Goal: Transaction & Acquisition: Obtain resource

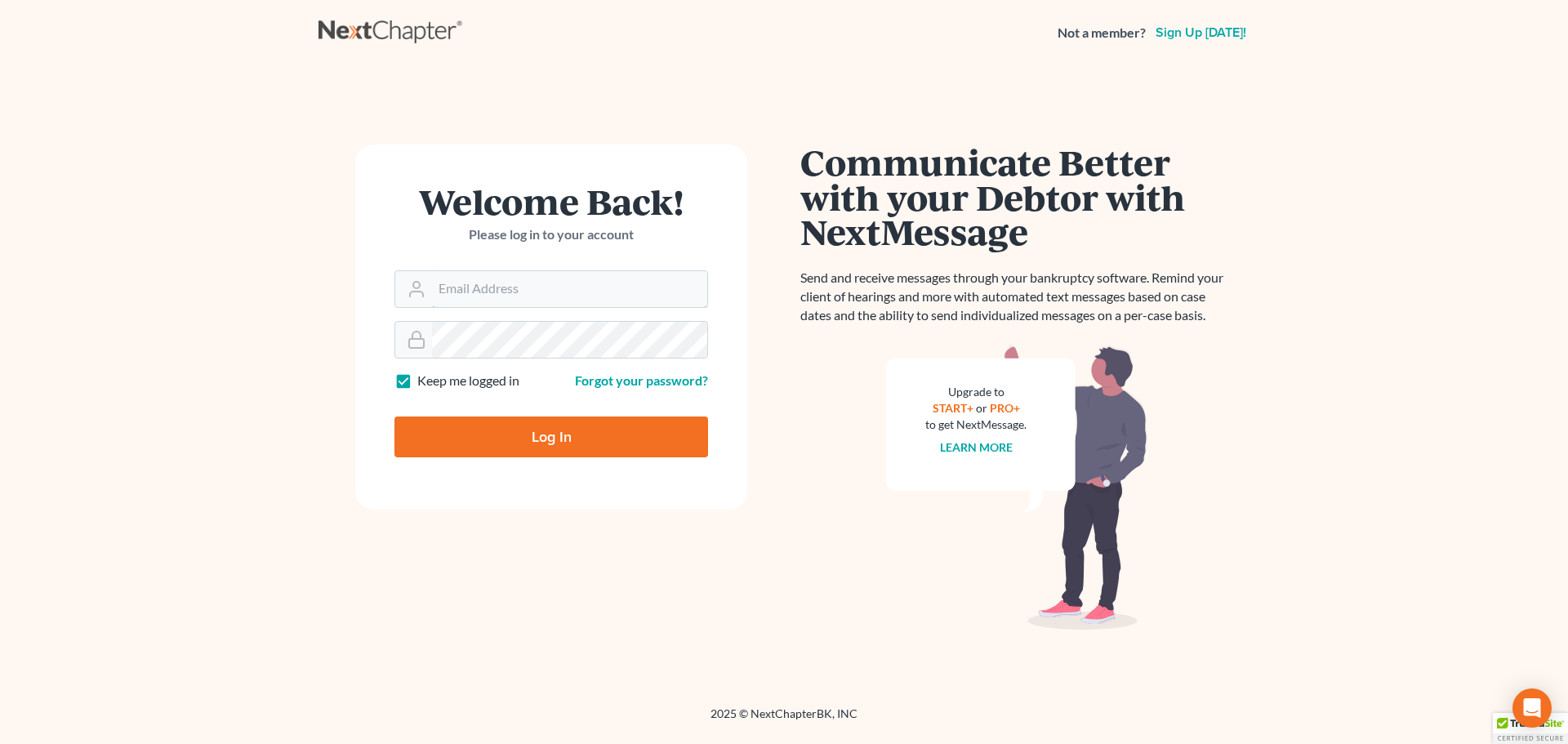
type input "staff@kelseylawct.com"
click at [494, 441] on input "Log In" at bounding box center [551, 437] width 313 height 41
type input "Thinking..."
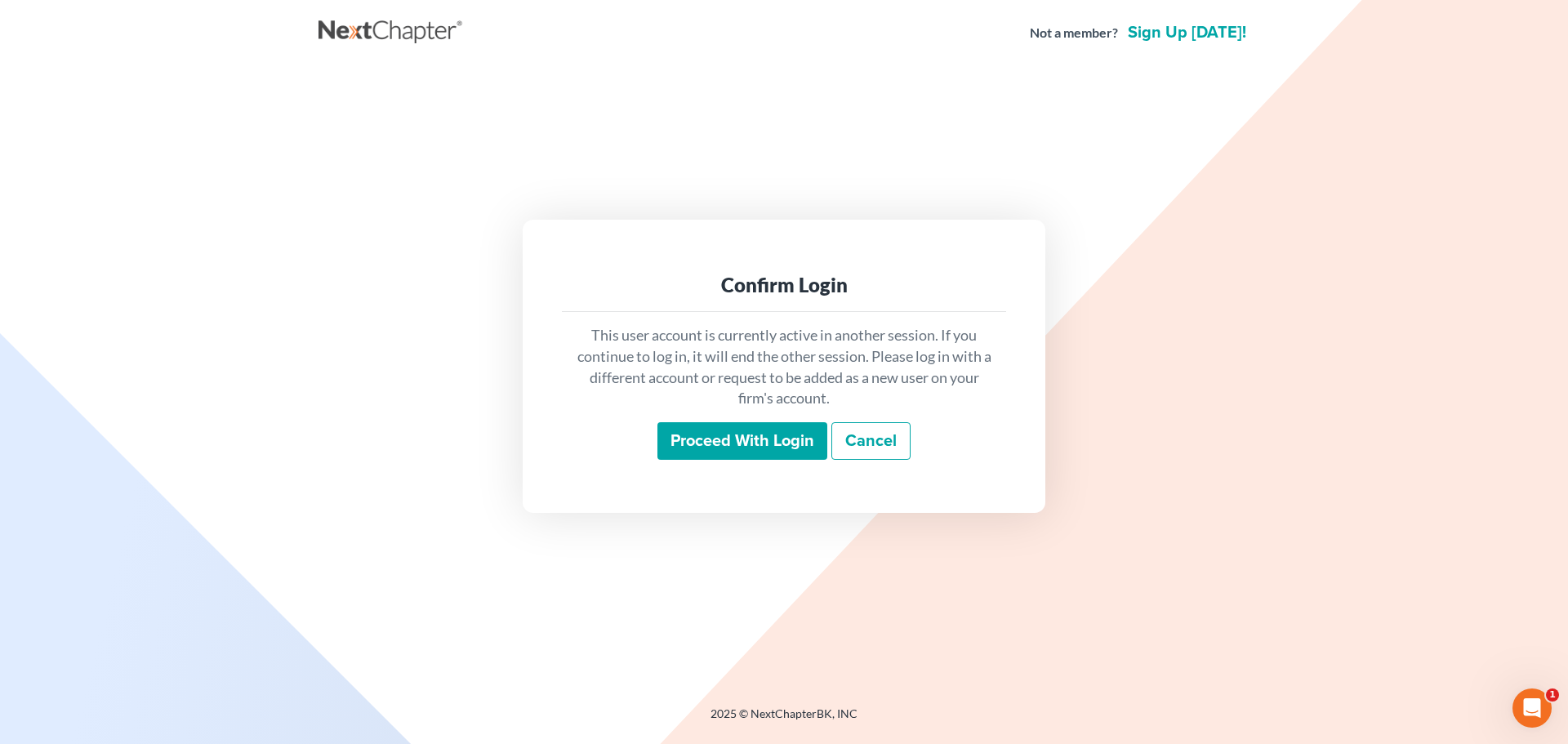
click at [801, 450] on input "Proceed with login" at bounding box center [742, 441] width 170 height 37
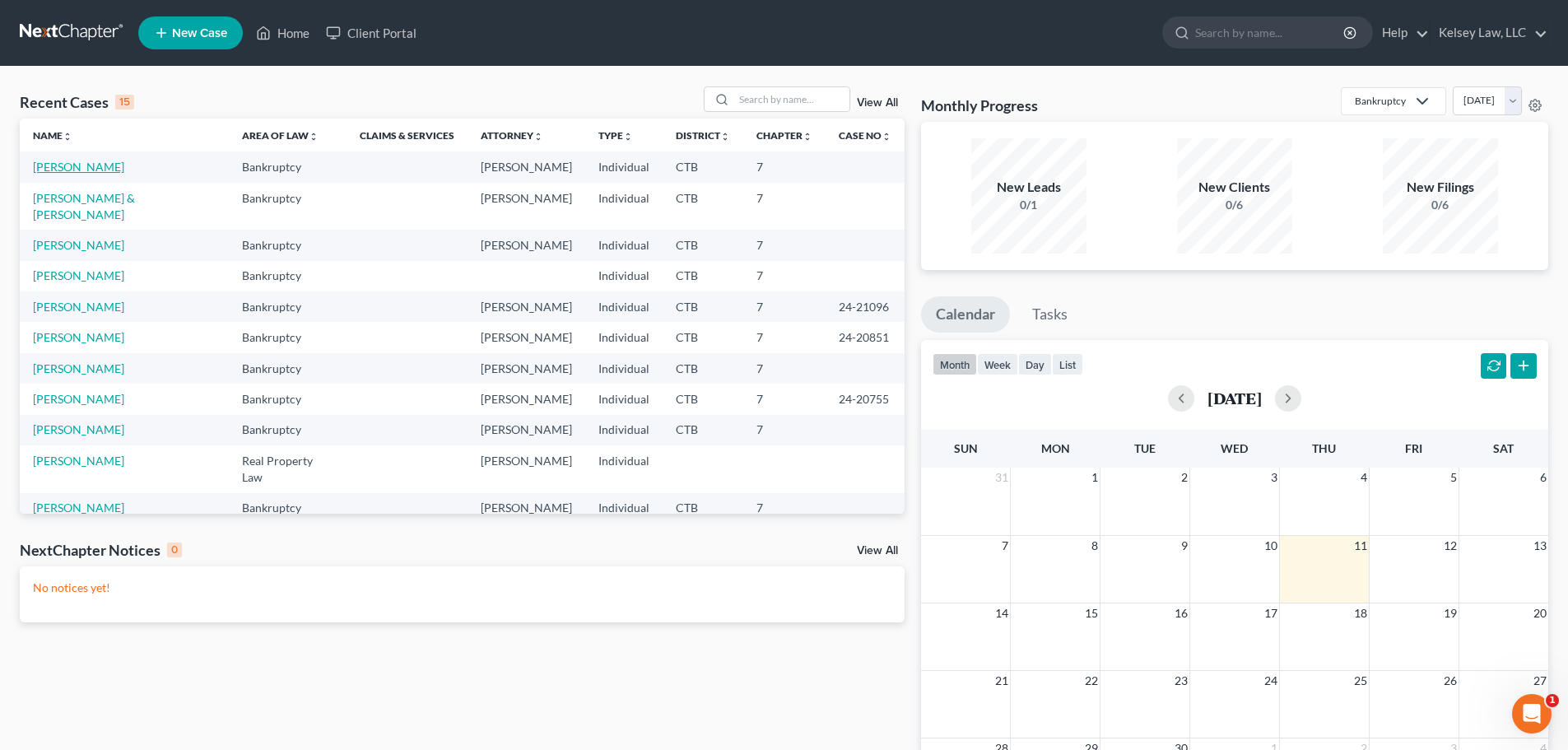
click at [57, 166] on link "[PERSON_NAME]" at bounding box center [78, 166] width 92 height 14
select select "4"
select select "6"
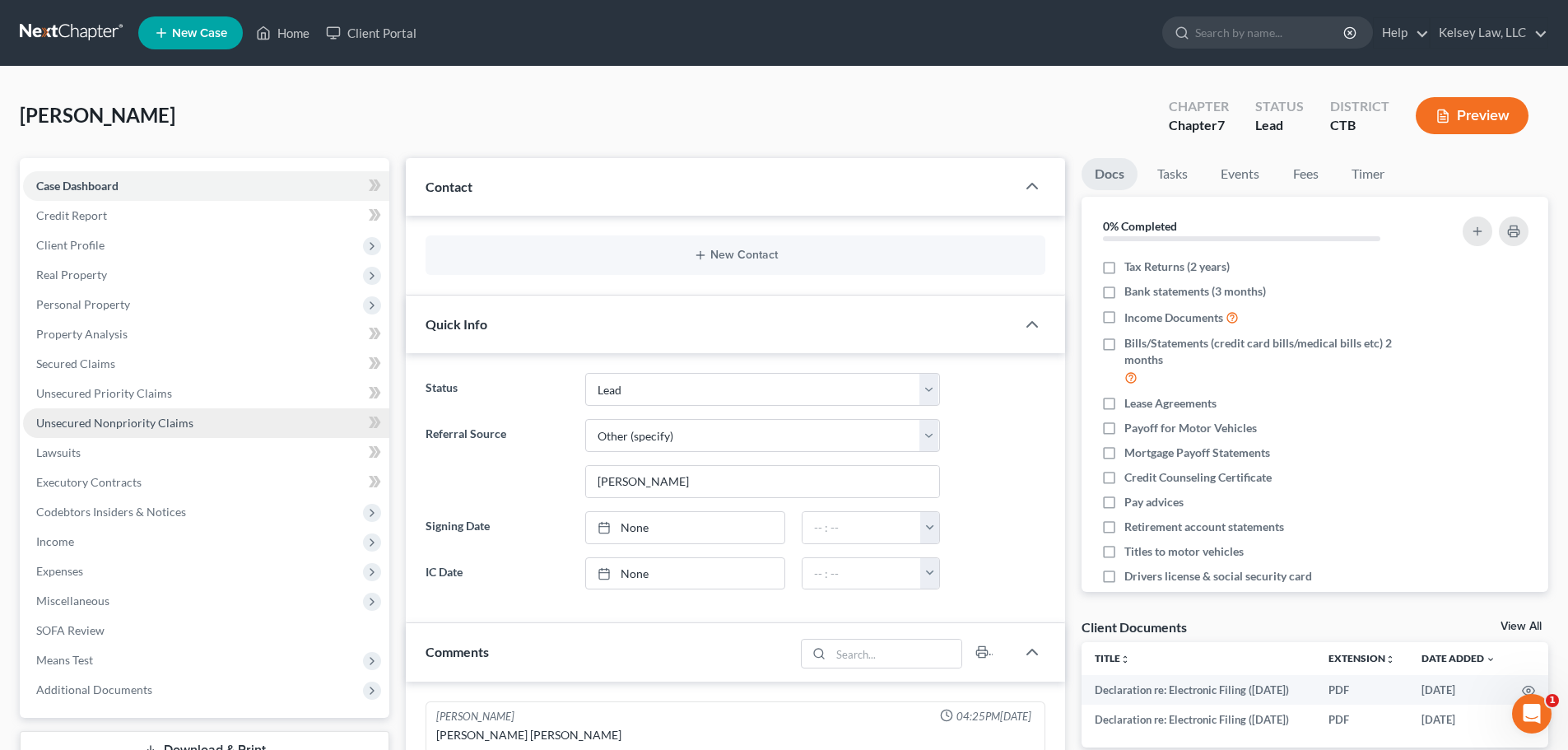
click at [107, 431] on link "Unsecured Nonpriority Claims" at bounding box center [206, 422] width 366 height 29
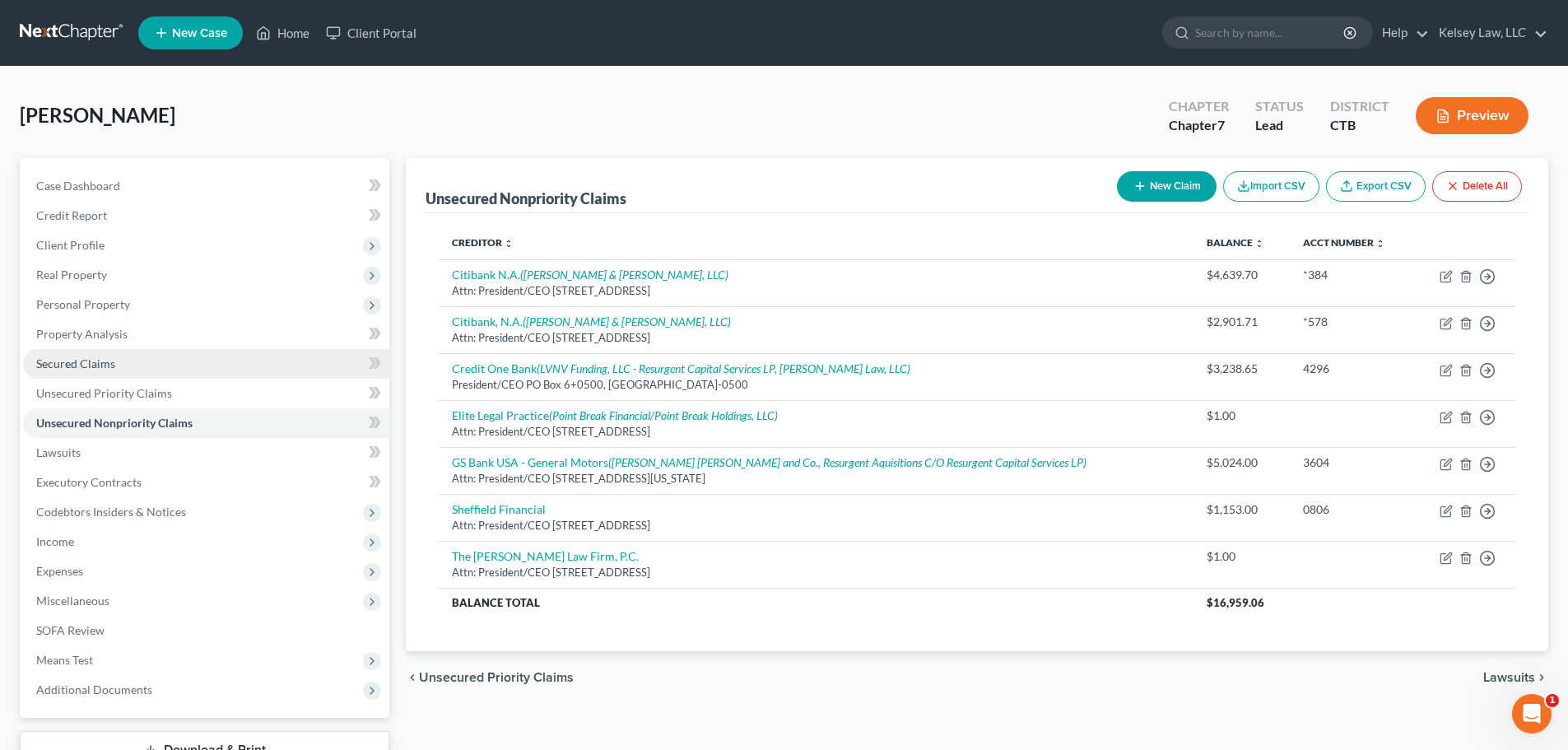
click at [113, 365] on span "Secured Claims" at bounding box center [76, 363] width 79 height 14
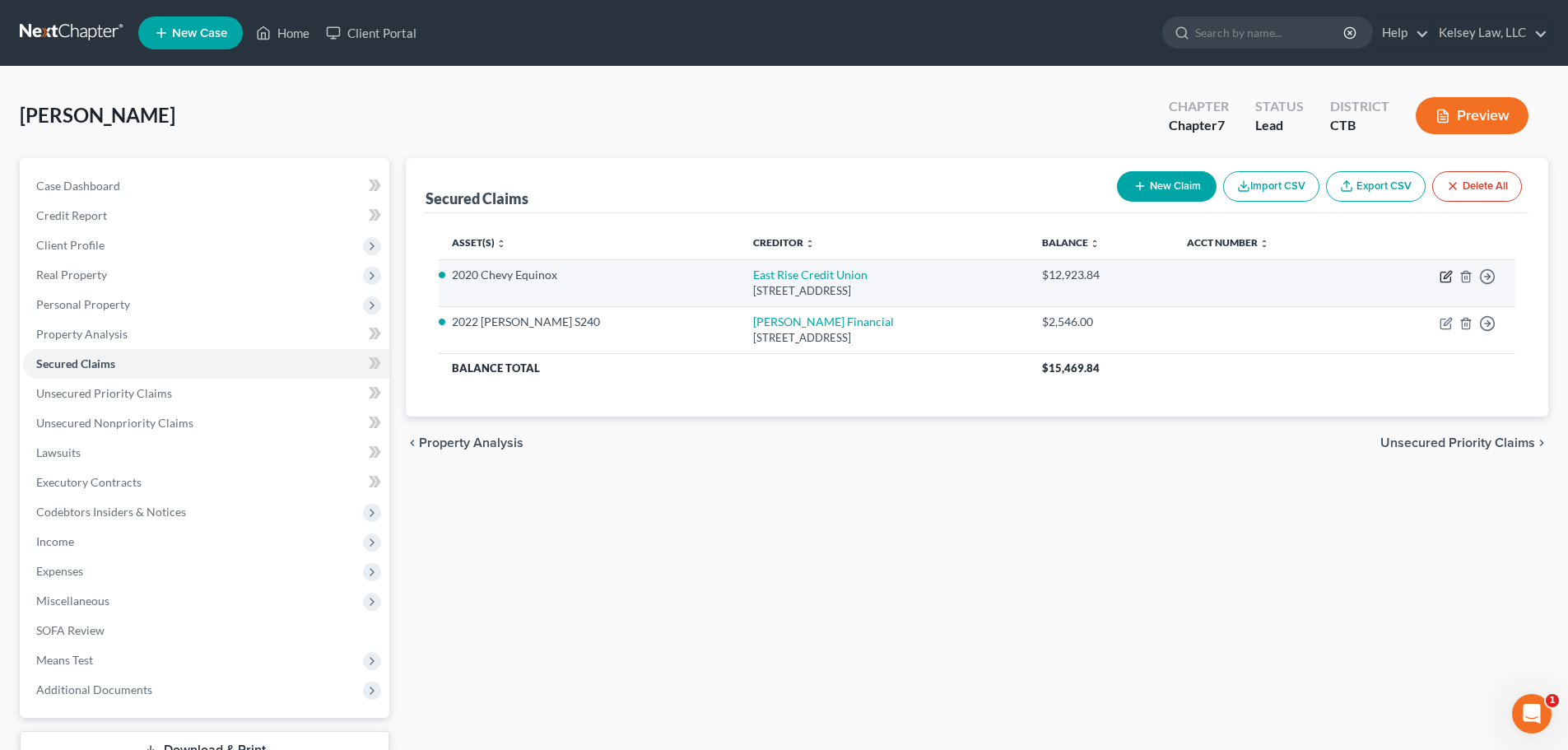
click at [1441, 275] on icon "button" at bounding box center [1445, 277] width 10 height 10
select select "49"
select select "6"
select select "4"
select select "0"
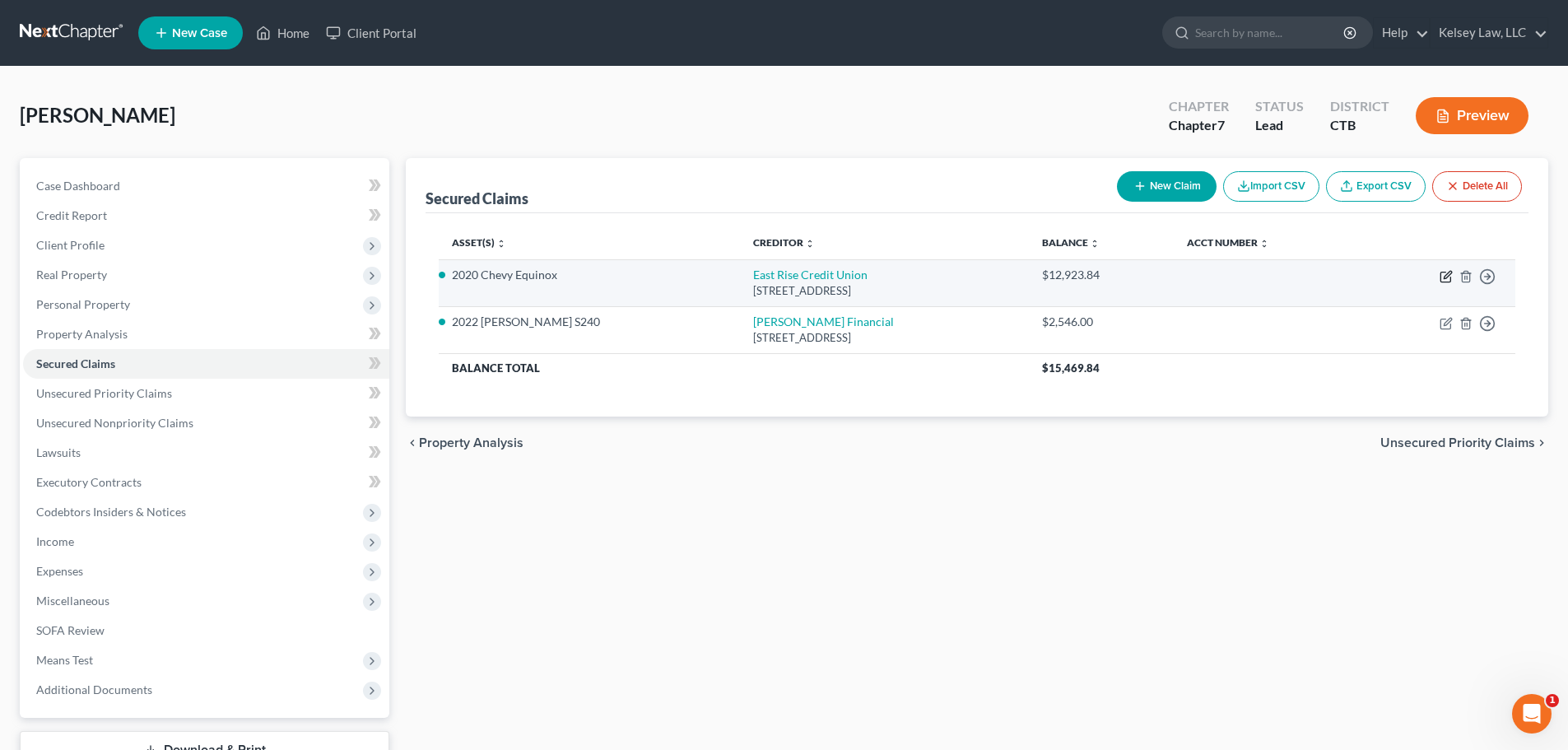
select select "0"
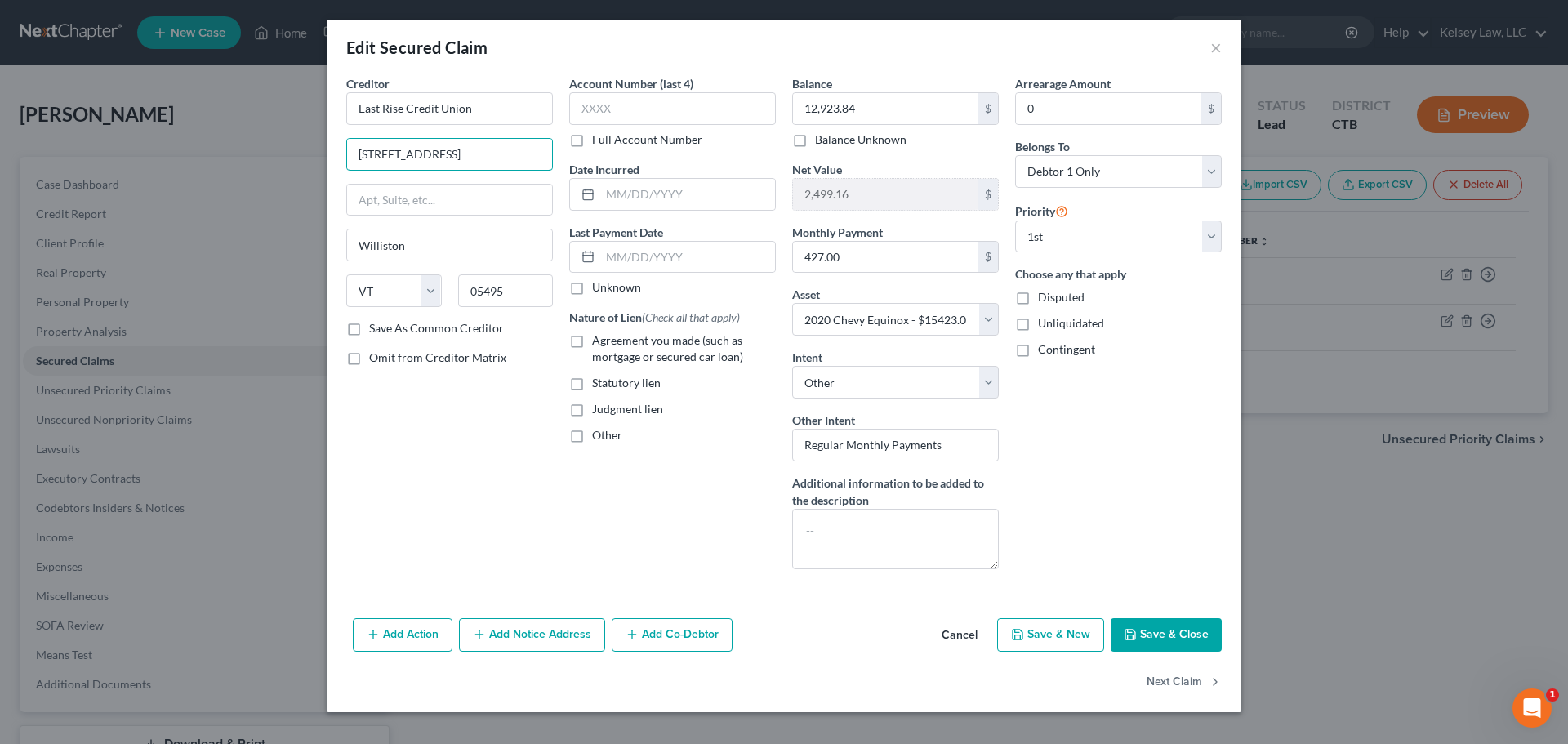
drag, startPoint x: 462, startPoint y: 157, endPoint x: 243, endPoint y: 137, distance: 219.9
click at [255, 142] on div "Edit Secured Claim × Creditor * East Rise Credit Union [GEOGRAPHIC_DATA] [GEOGR…" at bounding box center [784, 372] width 1568 height 744
click at [348, 203] on input "text" at bounding box center [449, 199] width 205 height 31
paste input "[STREET_ADDRESS]"
type input "[STREET_ADDRESS]"
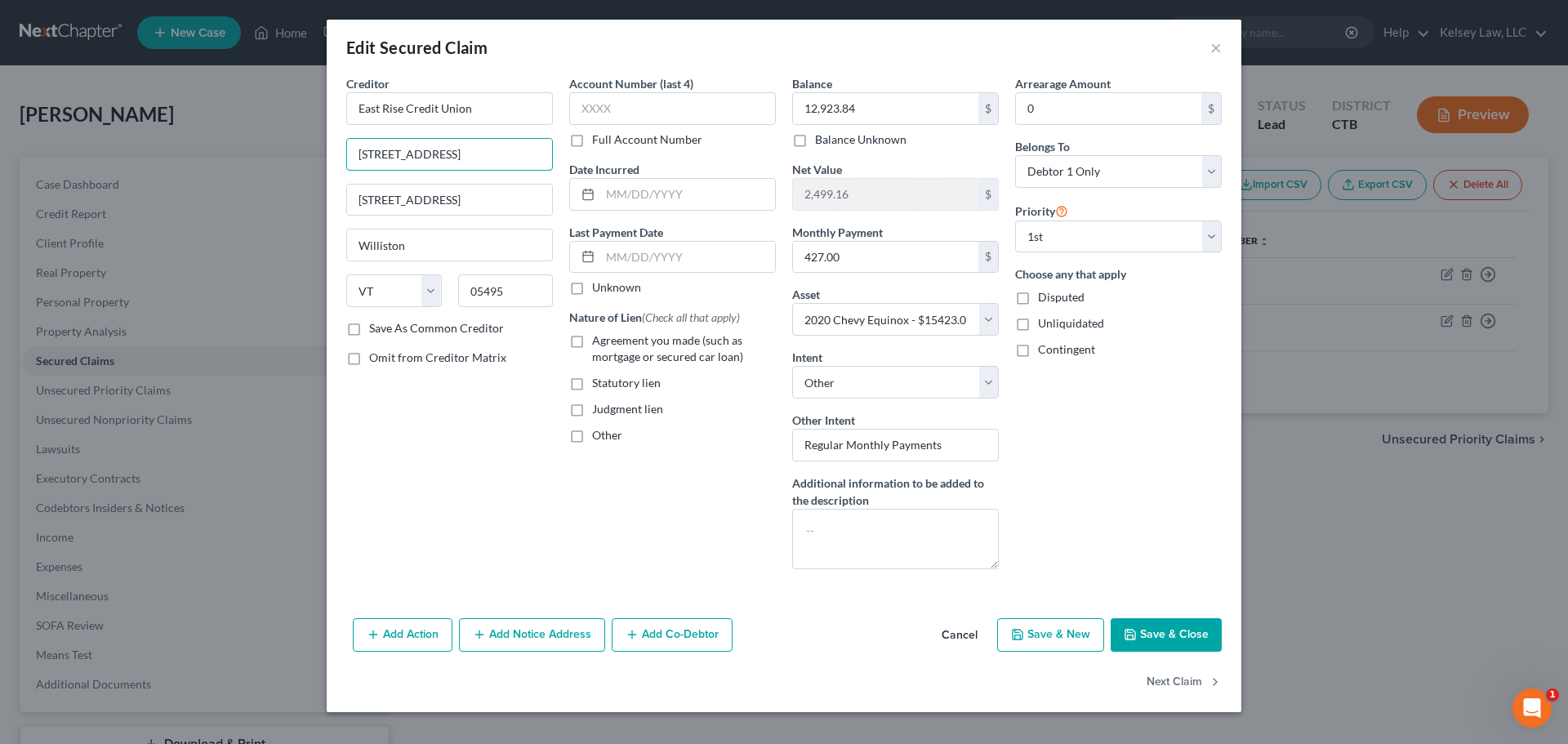
drag, startPoint x: 450, startPoint y: 154, endPoint x: 205, endPoint y: 127, distance: 246.5
click at [205, 127] on div "Edit Secured Claim × Creditor * East Rise Credit Union [GEOGRAPHIC_DATA] [GEOGR…" at bounding box center [784, 372] width 1568 height 744
type input "Attn: President/CEO"
click at [1171, 632] on button "Save & Close" at bounding box center [1166, 635] width 111 height 34
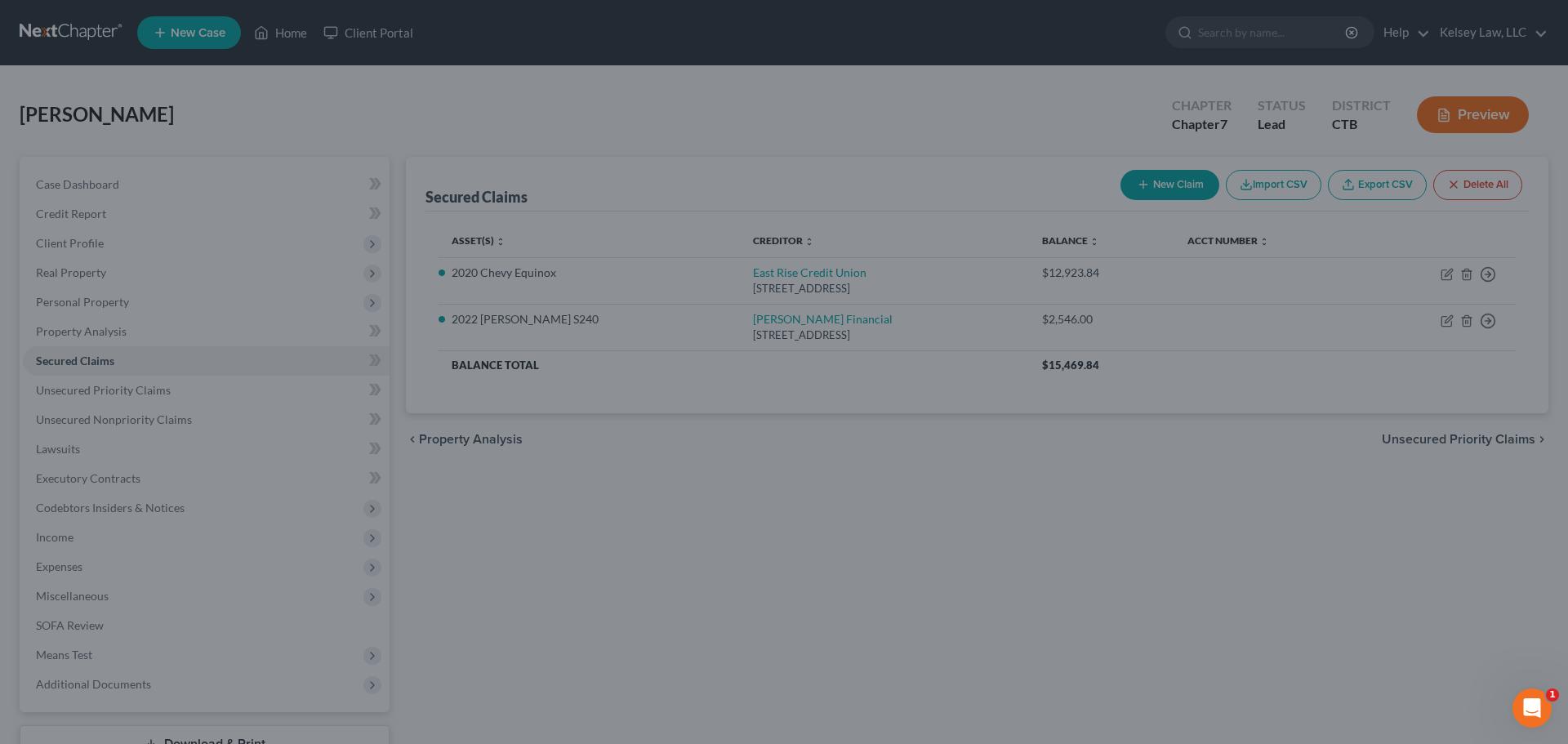
select select "6"
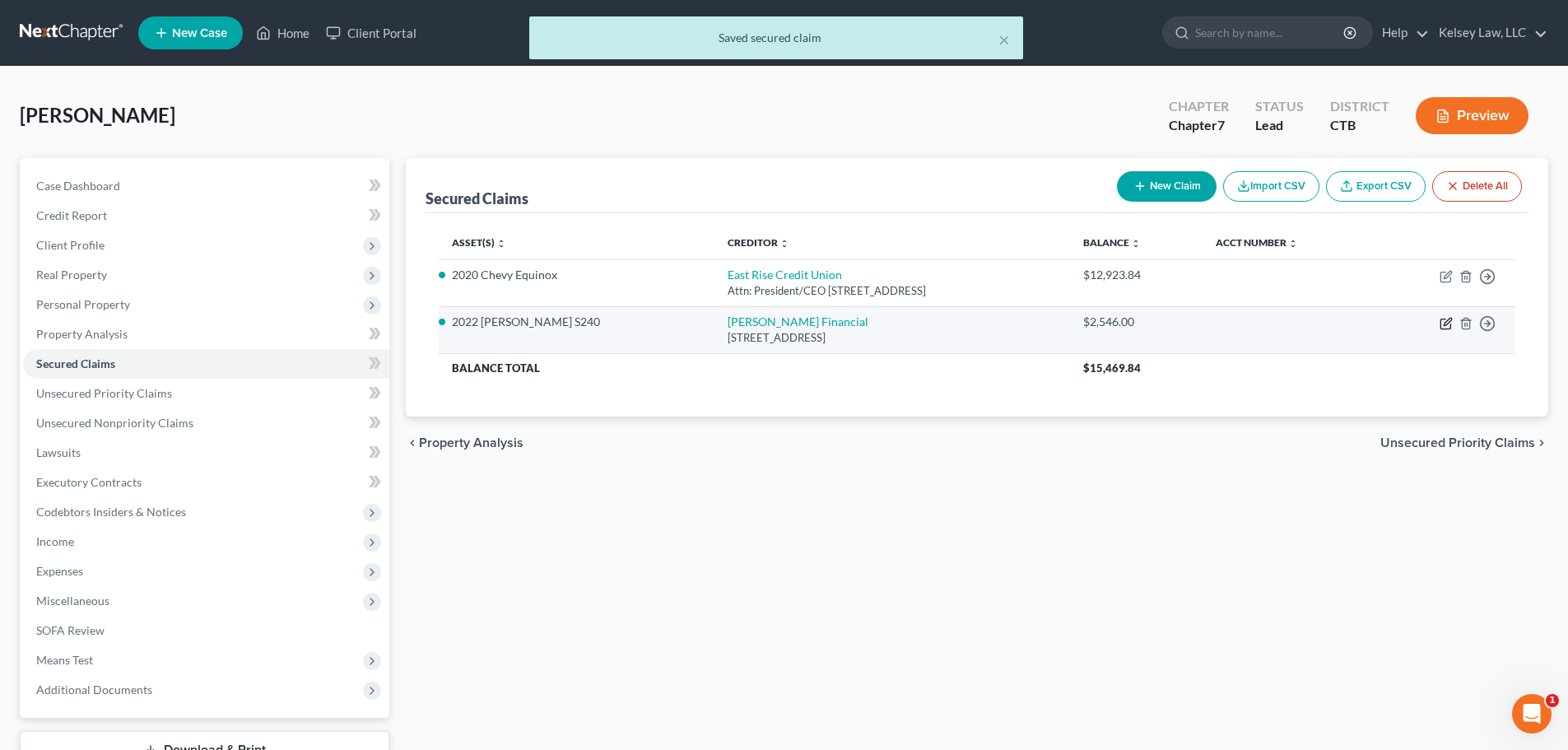
click at [1446, 321] on icon "button" at bounding box center [1447, 321] width 8 height 8
select select "16"
select select "4"
select select "0"
select select "1"
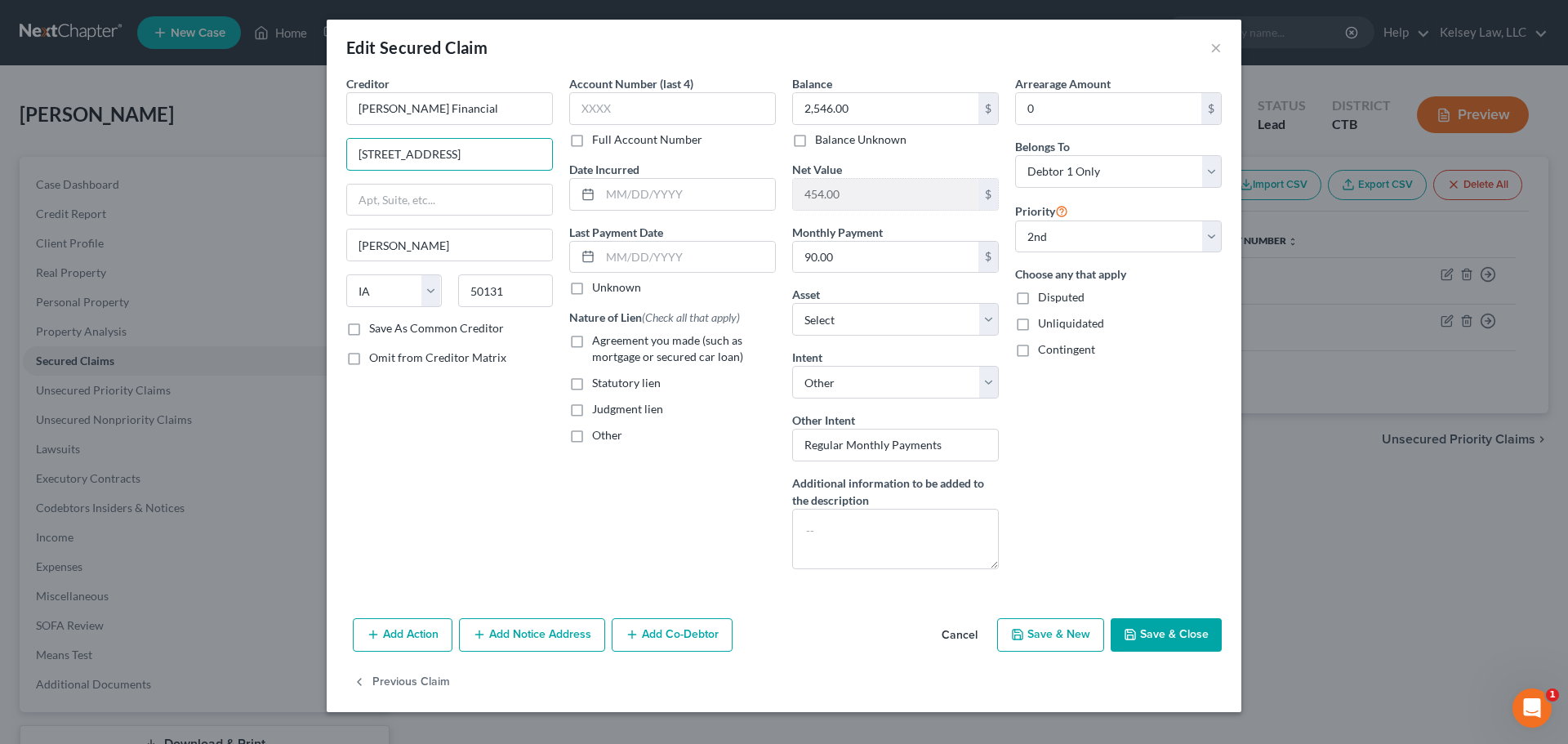
drag, startPoint x: 482, startPoint y: 158, endPoint x: 191, endPoint y: 118, distance: 293.7
click at [191, 118] on div "Edit Secured Claim × Creditor * [PERSON_NAME] Deere Financial [STREET_ADDRESS][…" at bounding box center [784, 372] width 1568 height 744
click at [371, 192] on input "text" at bounding box center [449, 199] width 205 height 31
paste input "[STREET_ADDRESS]"
type input "[STREET_ADDRESS]"
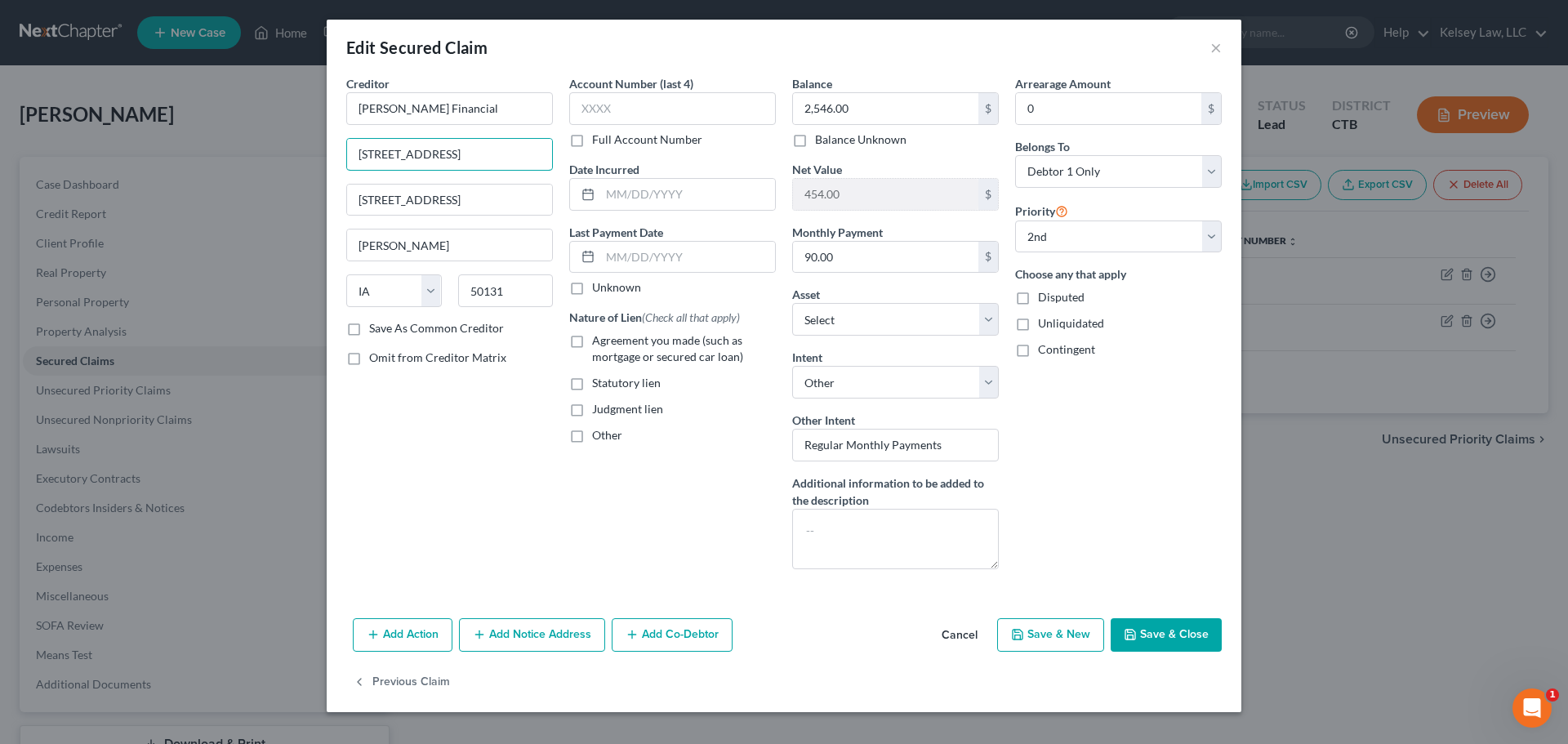
drag, startPoint x: 480, startPoint y: 160, endPoint x: 268, endPoint y: 116, distance: 216.5
click at [268, 116] on div "Edit Secured Claim × Creditor * [PERSON_NAME] Deere Financial [STREET_ADDRESS][…" at bounding box center [784, 372] width 1568 height 744
type input "Attn: President/CEO"
click at [1141, 623] on button "Save & Close" at bounding box center [1166, 635] width 111 height 34
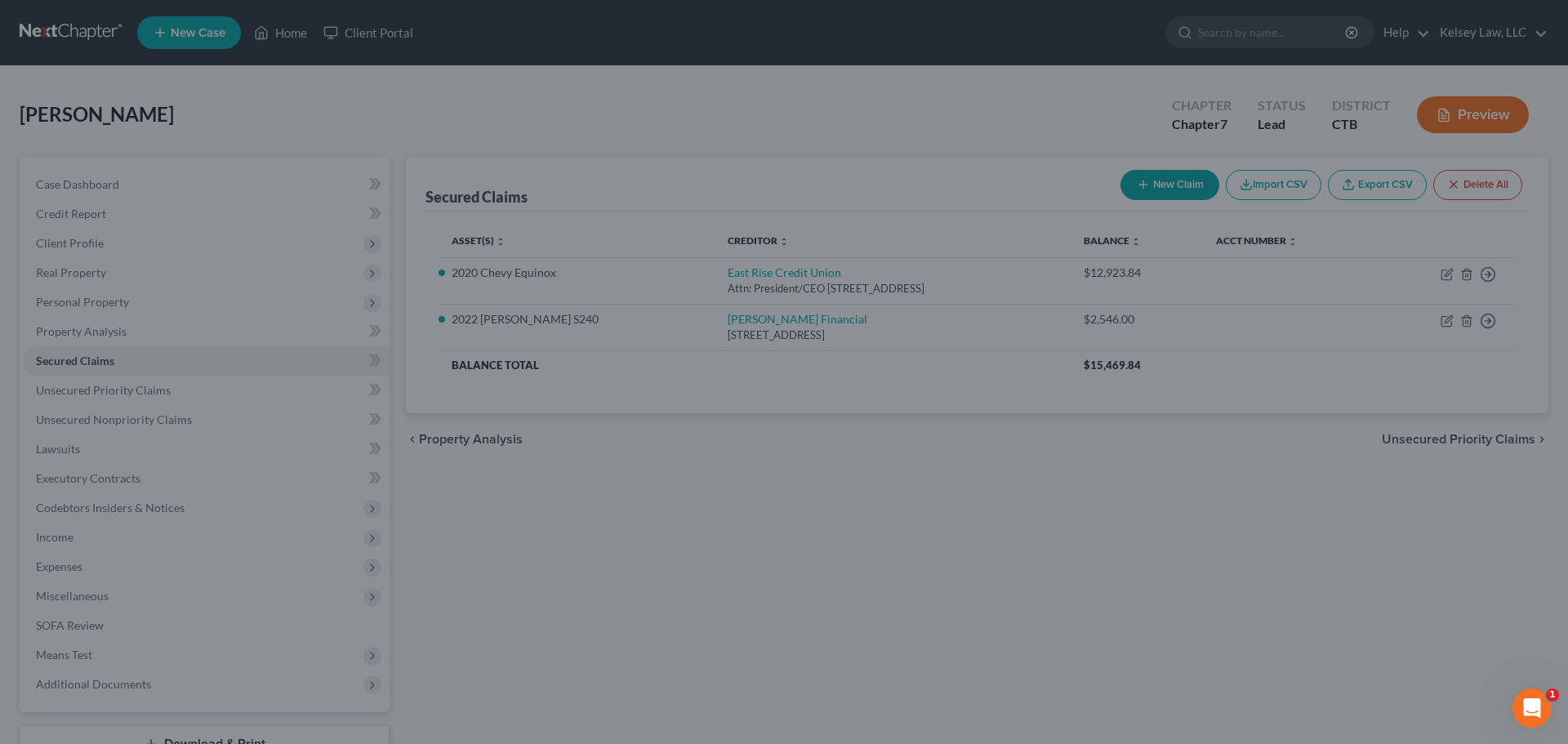
select select "8"
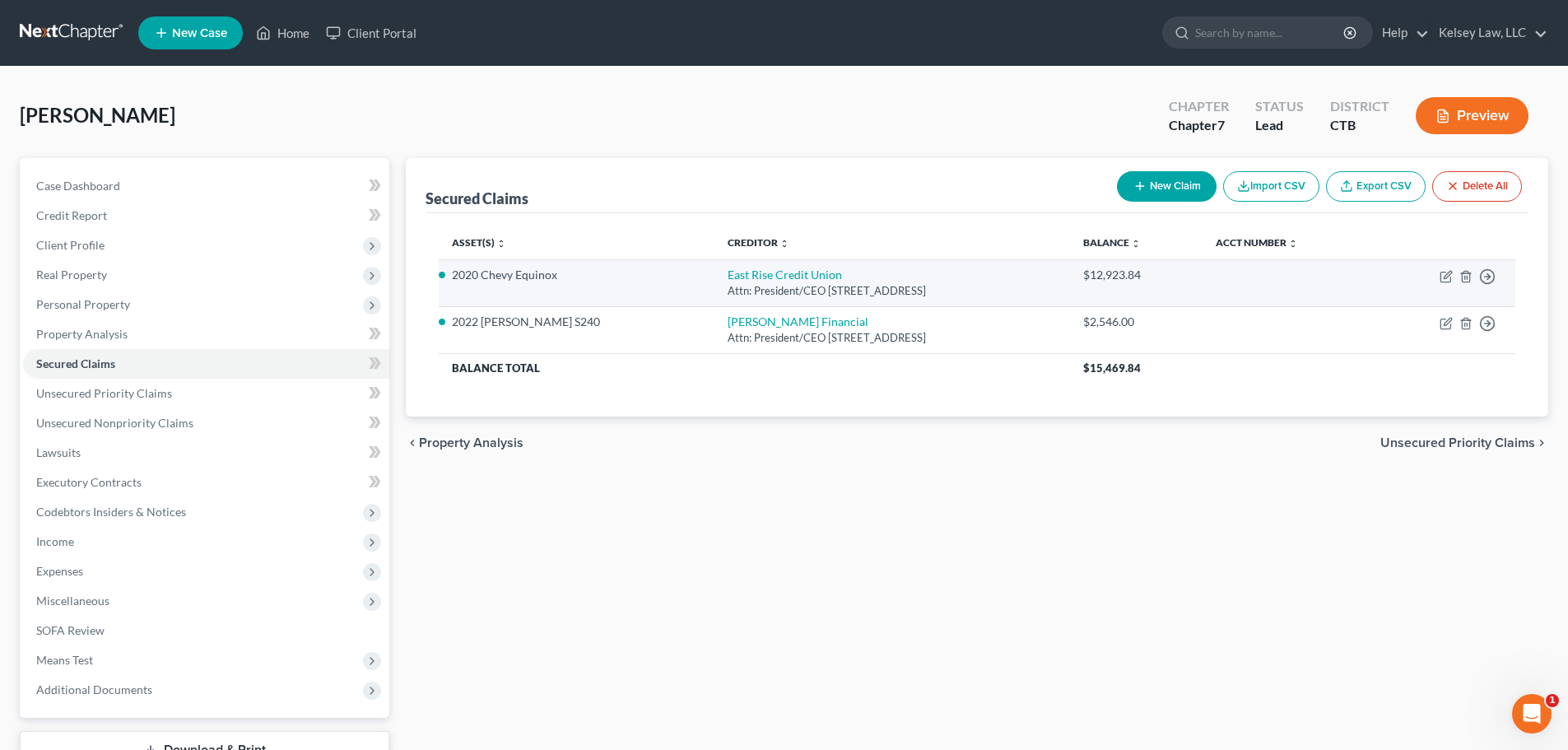
click at [737, 303] on td "East Rise Credit Union Attn: President/CEO [STREET_ADDRESS]" at bounding box center [892, 283] width 355 height 47
click at [746, 289] on div "Attn: President/CEO [STREET_ADDRESS]" at bounding box center [892, 291] width 329 height 16
click at [1441, 276] on icon "button" at bounding box center [1445, 277] width 10 height 10
select select "49"
select select "4"
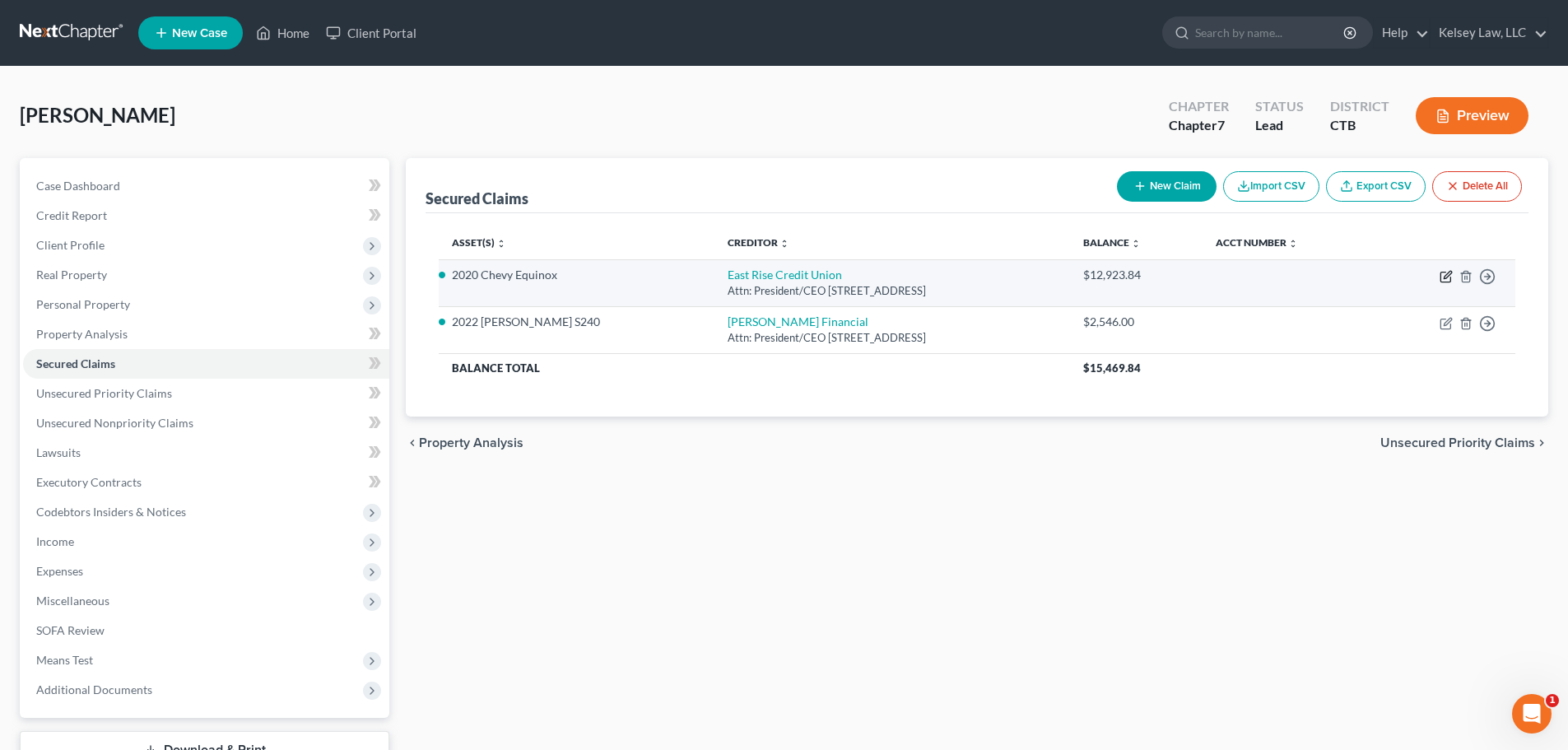
select select "0"
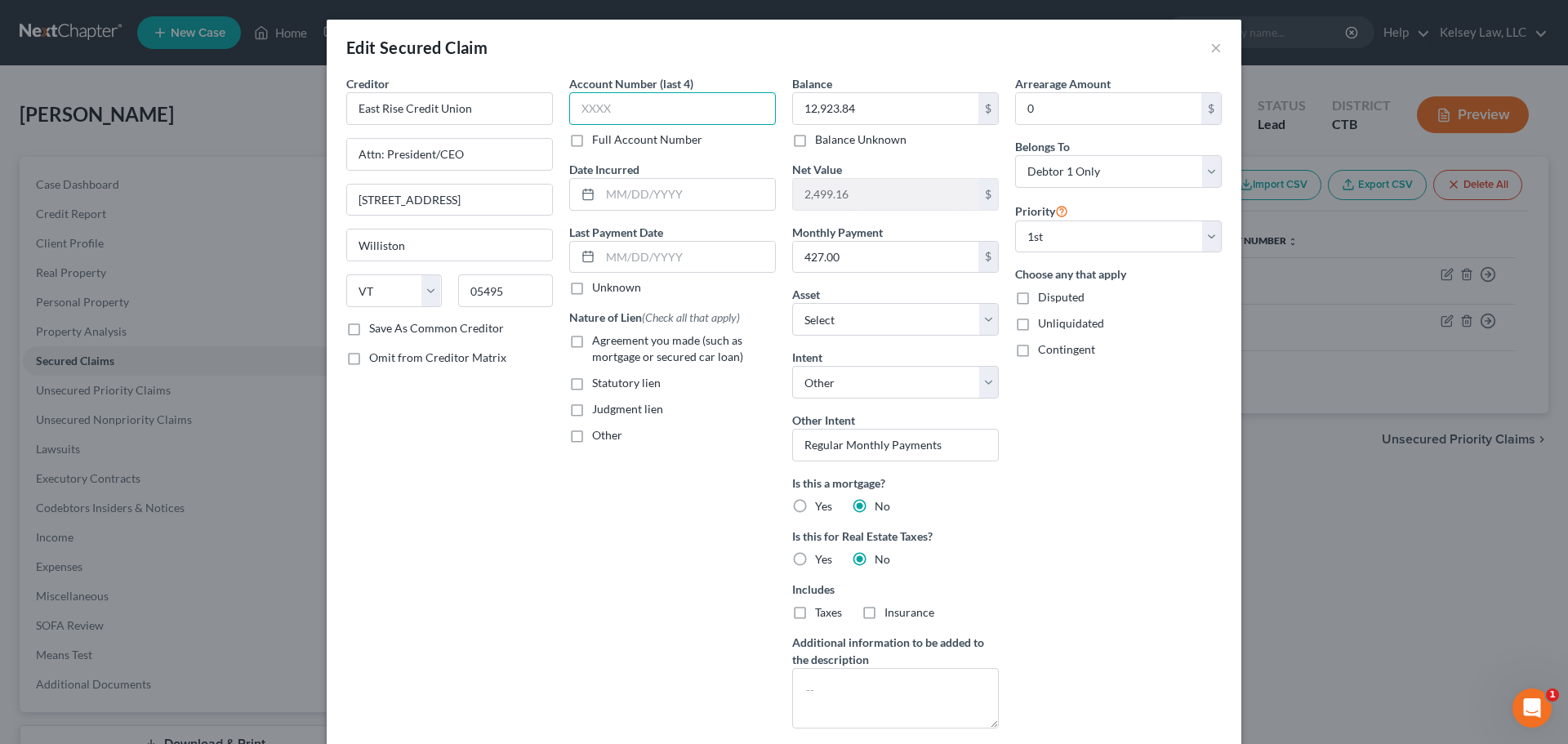
click at [611, 114] on input "text" at bounding box center [672, 108] width 207 height 32
type input "4828"
click at [641, 187] on input "text" at bounding box center [687, 194] width 175 height 31
click at [687, 112] on input "4828" at bounding box center [672, 108] width 207 height 32
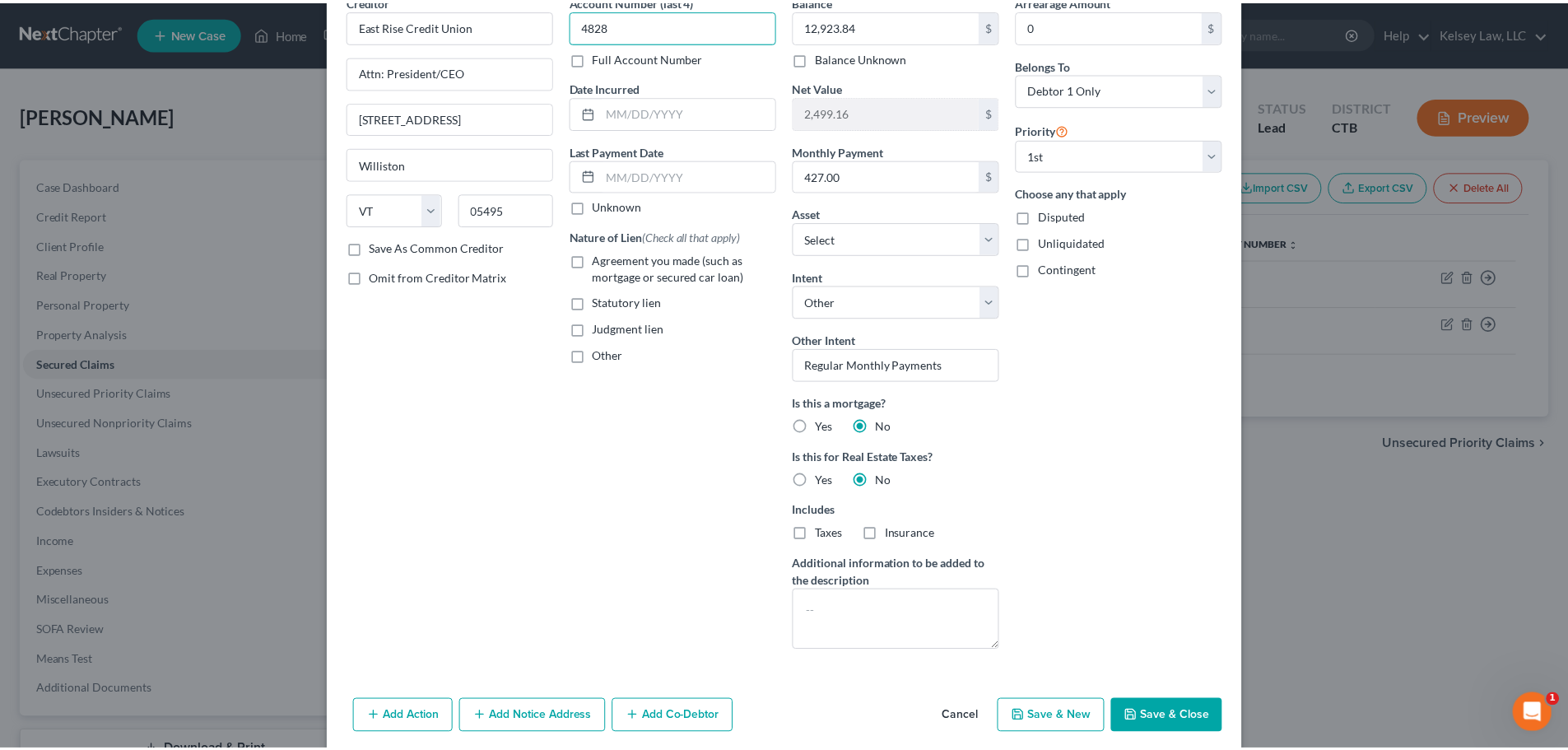
scroll to position [148, 0]
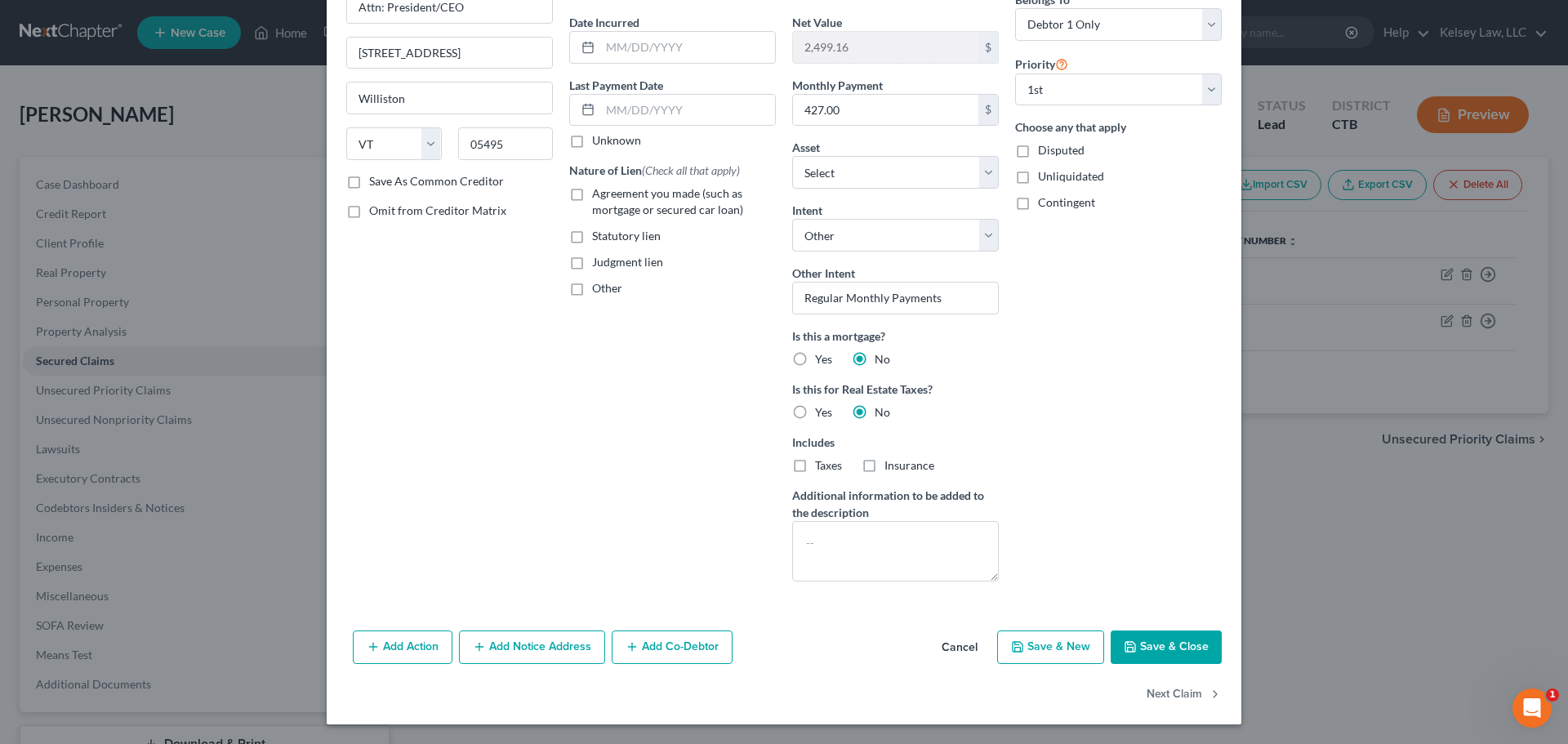
click at [1147, 642] on button "Save & Close" at bounding box center [1166, 647] width 111 height 34
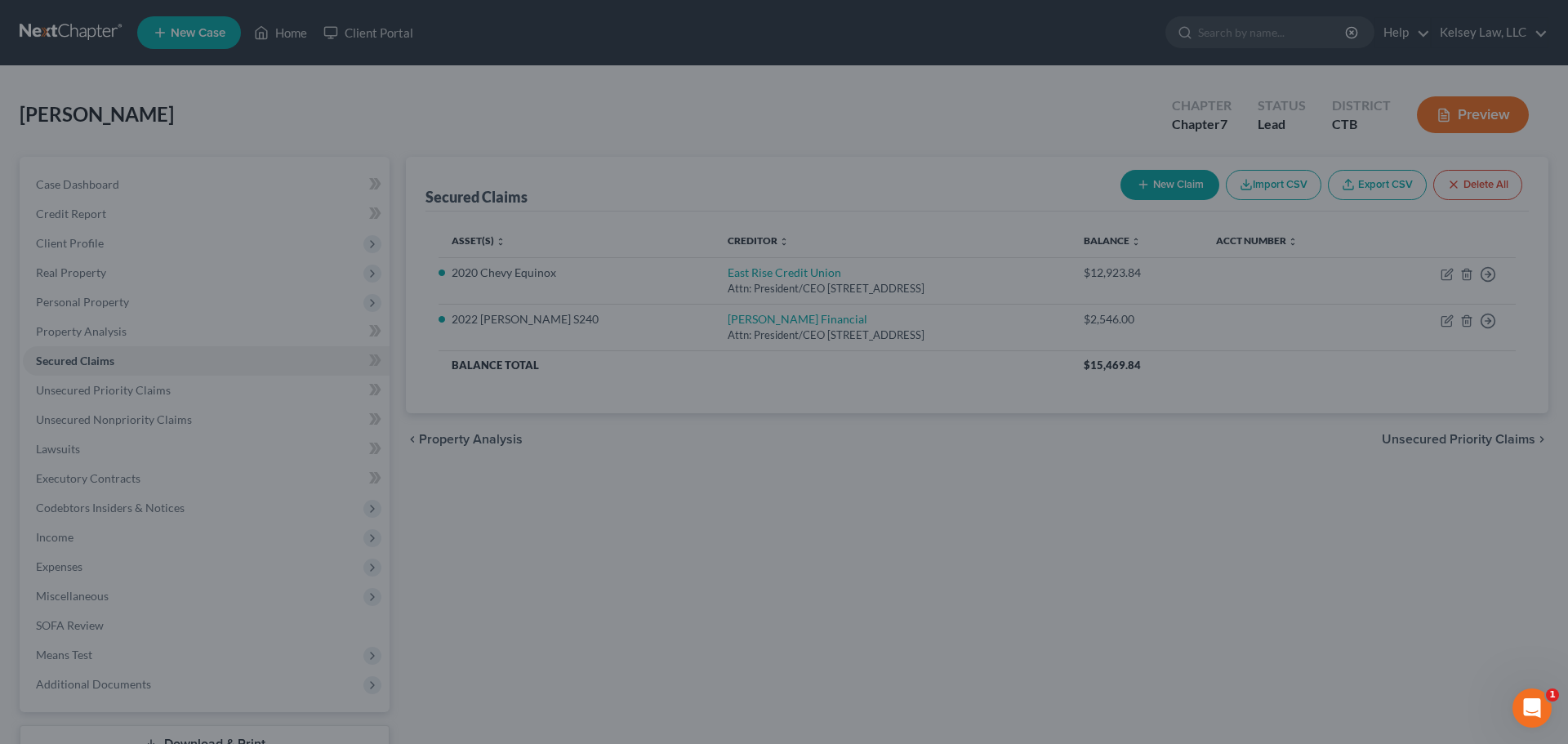
select select "6"
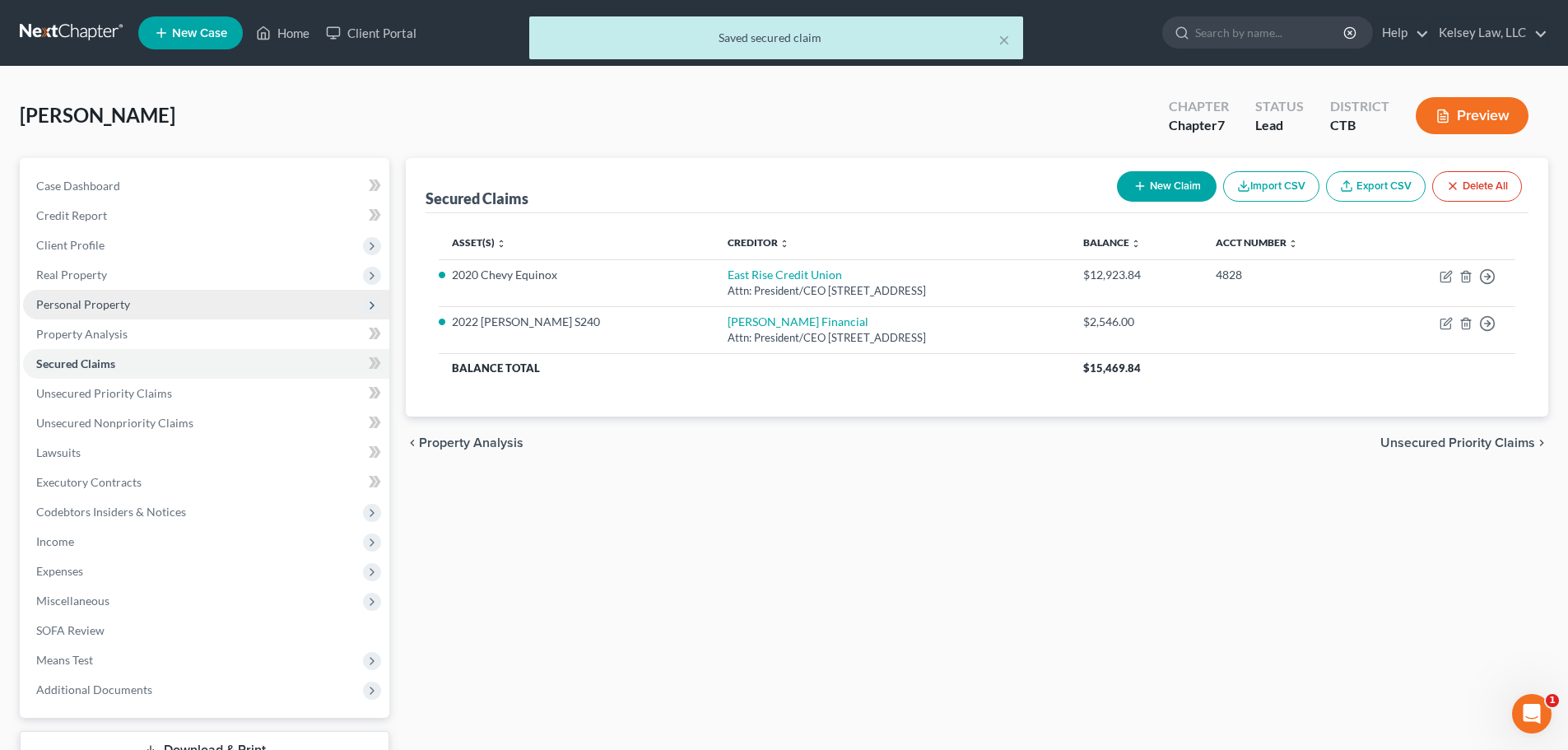
click at [96, 305] on span "Personal Property" at bounding box center [83, 304] width 94 height 14
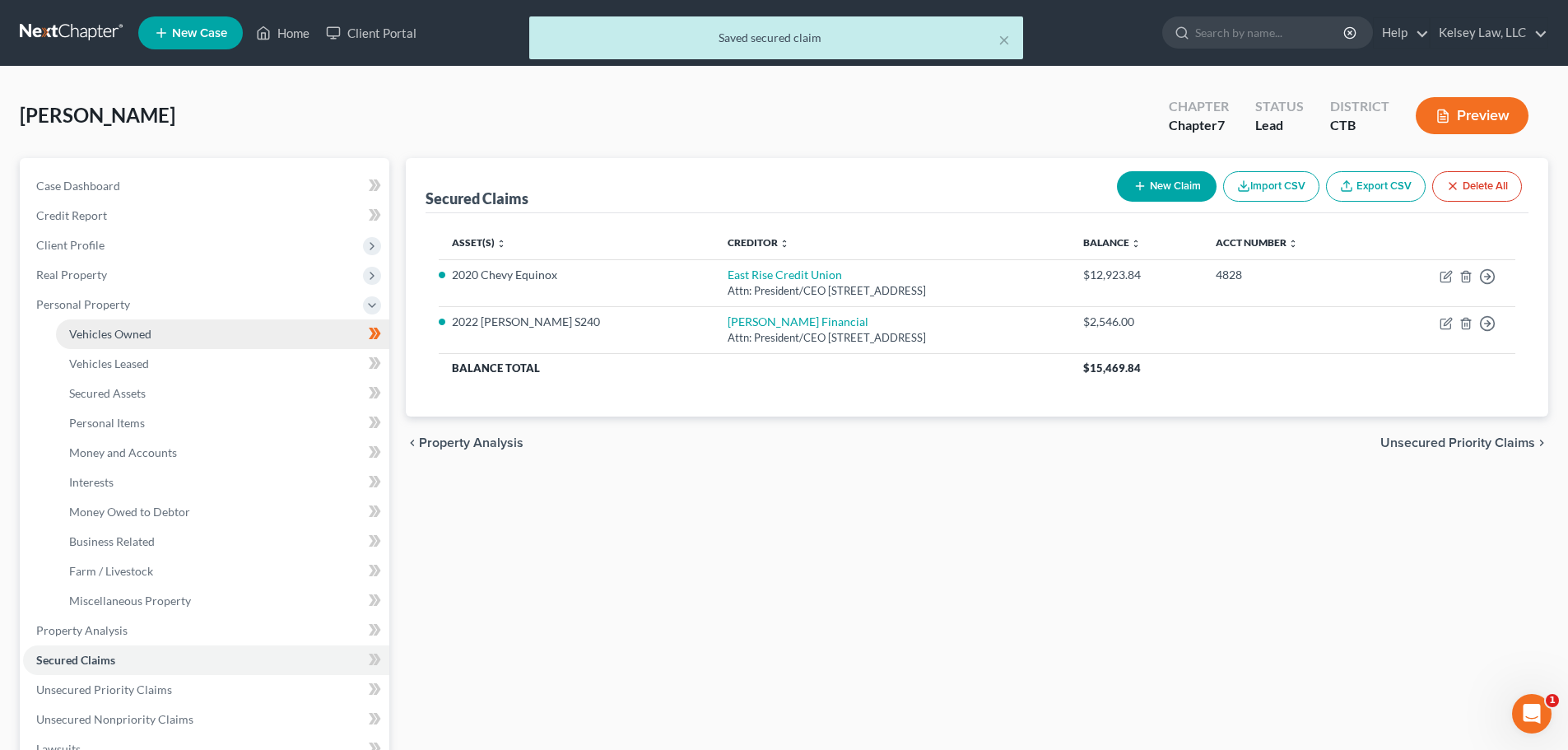
click at [104, 330] on span "Vehicles Owned" at bounding box center [110, 333] width 82 height 14
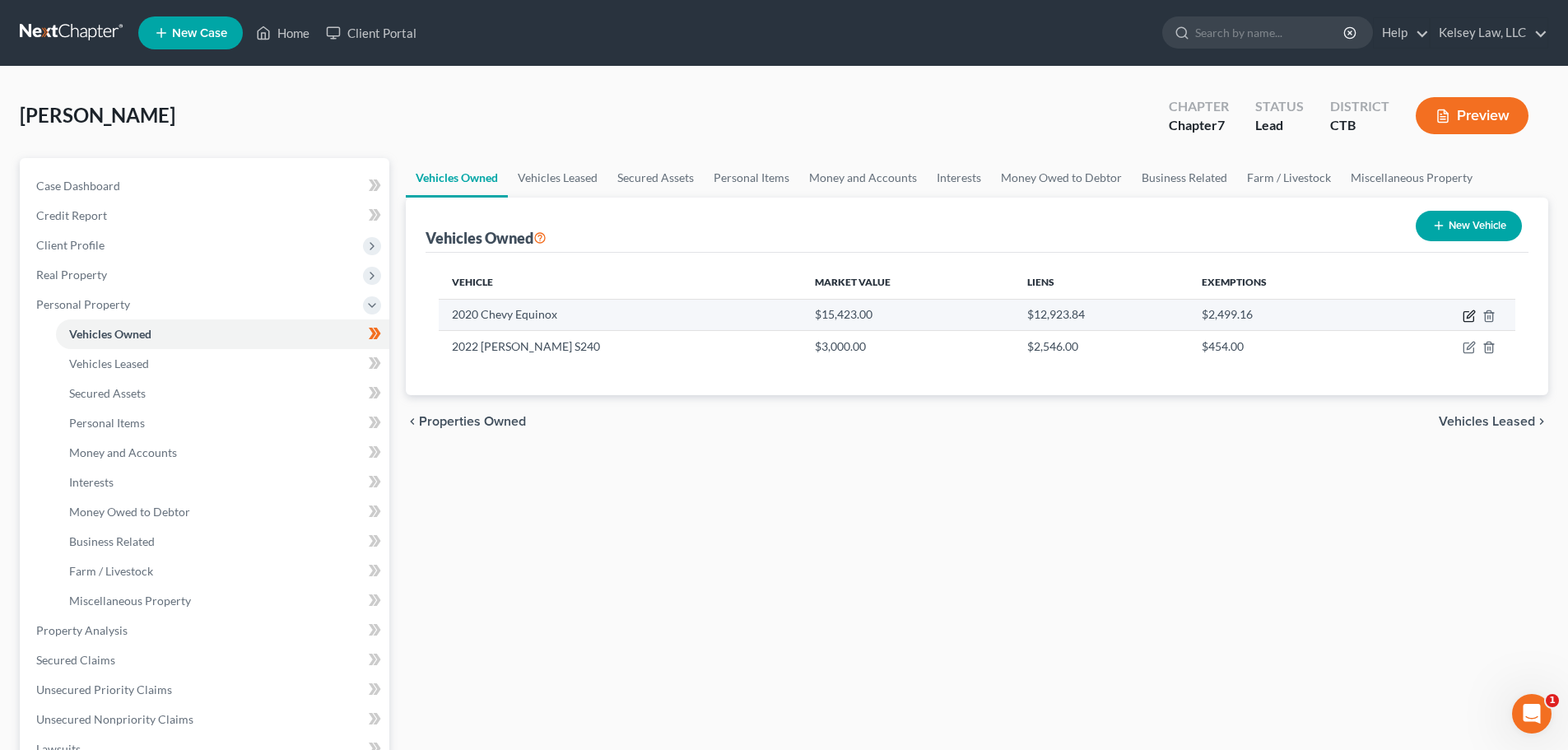
click at [1462, 312] on icon "button" at bounding box center [1469, 316] width 13 height 13
select select "0"
select select "6"
select select "2"
select select "0"
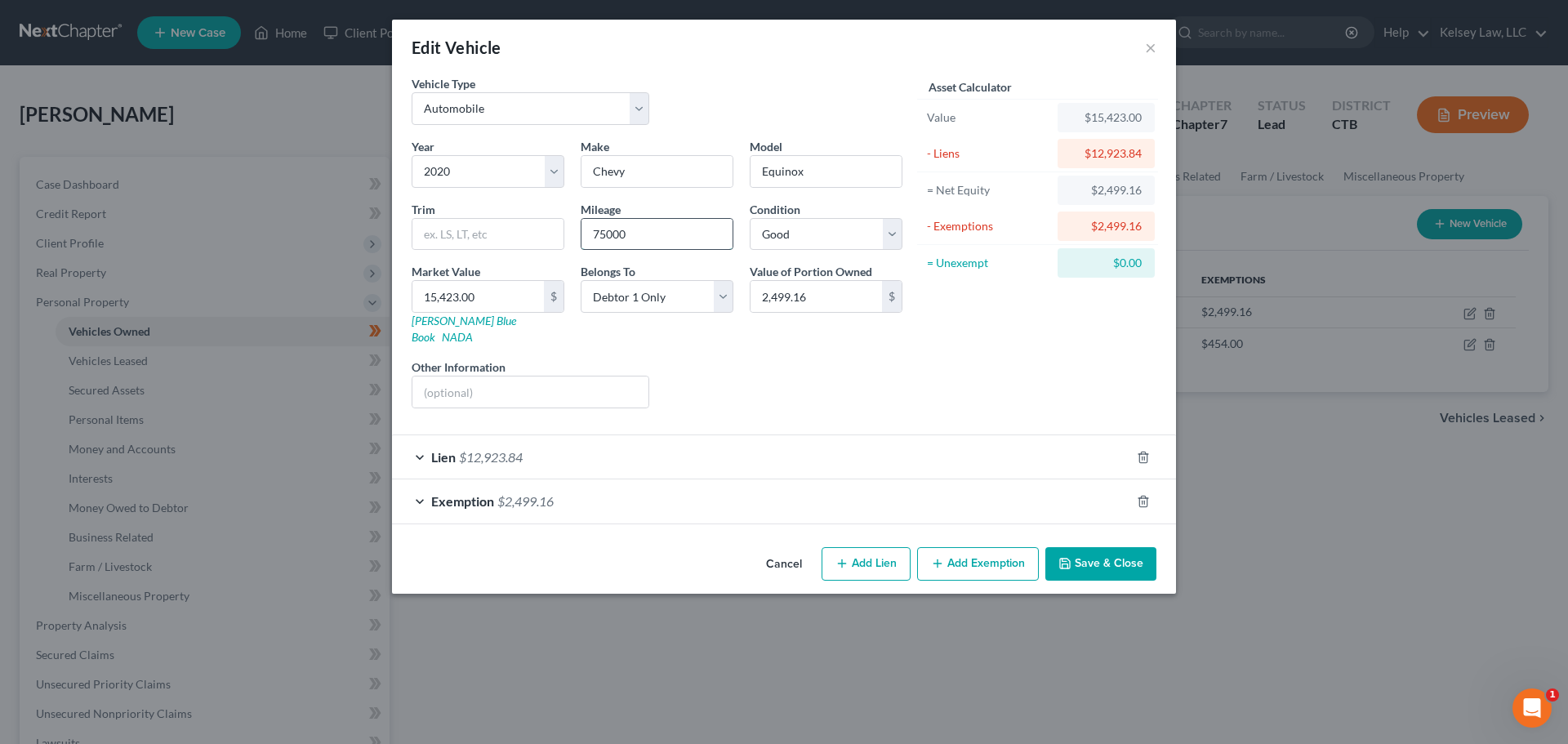
click at [607, 224] on input "75000" at bounding box center [657, 234] width 151 height 31
type input "76000"
click at [846, 384] on div "Liens Select" at bounding box center [784, 383] width 254 height 50
click at [1085, 547] on button "Save & Close" at bounding box center [1100, 564] width 111 height 34
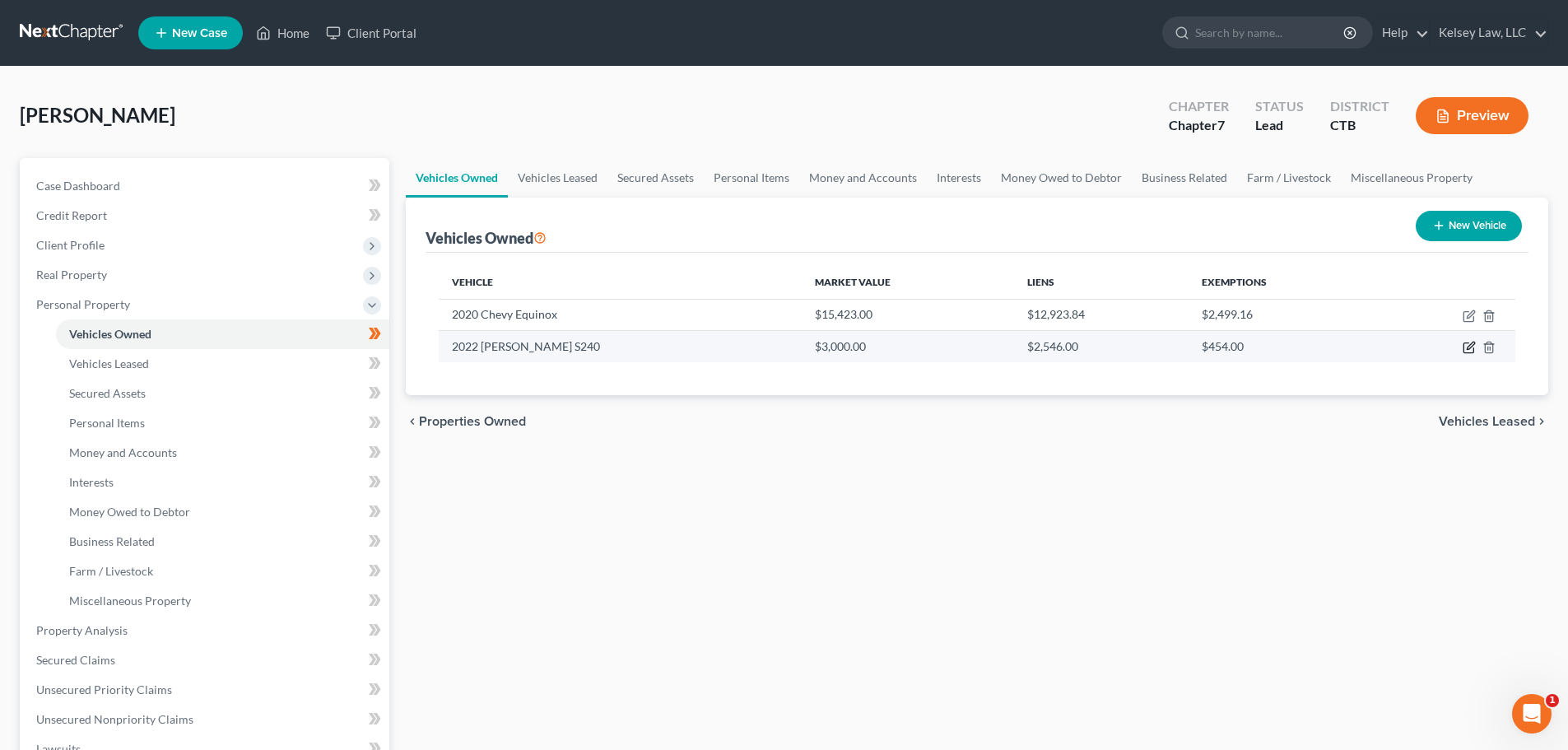
click at [1467, 352] on icon "button" at bounding box center [1469, 348] width 13 height 13
select select "7"
select select "4"
select select "2"
select select "0"
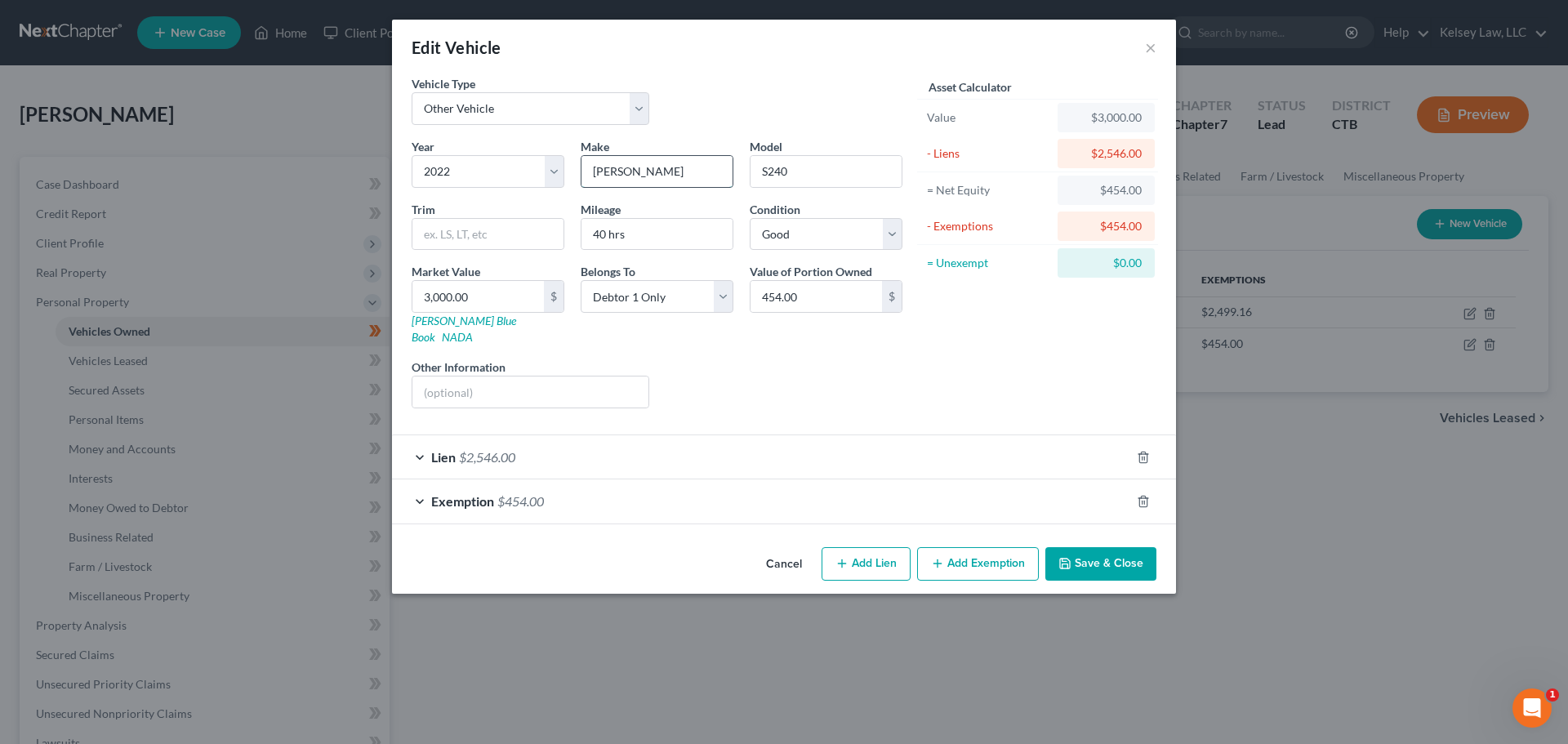
click at [635, 173] on input "[PERSON_NAME]" at bounding box center [657, 171] width 151 height 31
type input "[PERSON_NAME]"
click at [763, 396] on div "Year Select 2026 2025 2024 2023 2022 2021 2020 2019 2018 2017 2016 2015 2014 20…" at bounding box center [657, 280] width 507 height 283
click at [1110, 548] on button "Save & Close" at bounding box center [1100, 564] width 111 height 34
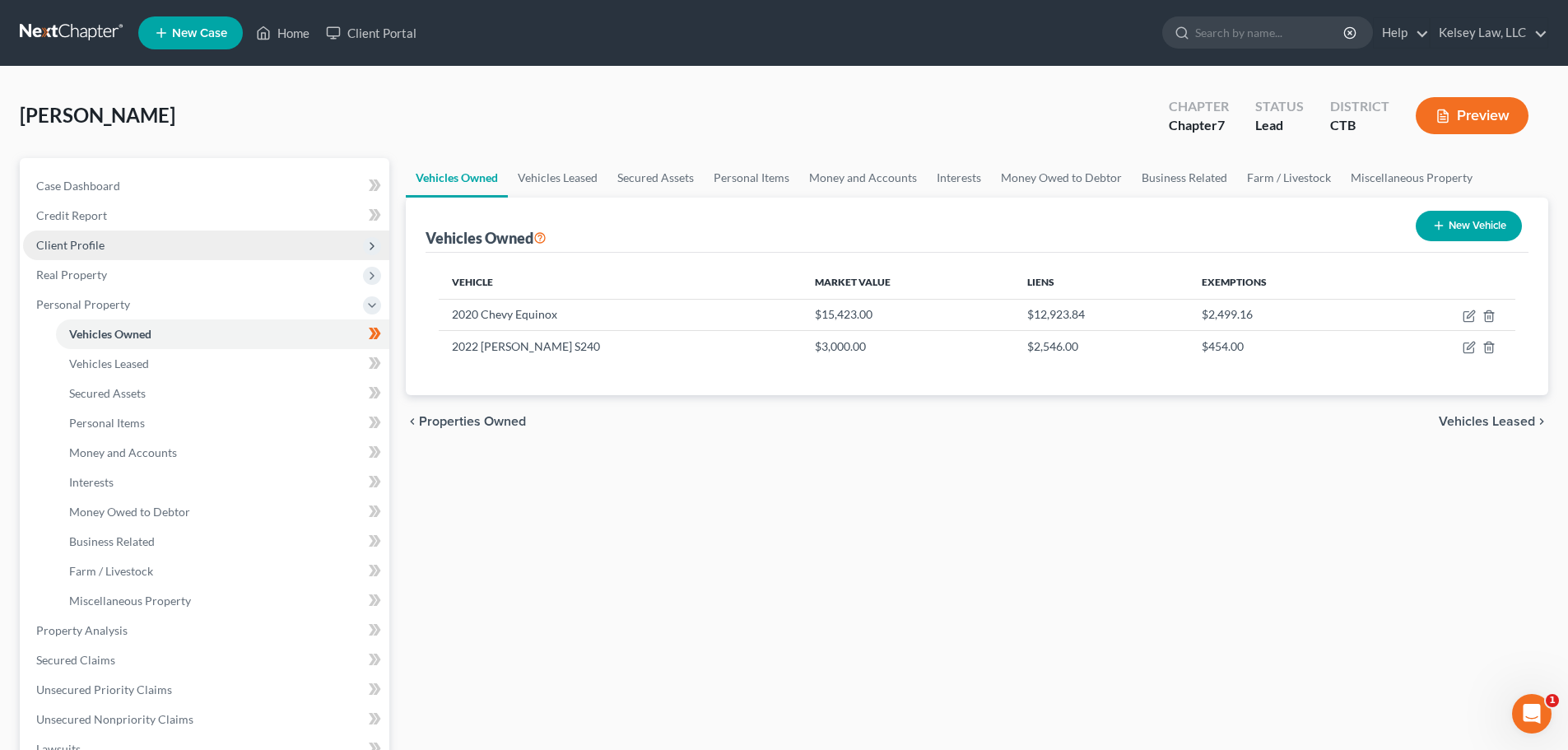
click at [121, 244] on span "Client Profile" at bounding box center [206, 244] width 366 height 29
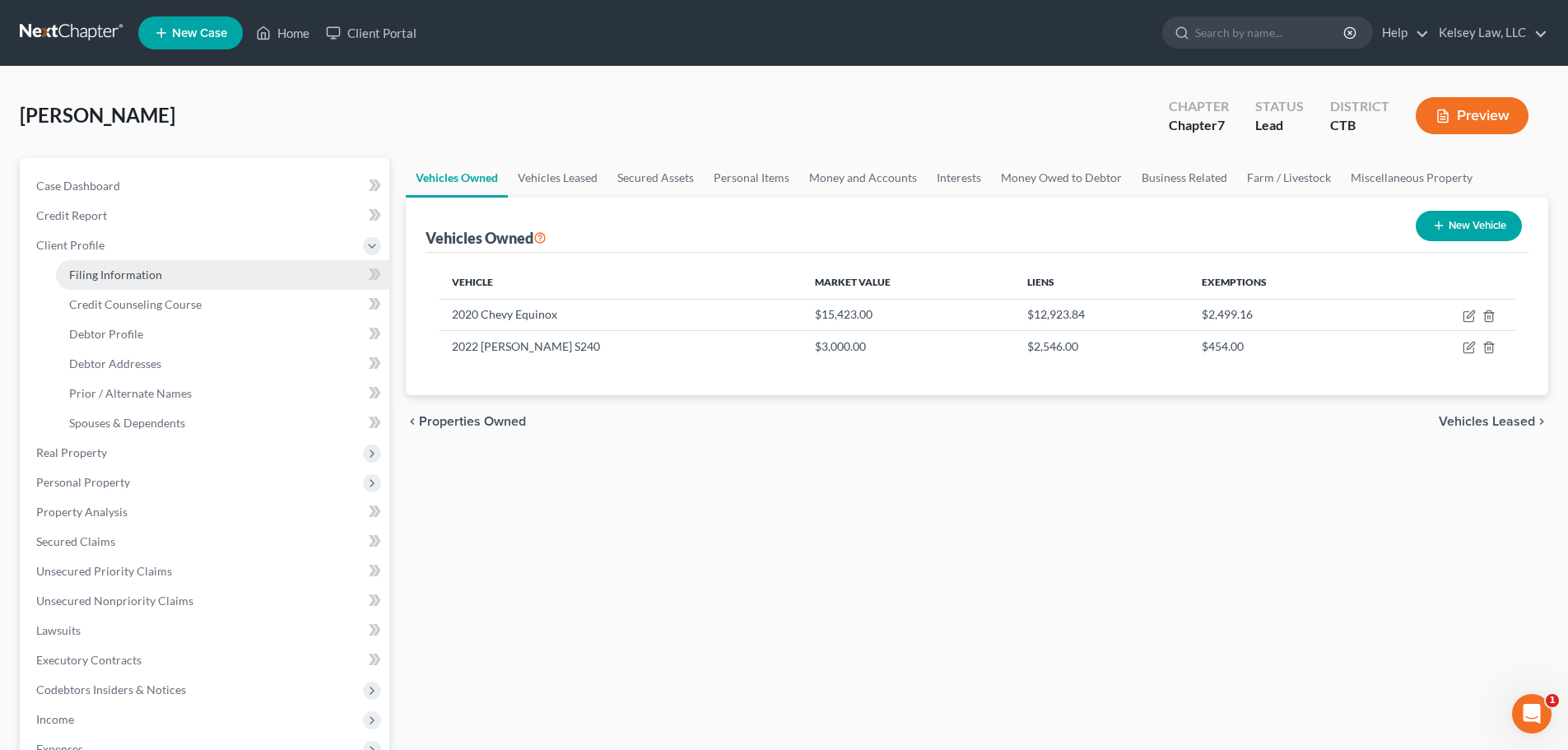
click at [146, 271] on span "Filing Information" at bounding box center [115, 274] width 93 height 14
select select "1"
select select "0"
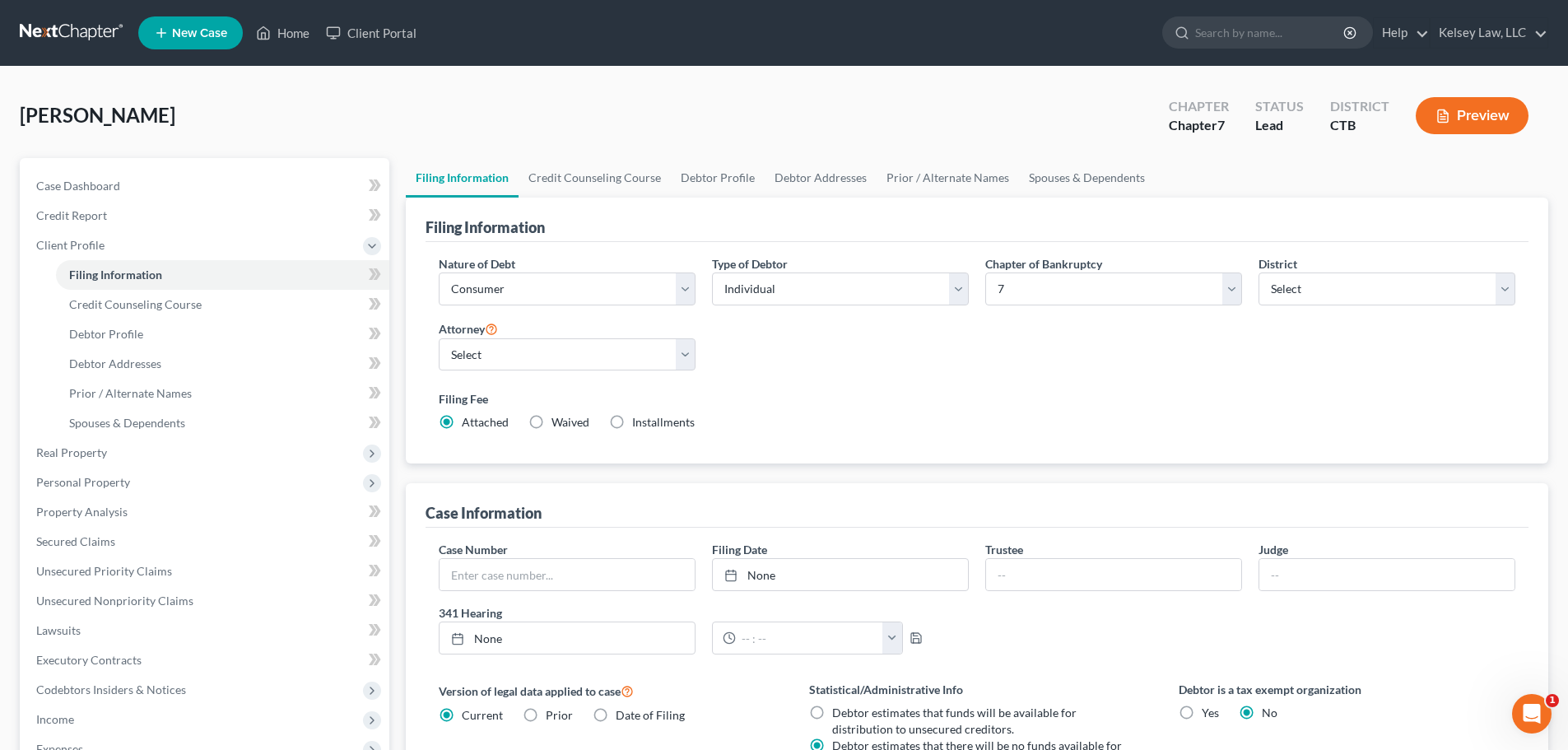
drag, startPoint x: 1015, startPoint y: 237, endPoint x: 982, endPoint y: 212, distance: 41.4
click at [982, 212] on div "Filing Information" at bounding box center [977, 219] width 1103 height 45
click at [1015, 616] on div "Case Number Filing Date None close Date Time chevron_left [DATE] chevron_right …" at bounding box center [977, 604] width 1093 height 127
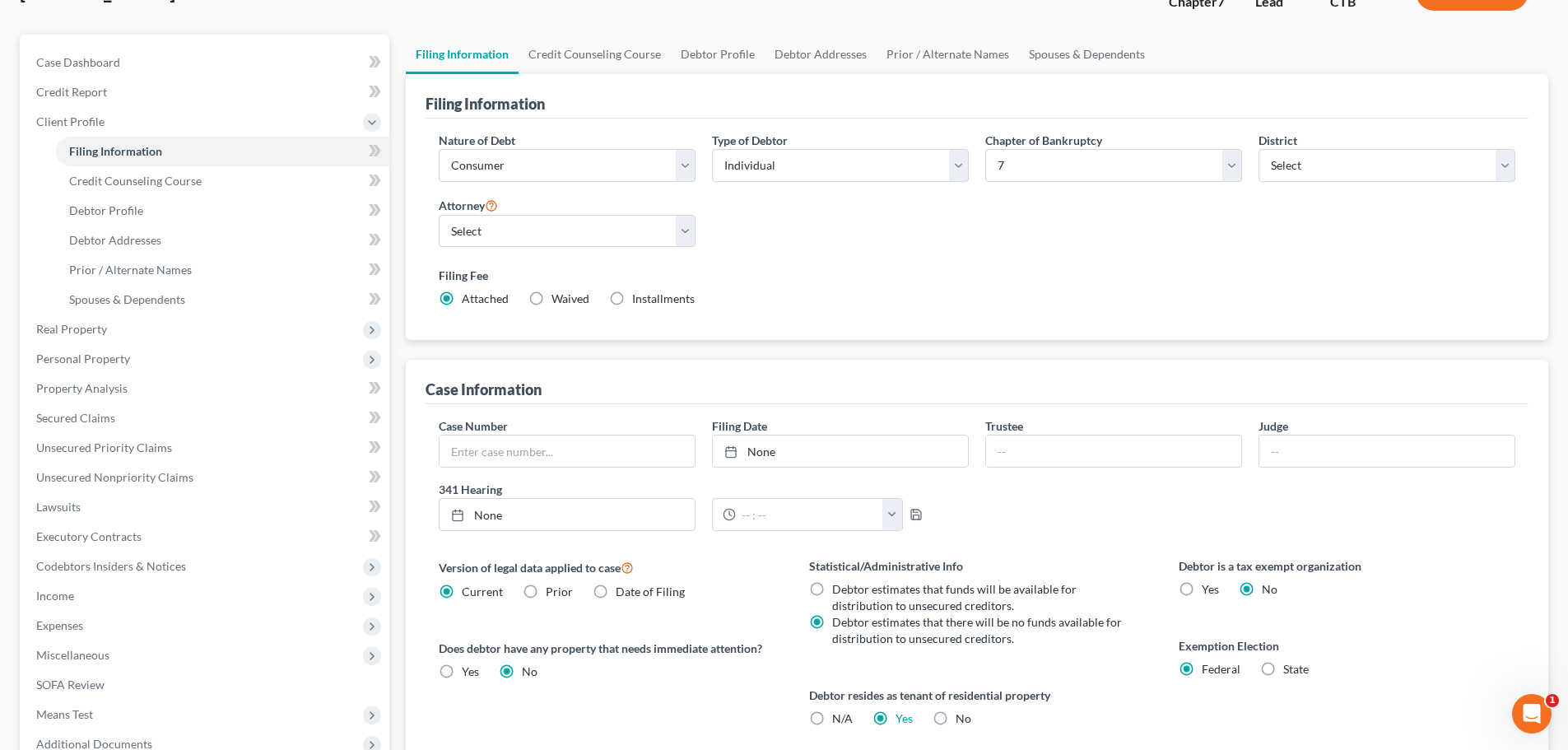
scroll to position [335, 0]
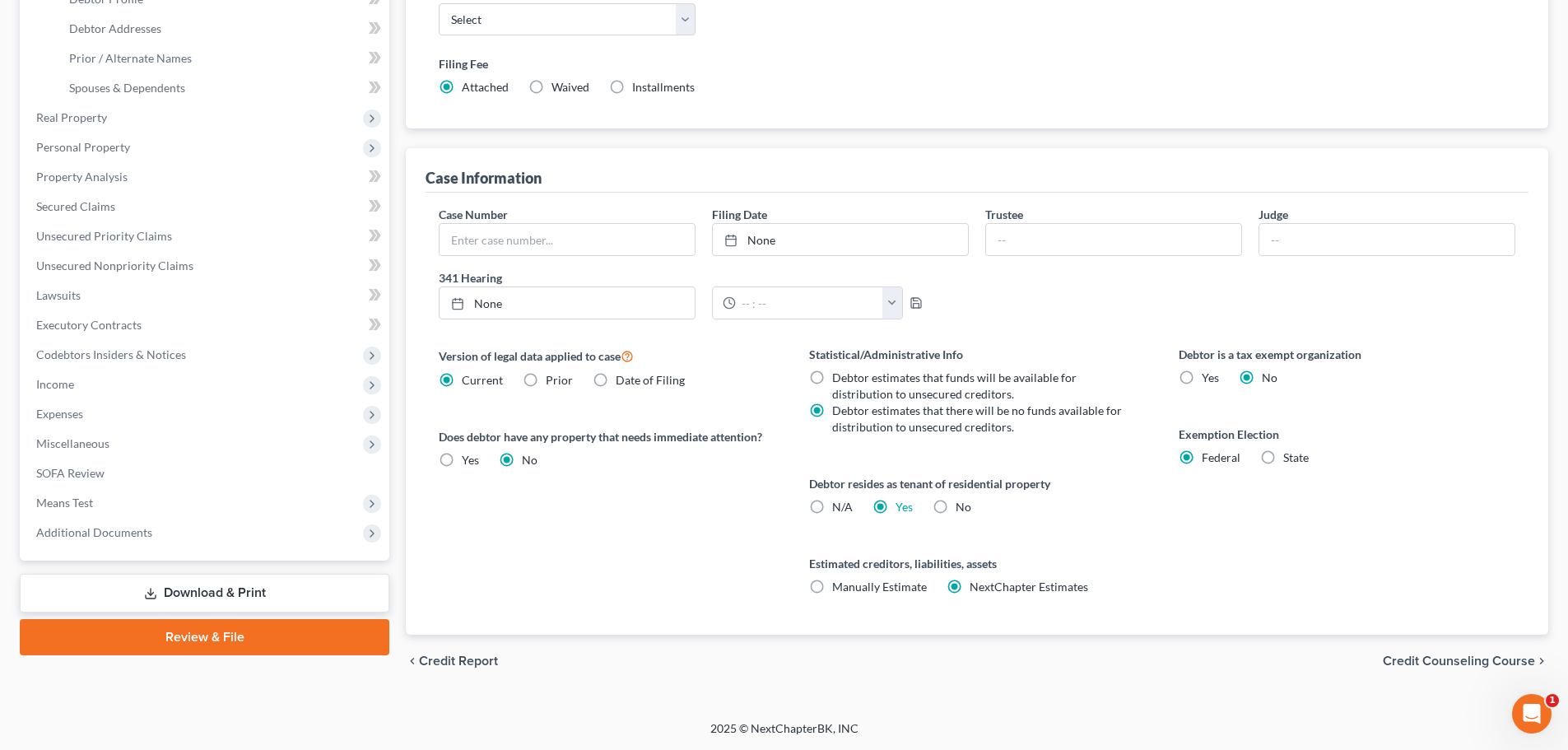
click at [1408, 657] on span "Credit Counseling Course" at bounding box center [1458, 661] width 152 height 13
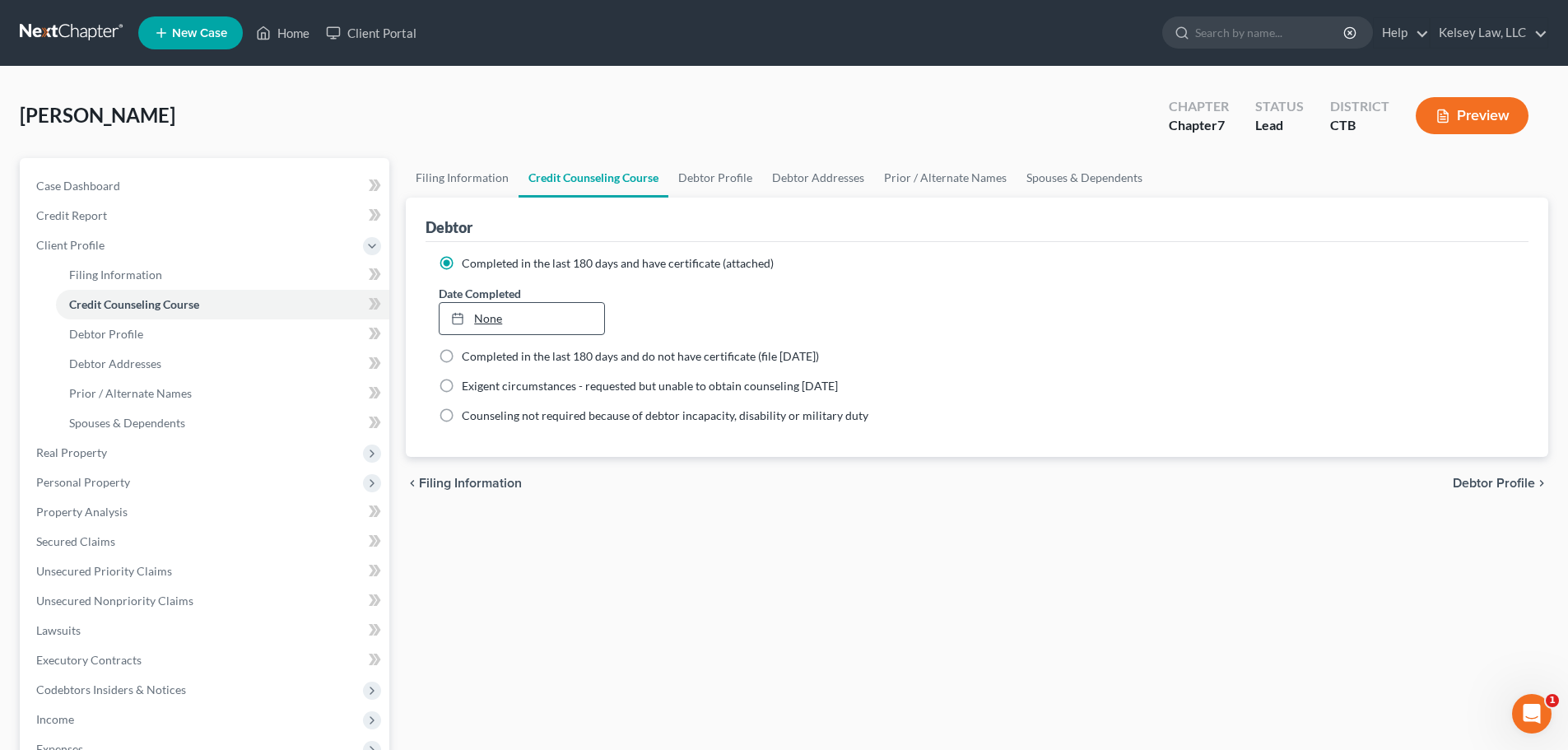
click at [527, 310] on link "None" at bounding box center [521, 318] width 164 height 31
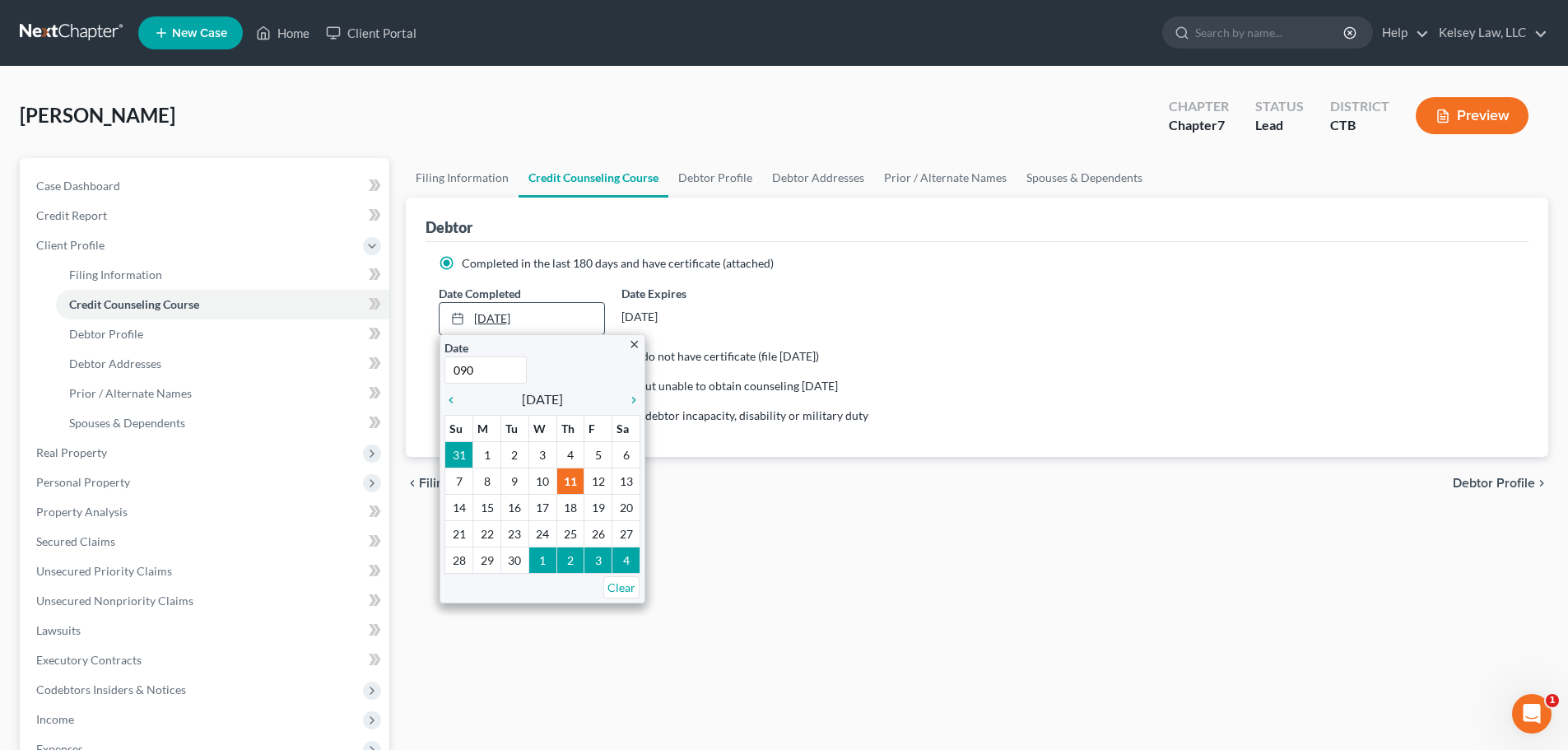
type input "0905"
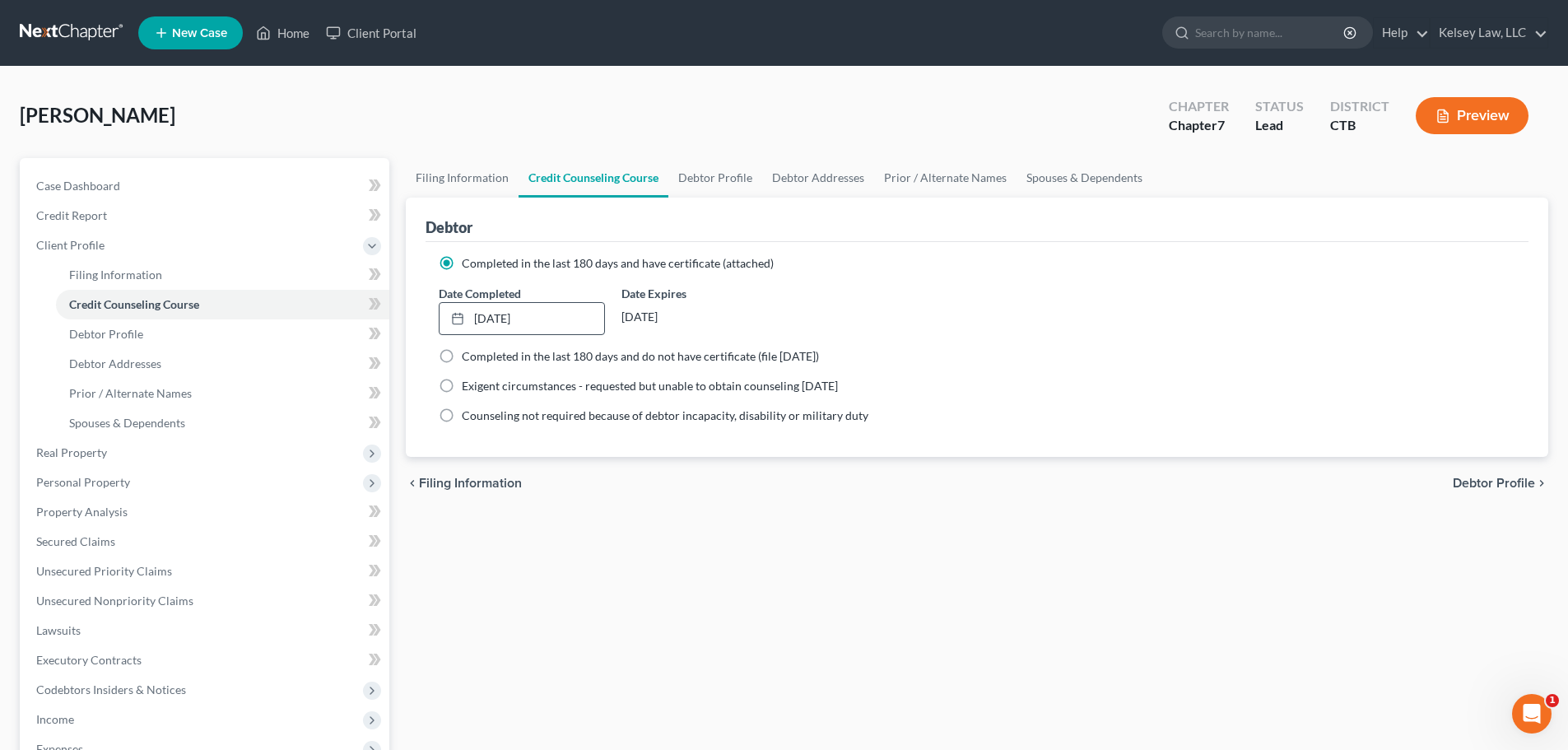
click at [700, 571] on div "Filing Information Credit Counseling Course Debtor Profile Debtor Addresses Pri…" at bounding box center [977, 574] width 1159 height 832
click at [762, 171] on link "Debtor Addresses" at bounding box center [817, 177] width 112 height 39
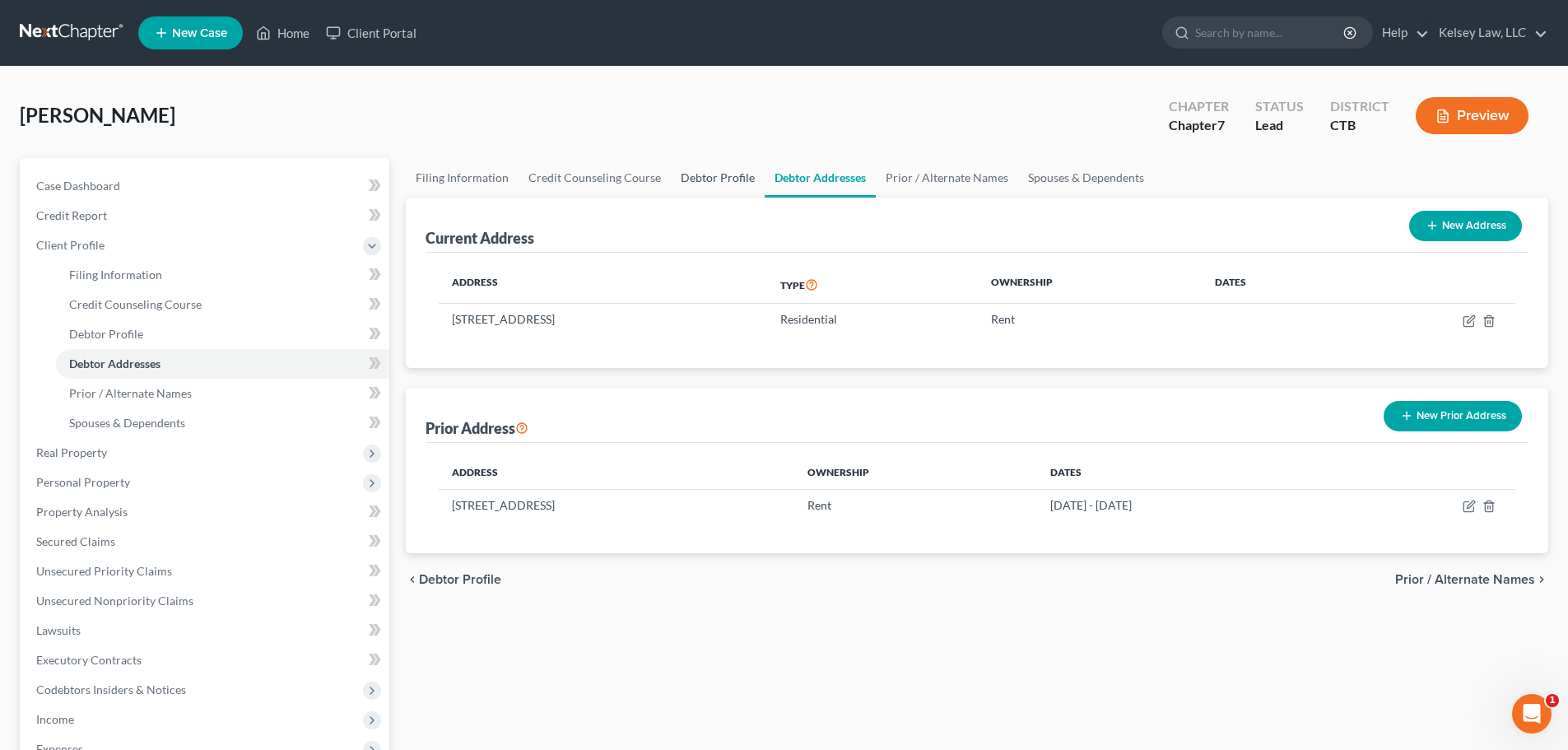
click at [719, 185] on link "Debtor Profile" at bounding box center [718, 177] width 94 height 39
select select "4"
select select "0"
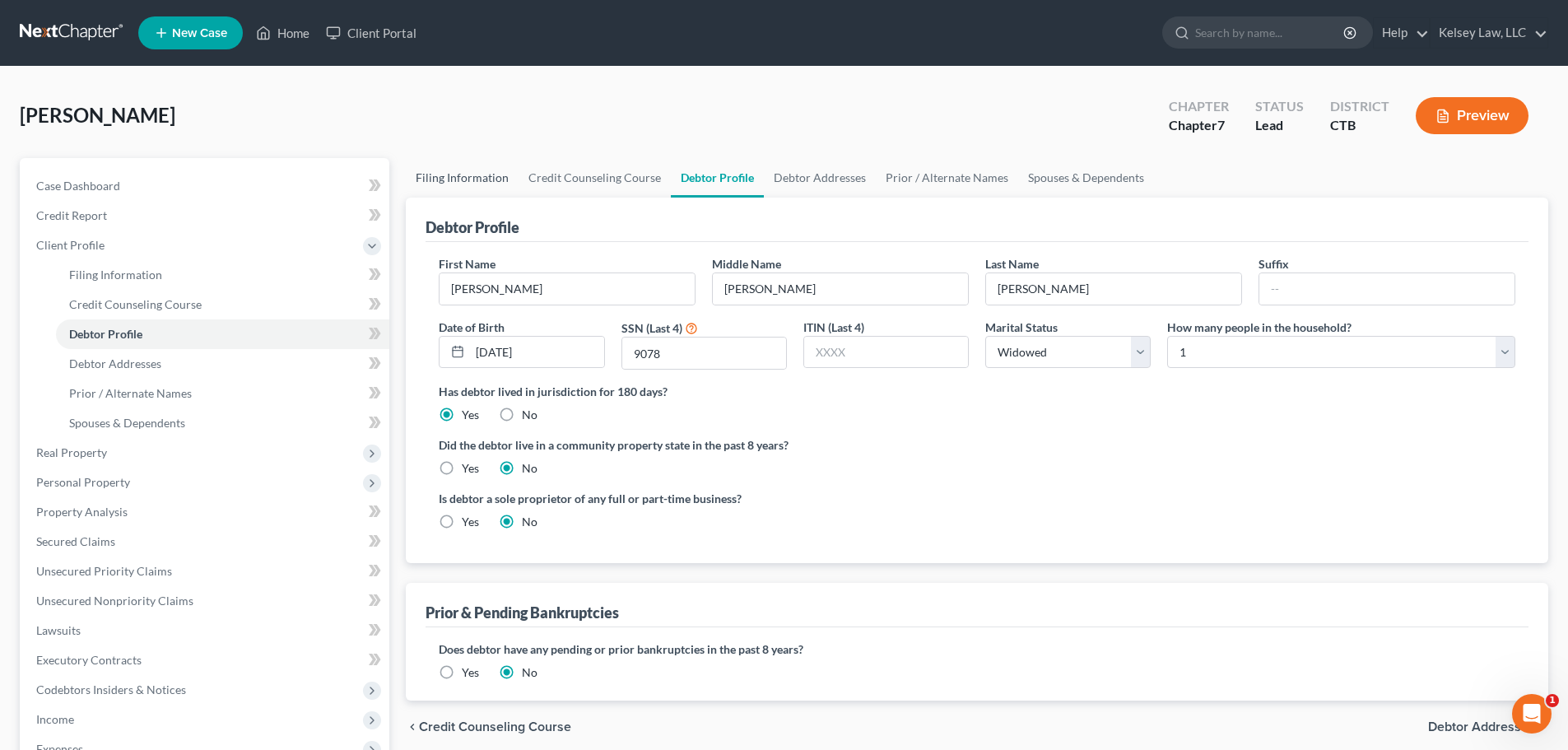
click at [487, 167] on link "Filing Information" at bounding box center [462, 177] width 113 height 39
select select "1"
select select "0"
select select "12"
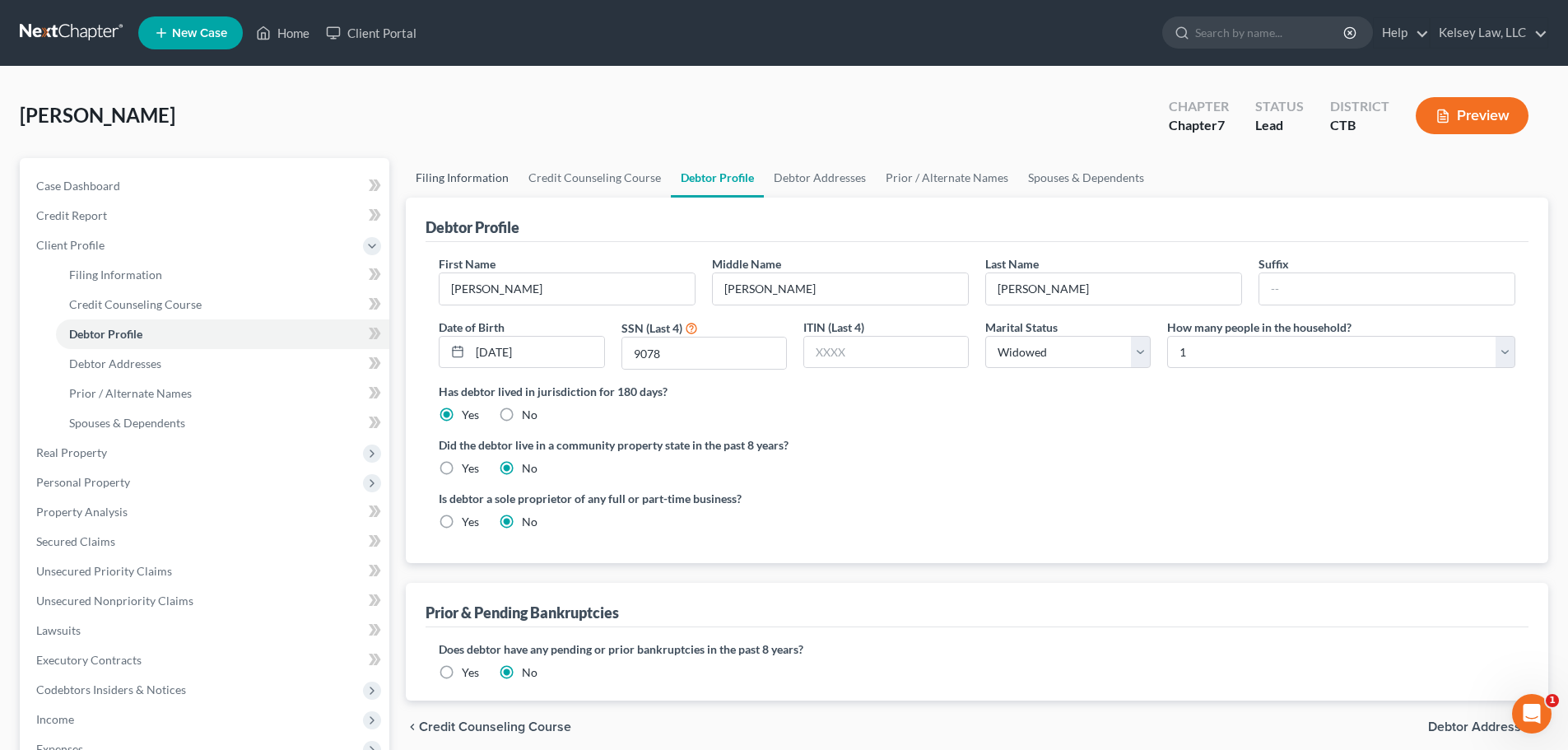
select select "0"
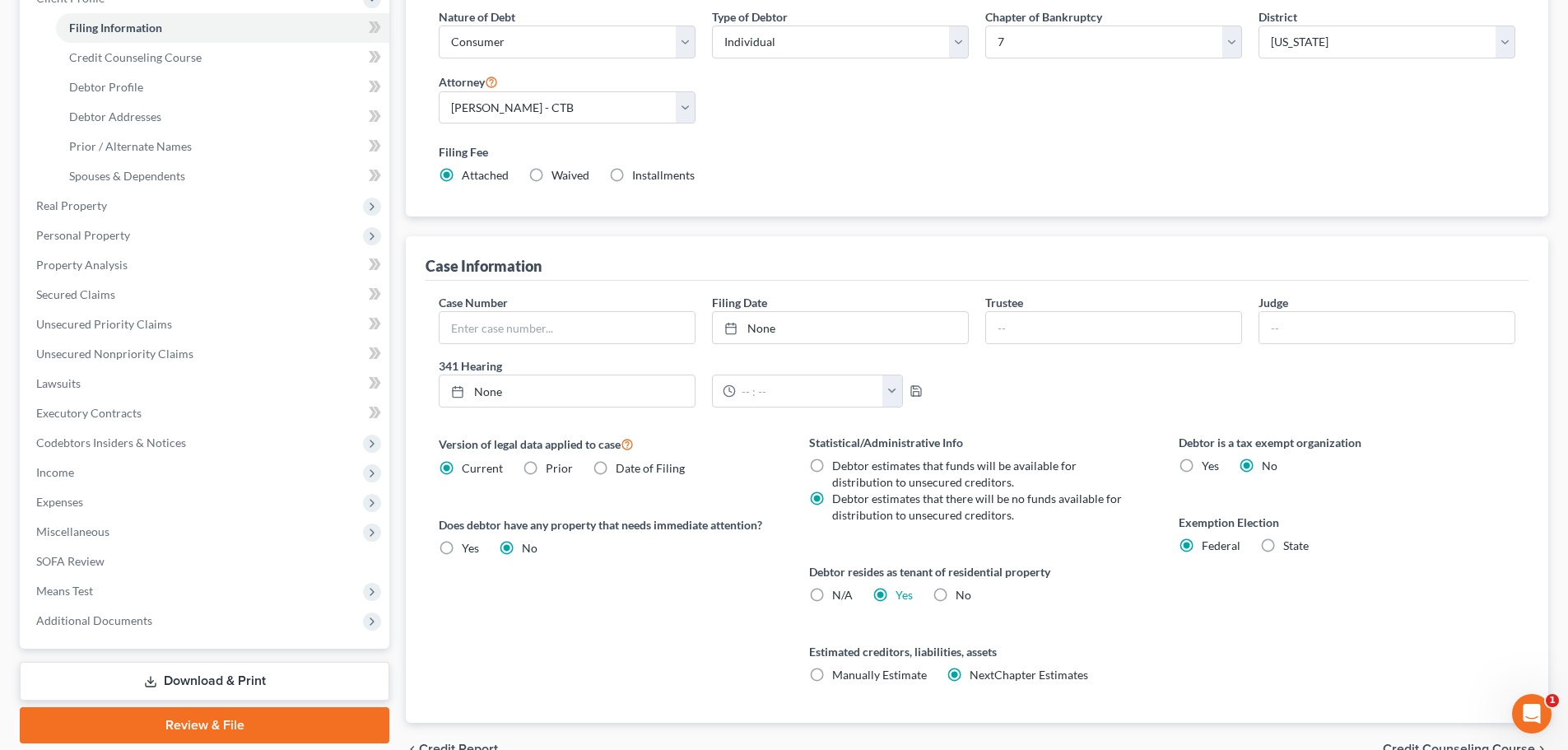
scroll to position [335, 0]
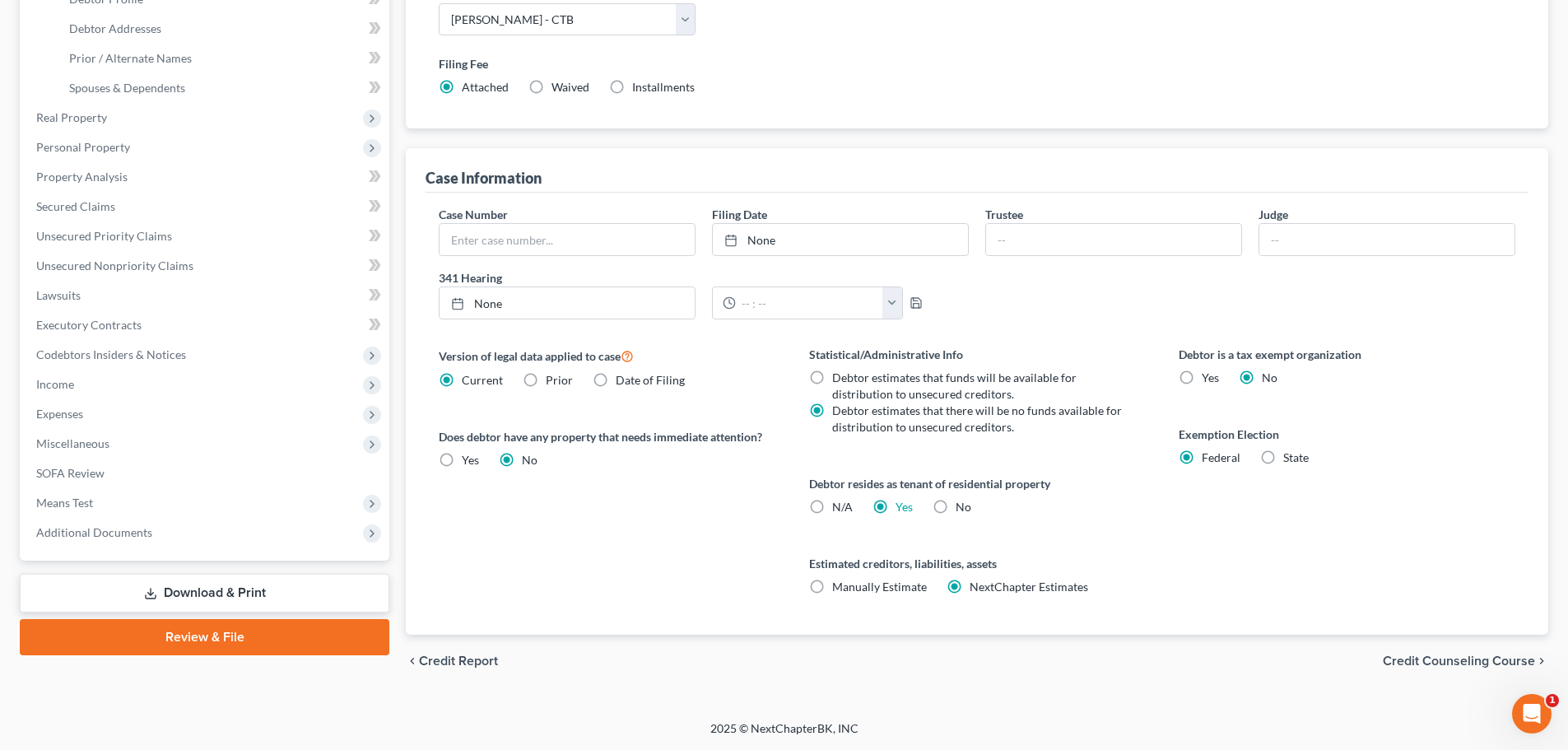
click at [1430, 664] on span "Credit Counseling Course" at bounding box center [1458, 661] width 152 height 13
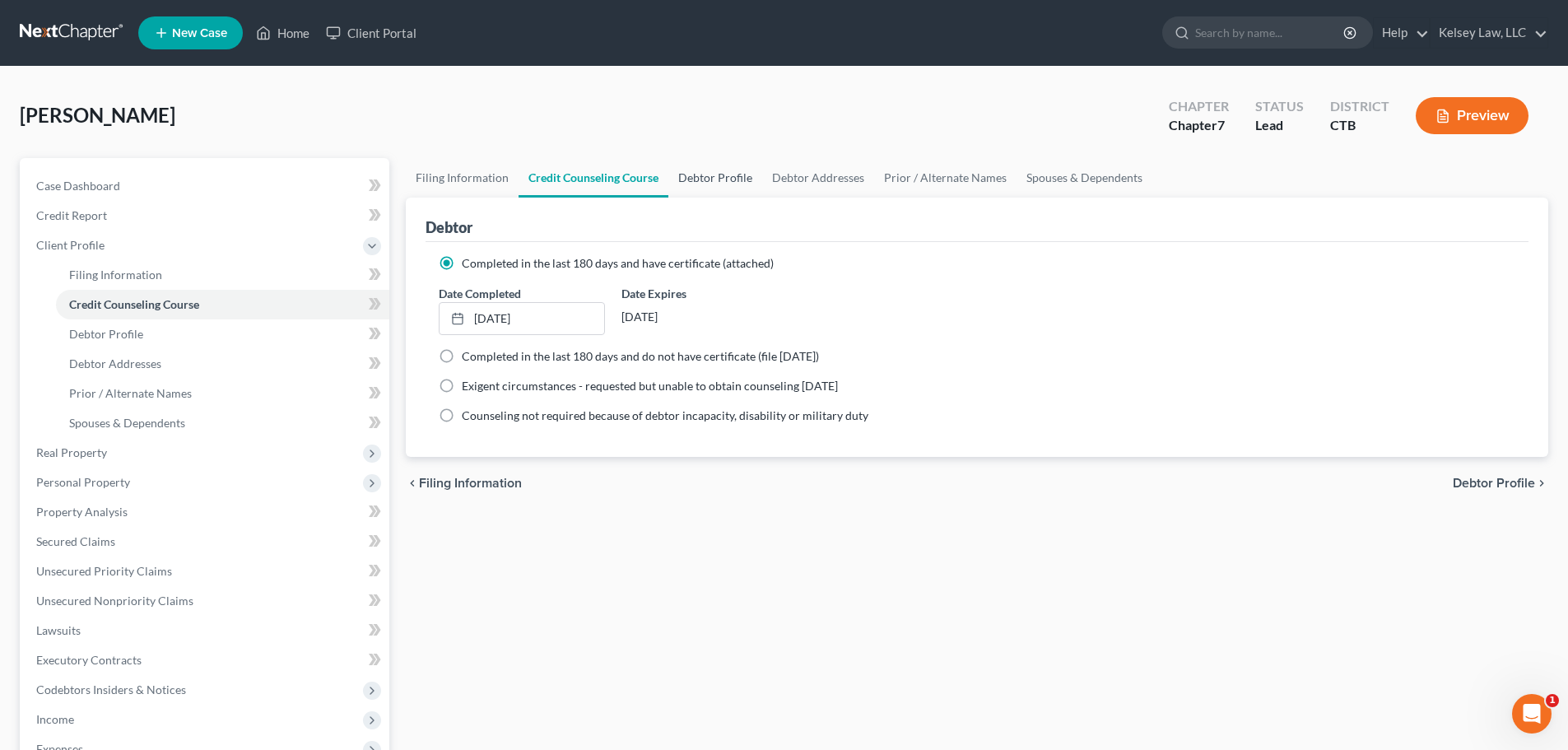
click at [719, 177] on link "Debtor Profile" at bounding box center [716, 177] width 94 height 39
select select "4"
select select "0"
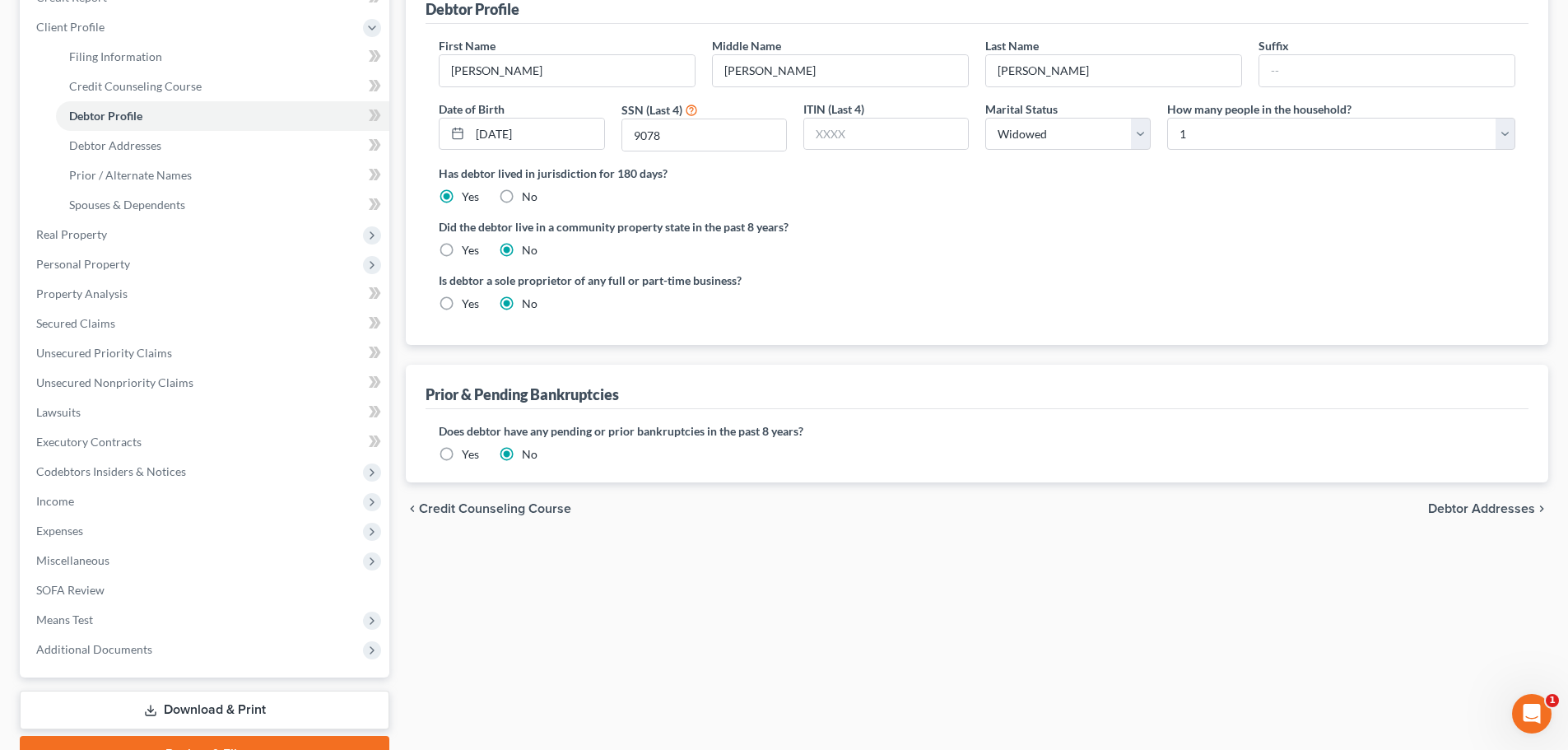
scroll to position [247, 0]
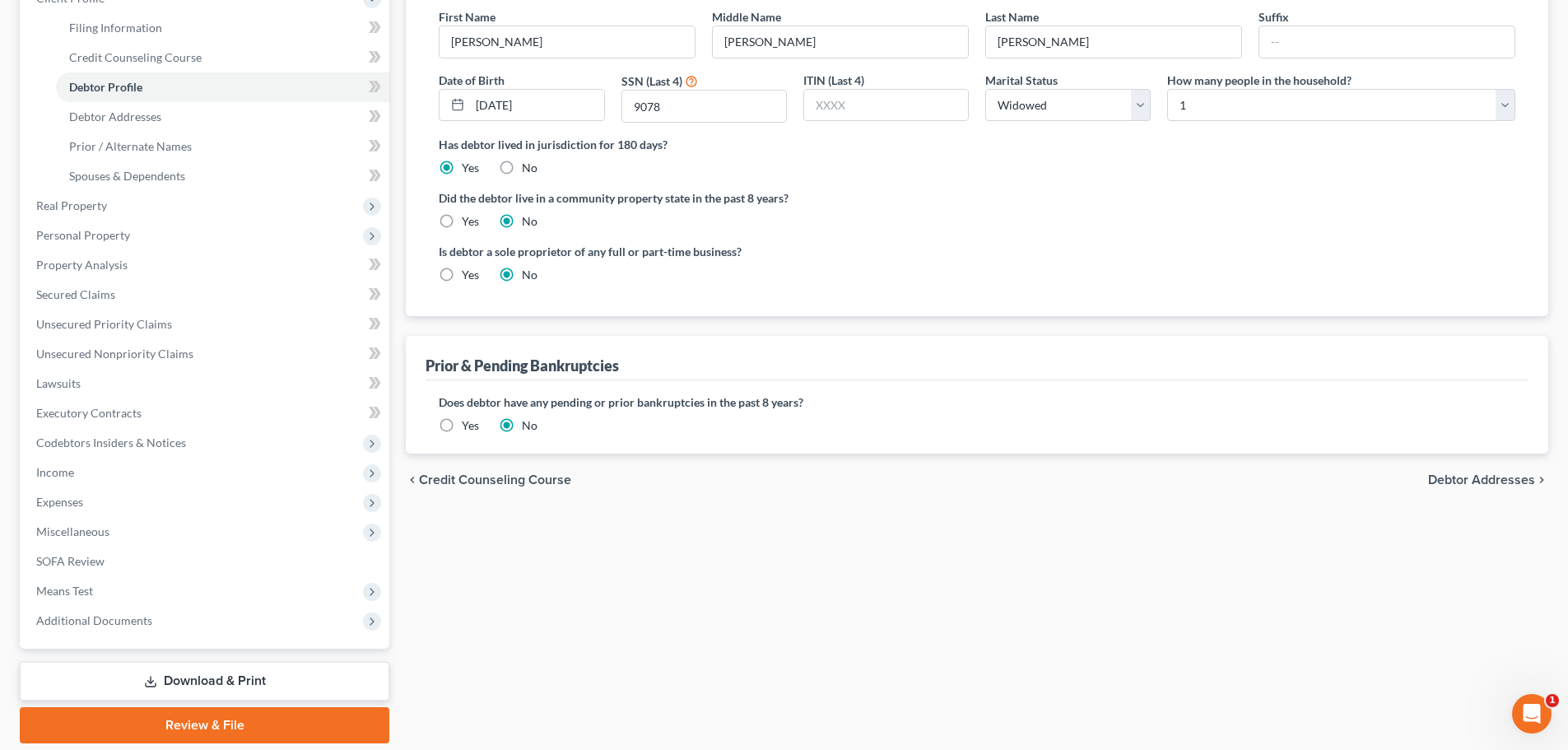
click at [1512, 482] on span "Debtor Addresses" at bounding box center [1481, 480] width 107 height 13
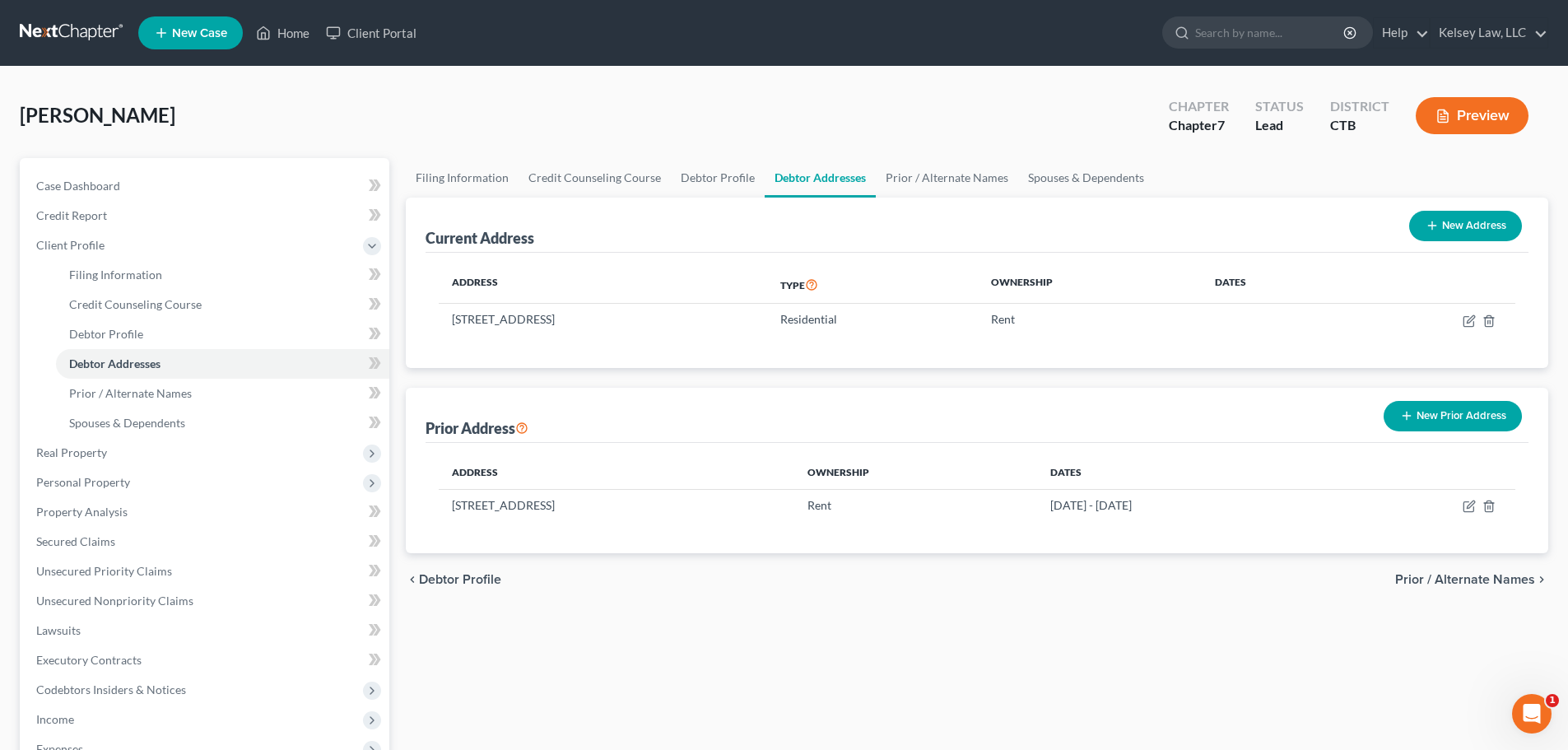
click at [1487, 581] on span "Prior / Alternate Names" at bounding box center [1465, 580] width 140 height 13
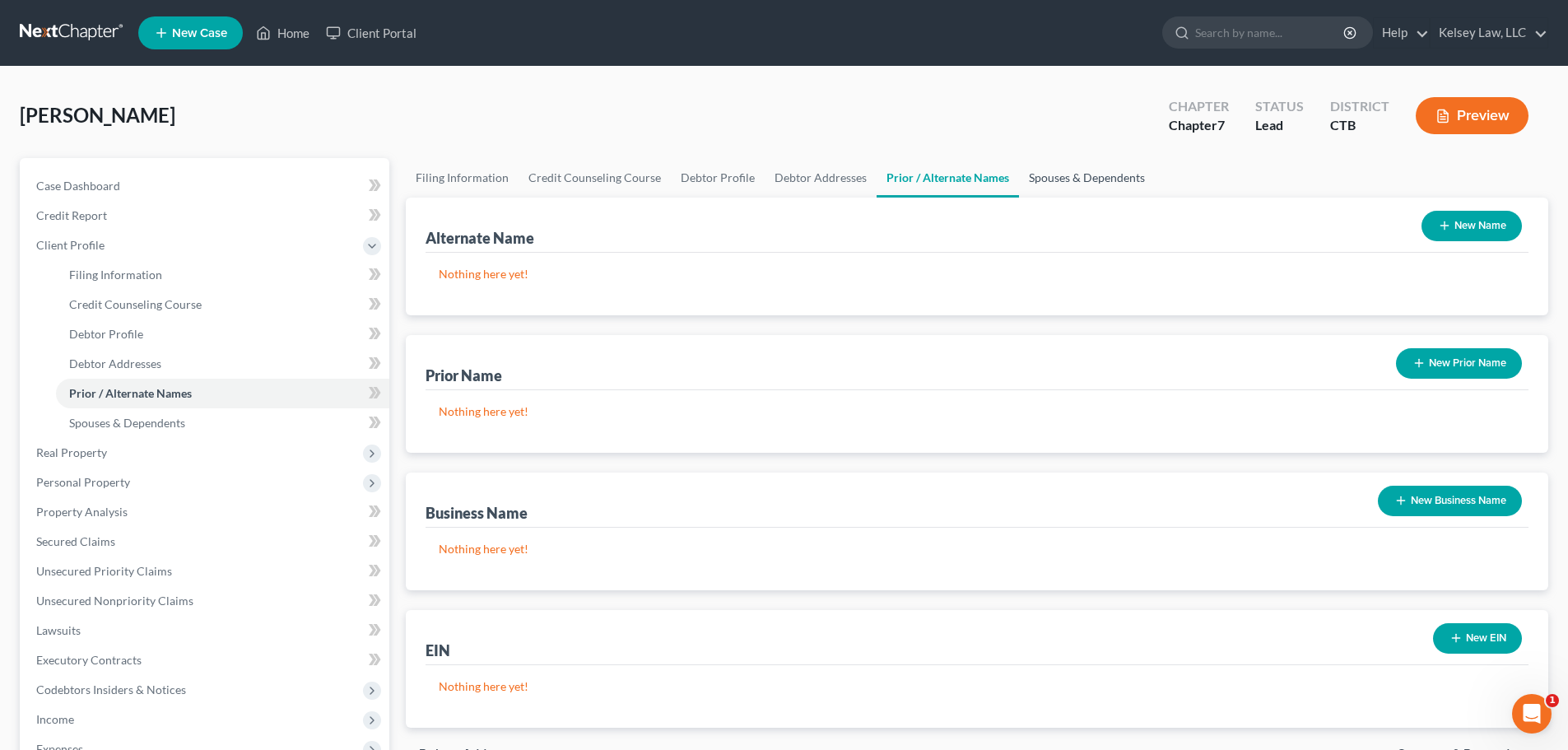
click at [1091, 181] on link "Spouses & Dependents" at bounding box center [1087, 177] width 136 height 39
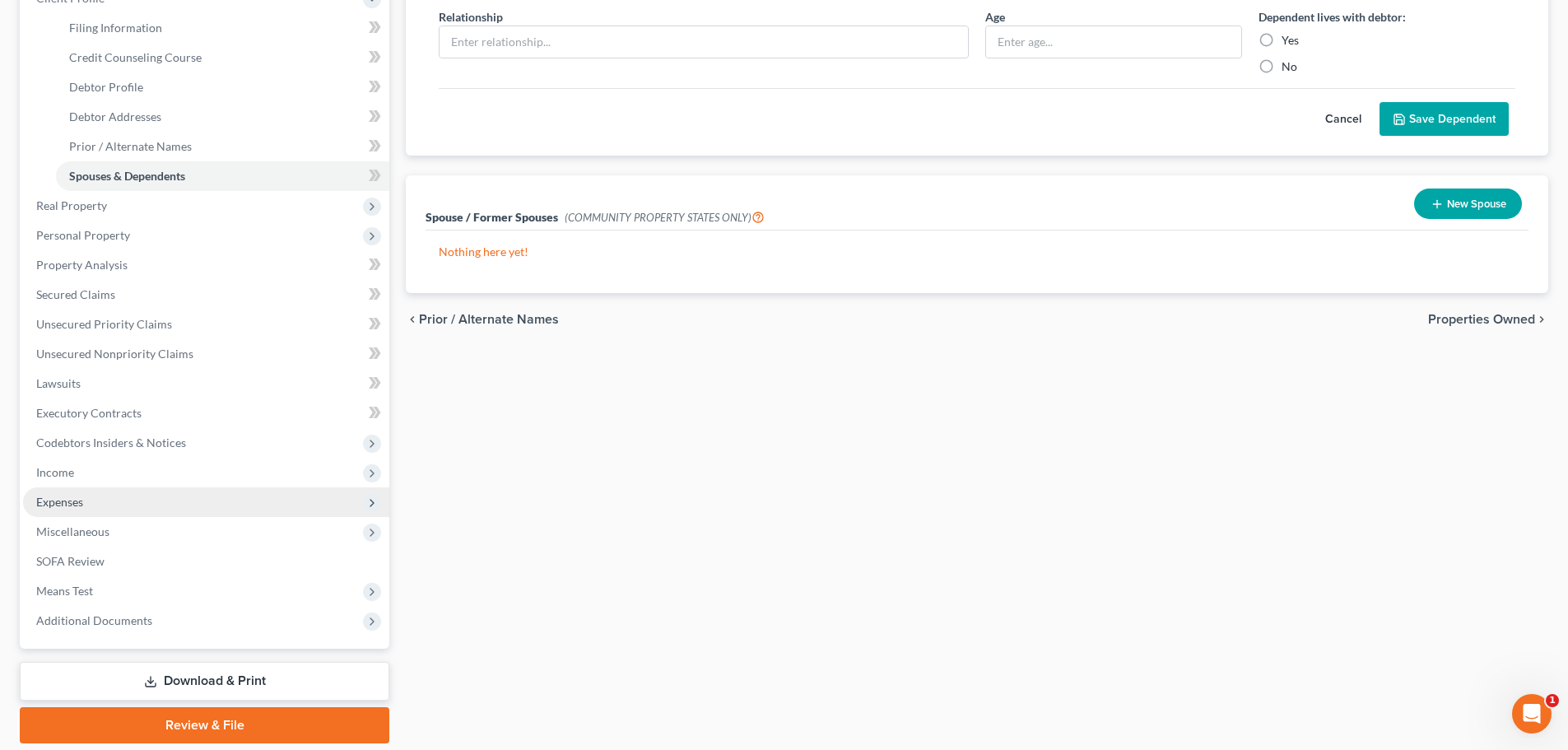
scroll to position [303, 0]
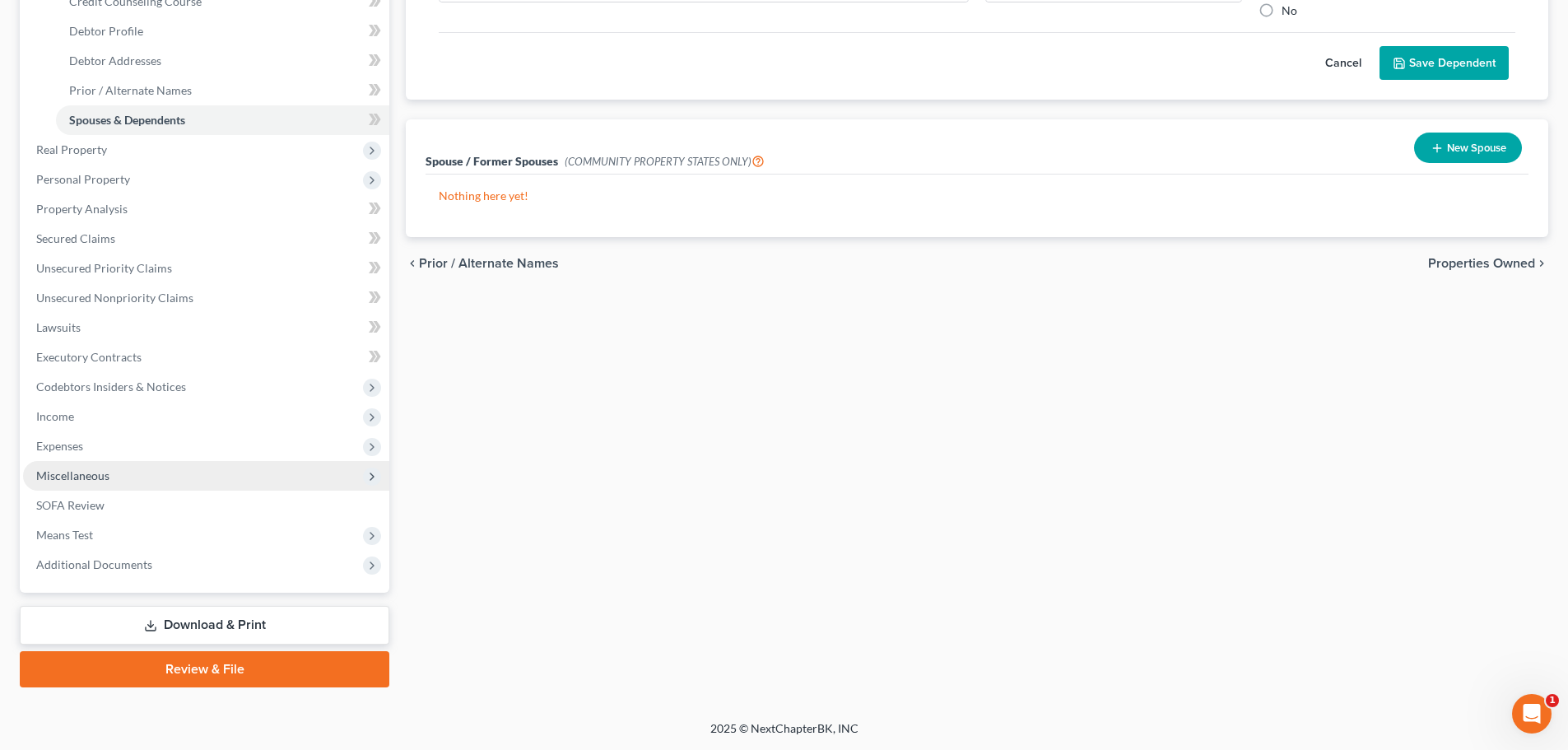
click at [81, 477] on span "Miscellaneous" at bounding box center [72, 475] width 73 height 14
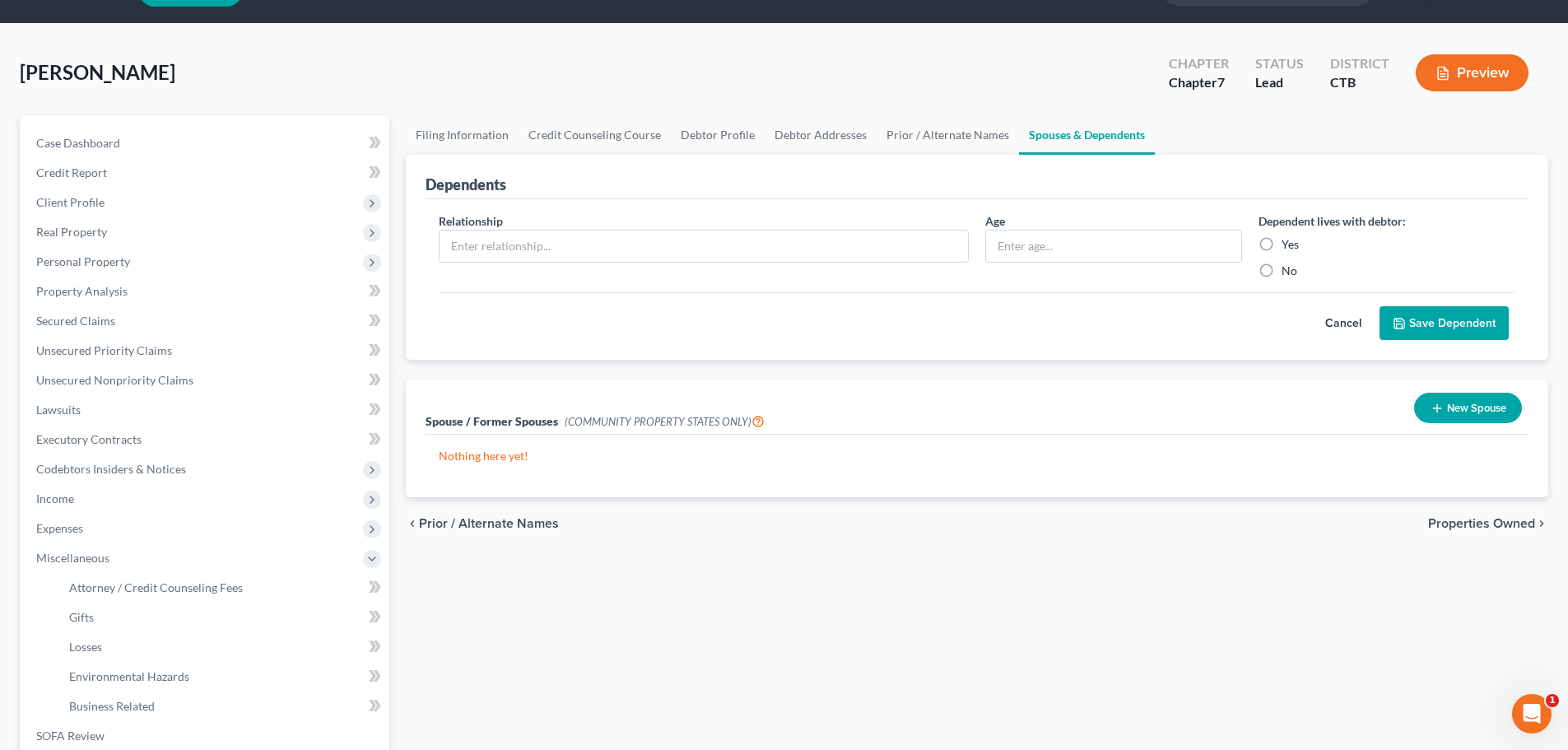
scroll to position [82, 0]
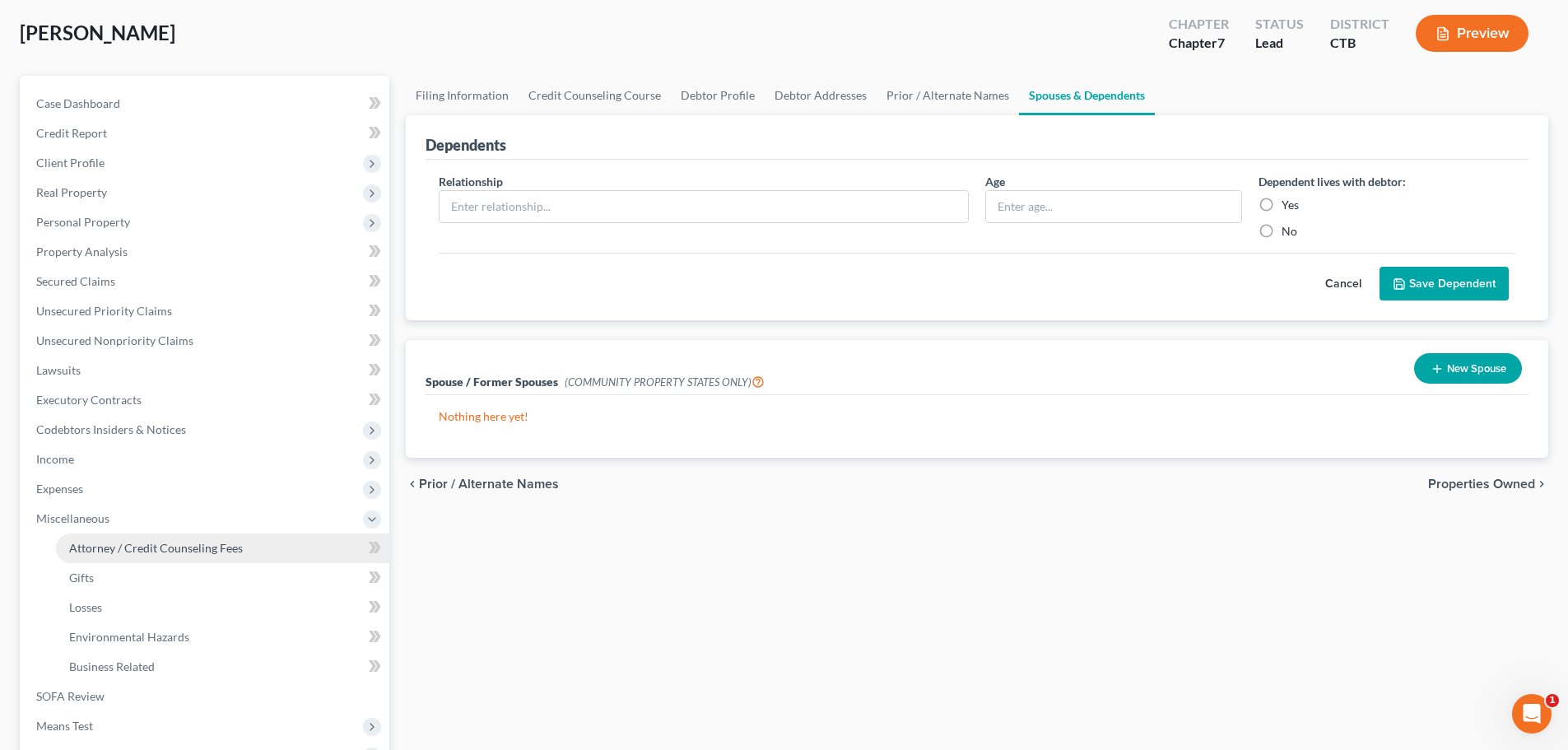
click at [102, 553] on span "Attorney / Credit Counseling Fees" at bounding box center [155, 548] width 174 height 14
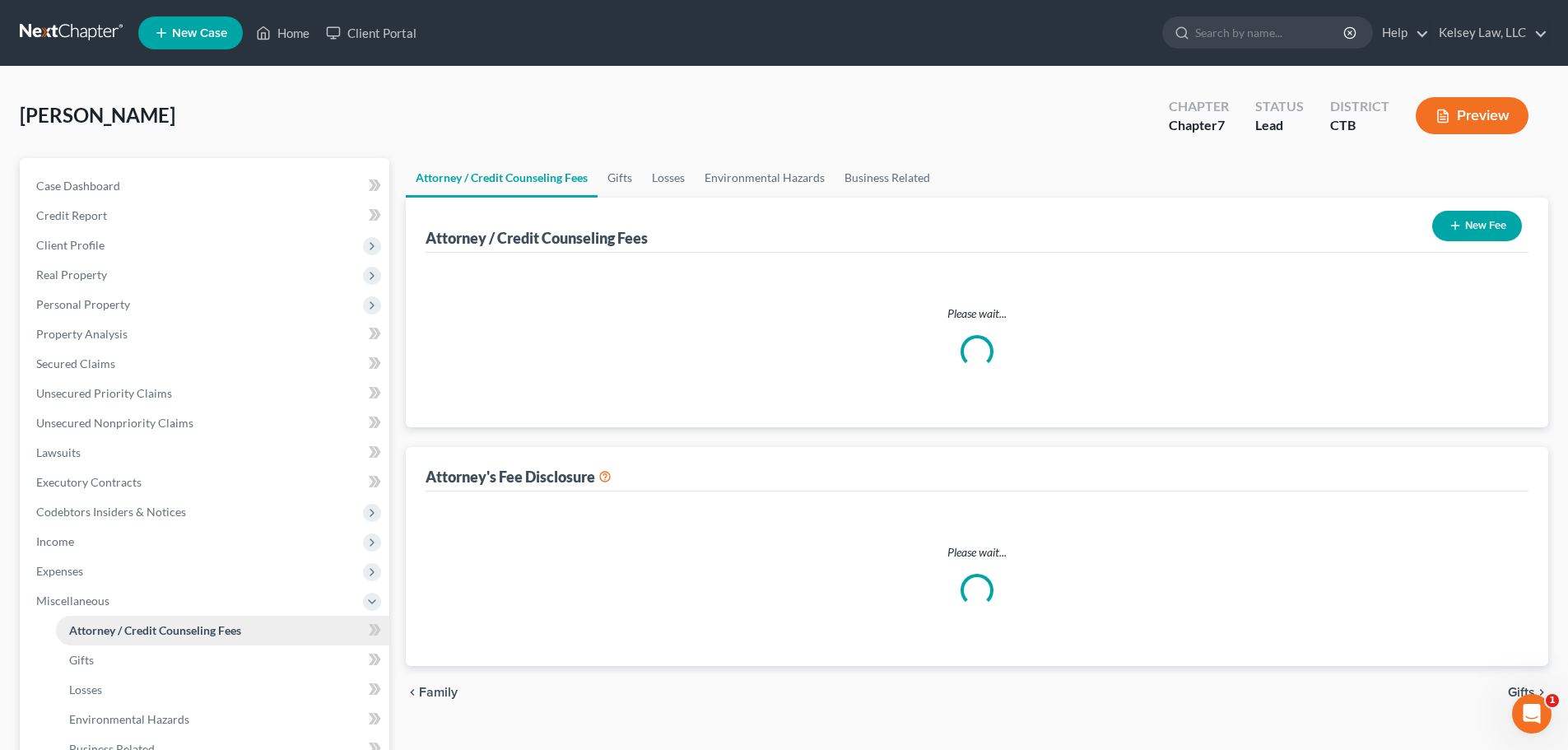
select select "0"
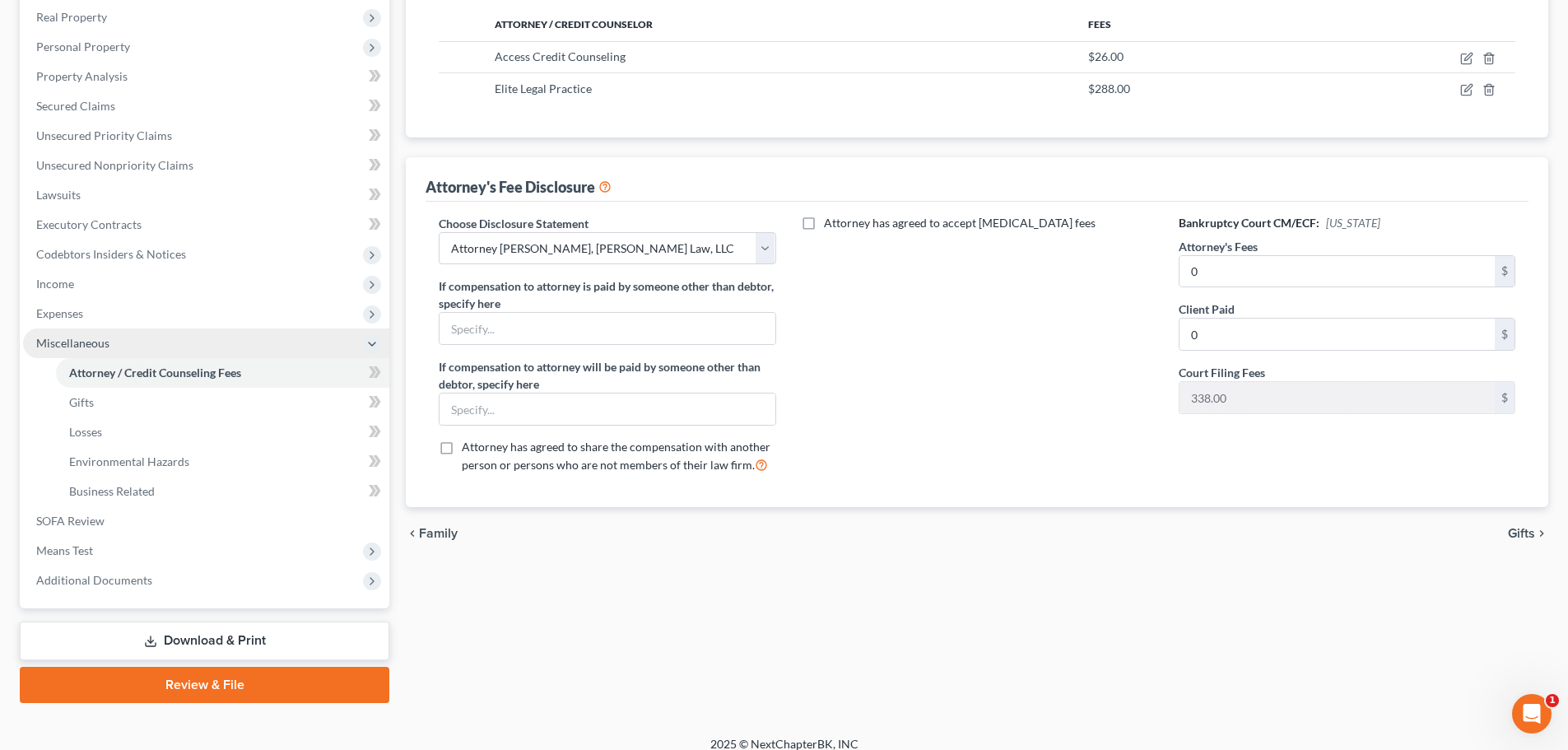
scroll to position [273, 0]
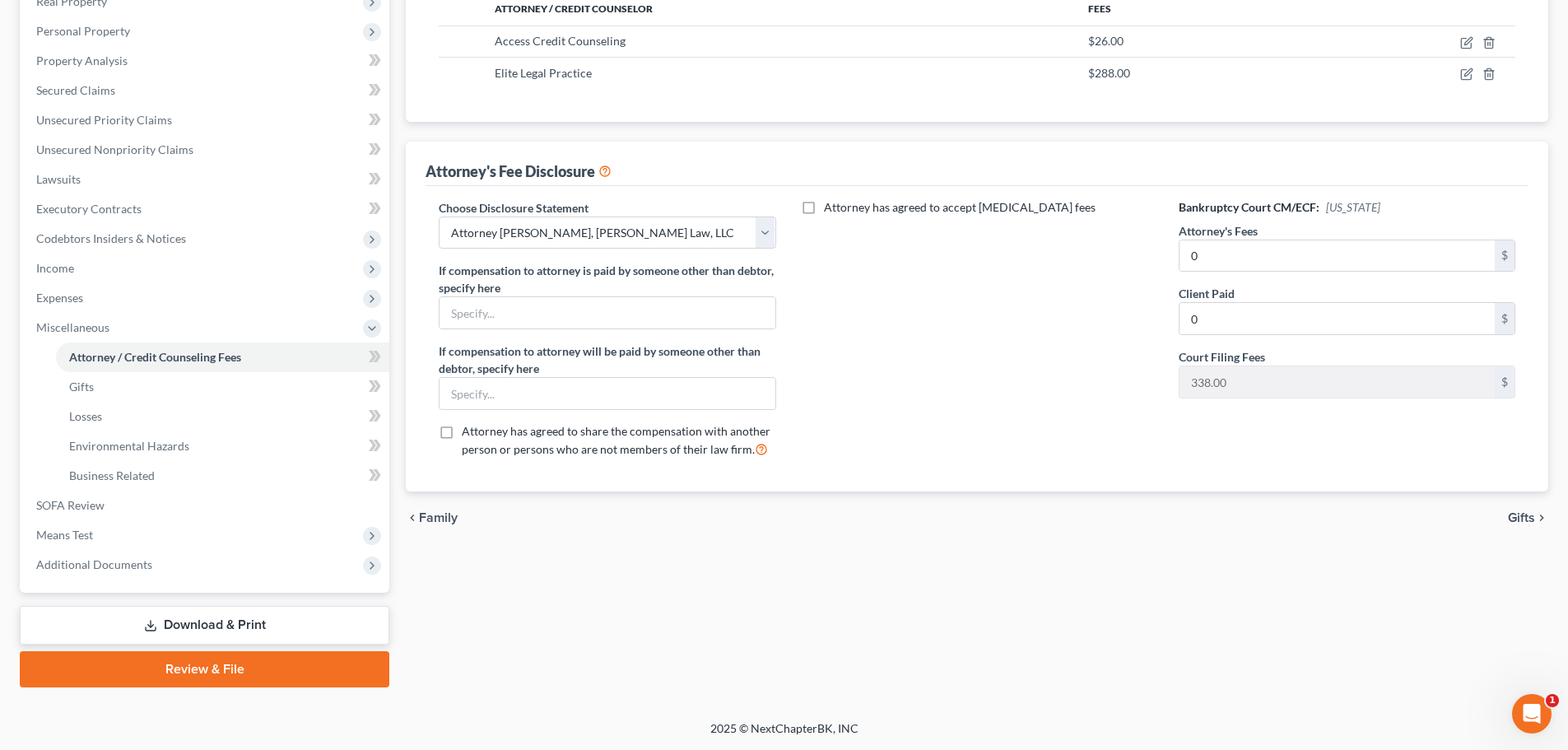
click at [228, 624] on link "Download & Print" at bounding box center [205, 625] width 370 height 39
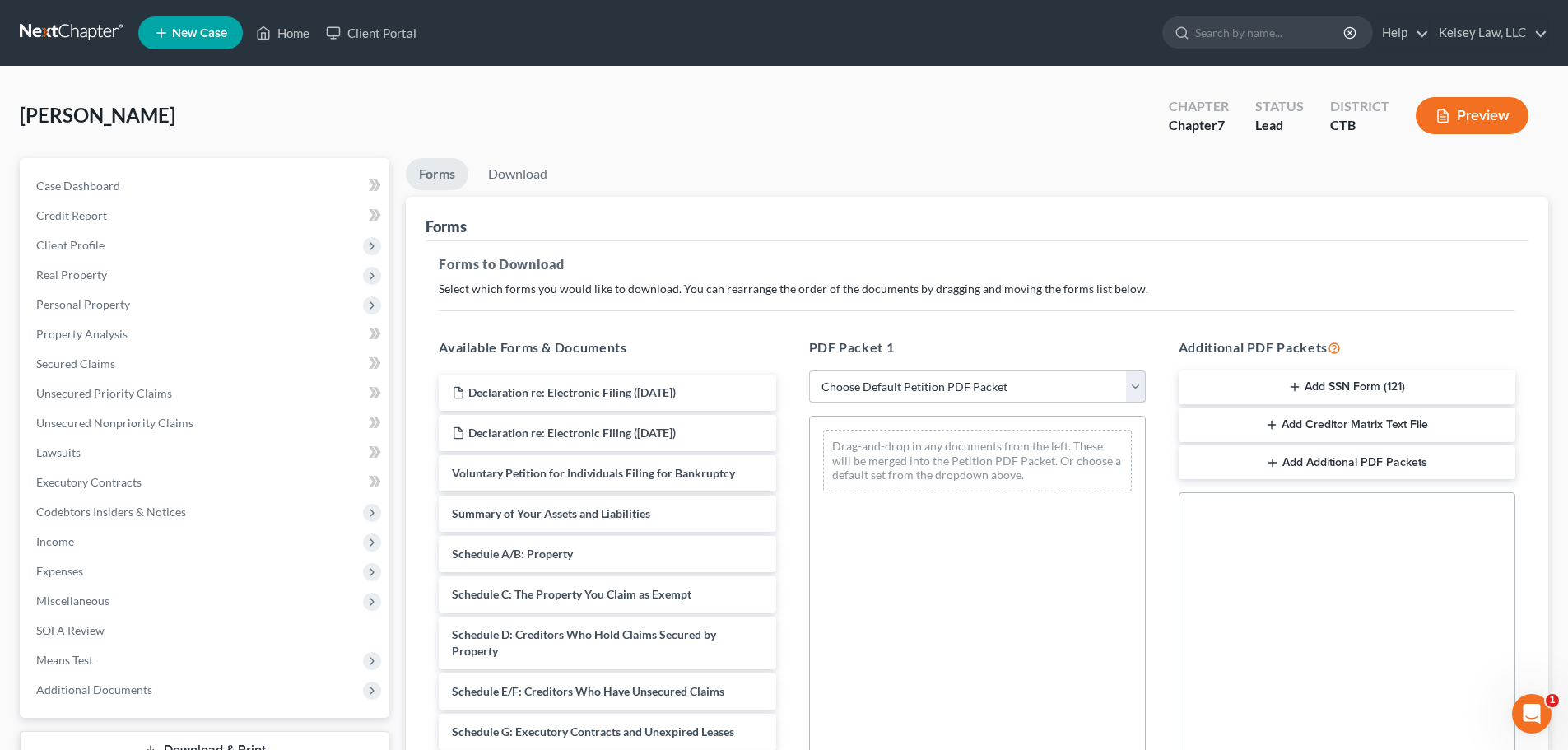
click at [973, 380] on select "Choose Default Petition PDF Packet Complete Bankruptcy Petition (all forms and …" at bounding box center [977, 386] width 337 height 33
select select "5"
click at [809, 370] on select "Choose Default Petition PDF Packet Complete Bankruptcy Petition (all forms and …" at bounding box center [977, 386] width 337 height 33
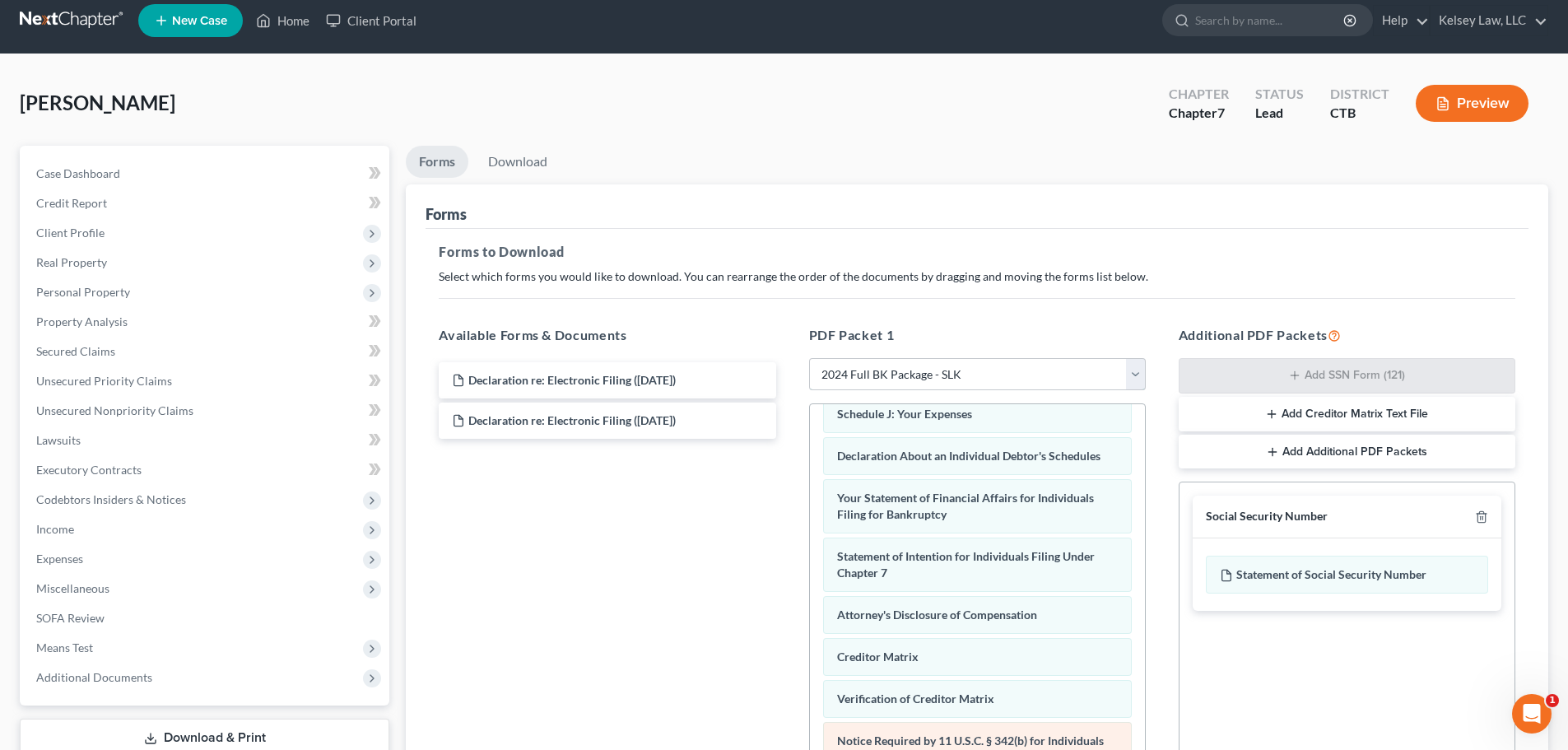
scroll to position [267, 0]
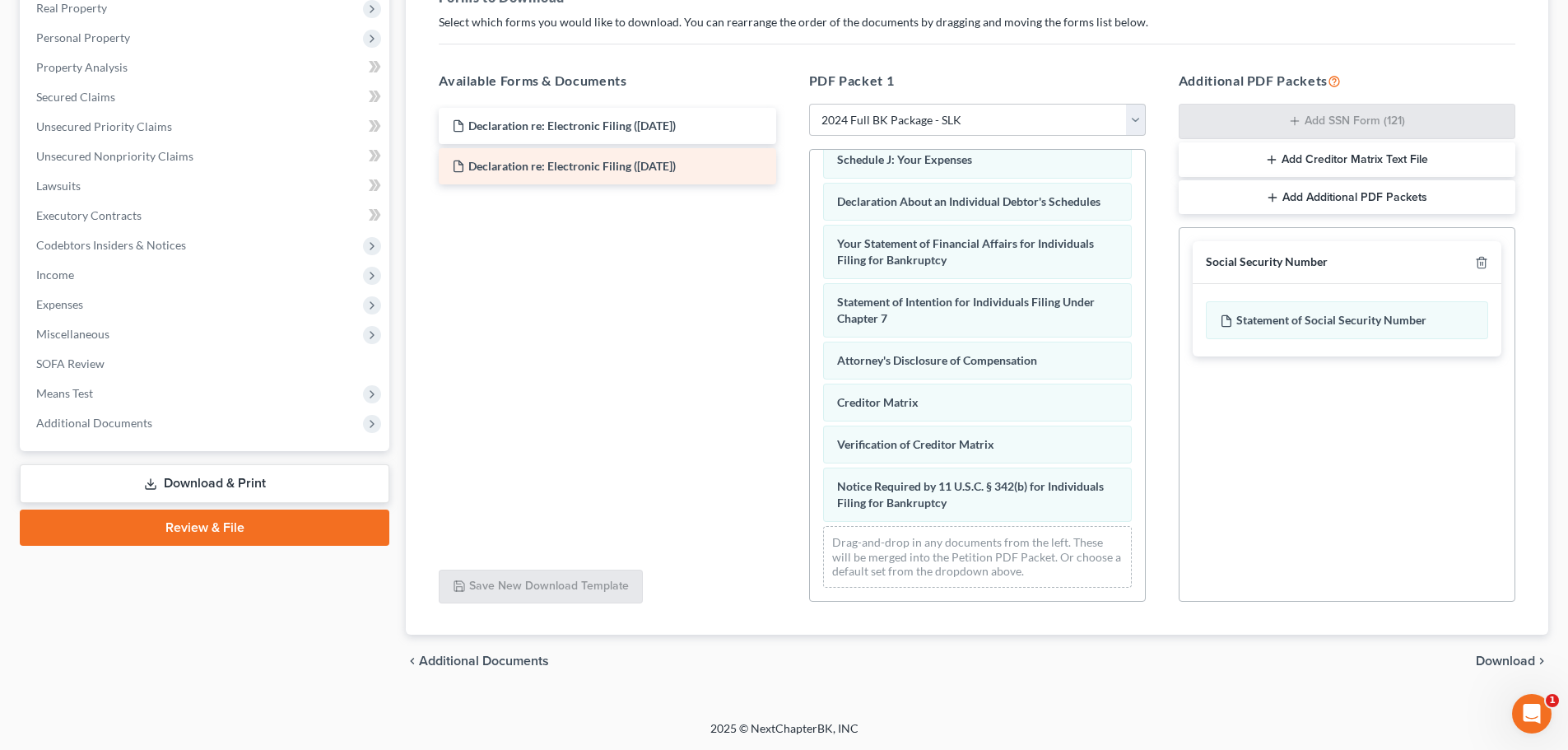
click at [664, 164] on span "Declaration re: Electronic Filing ([DATE])" at bounding box center [572, 165] width 207 height 14
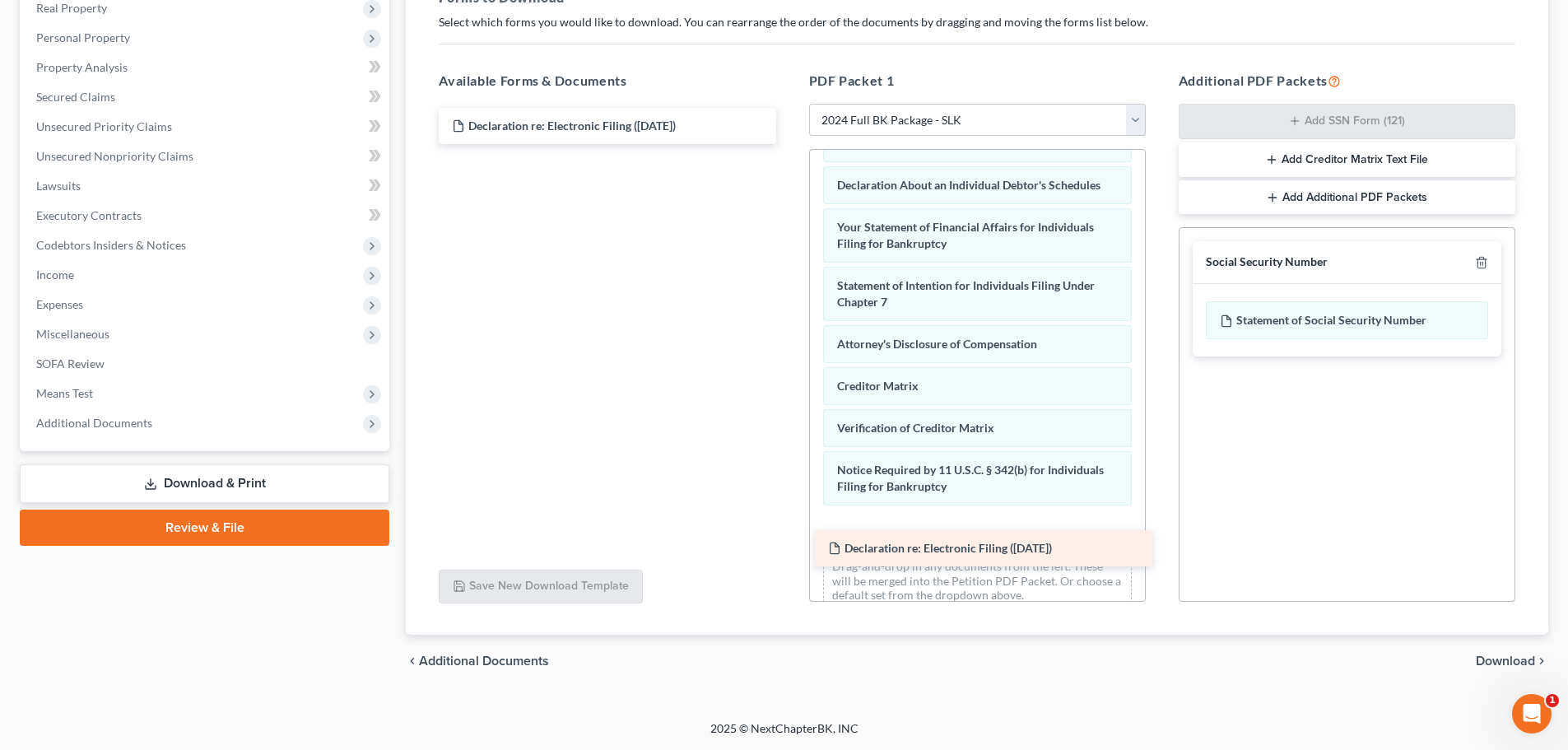
drag, startPoint x: 674, startPoint y: 121, endPoint x: 1050, endPoint y: 543, distance: 565.2
click at [789, 144] on div "Declaration re: Electronic Filing ([DATE]) Declaration re: Electronic Filing ([…" at bounding box center [607, 125] width 363 height 36
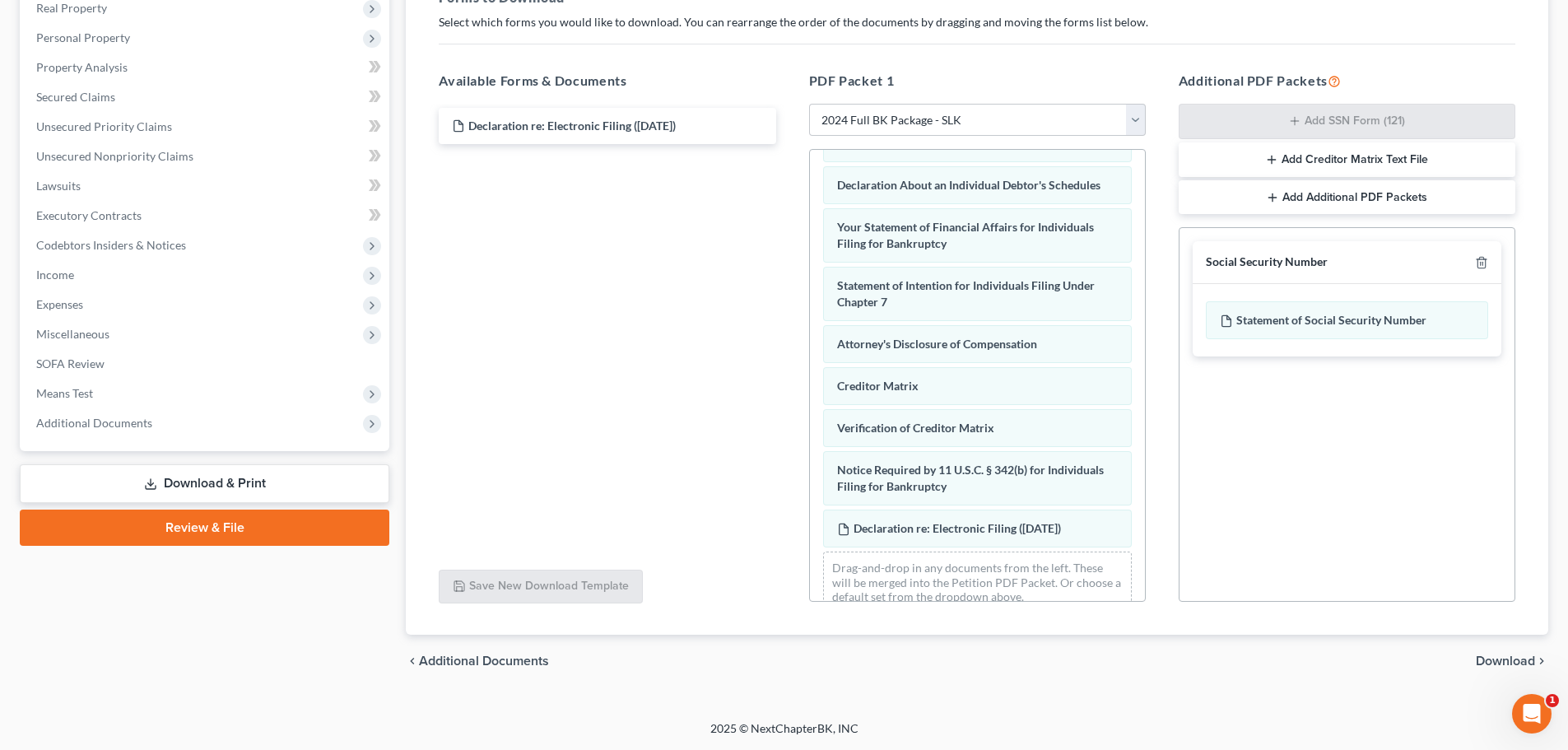
click at [1379, 153] on button "Add Creditor Matrix Text File" at bounding box center [1346, 160] width 337 height 34
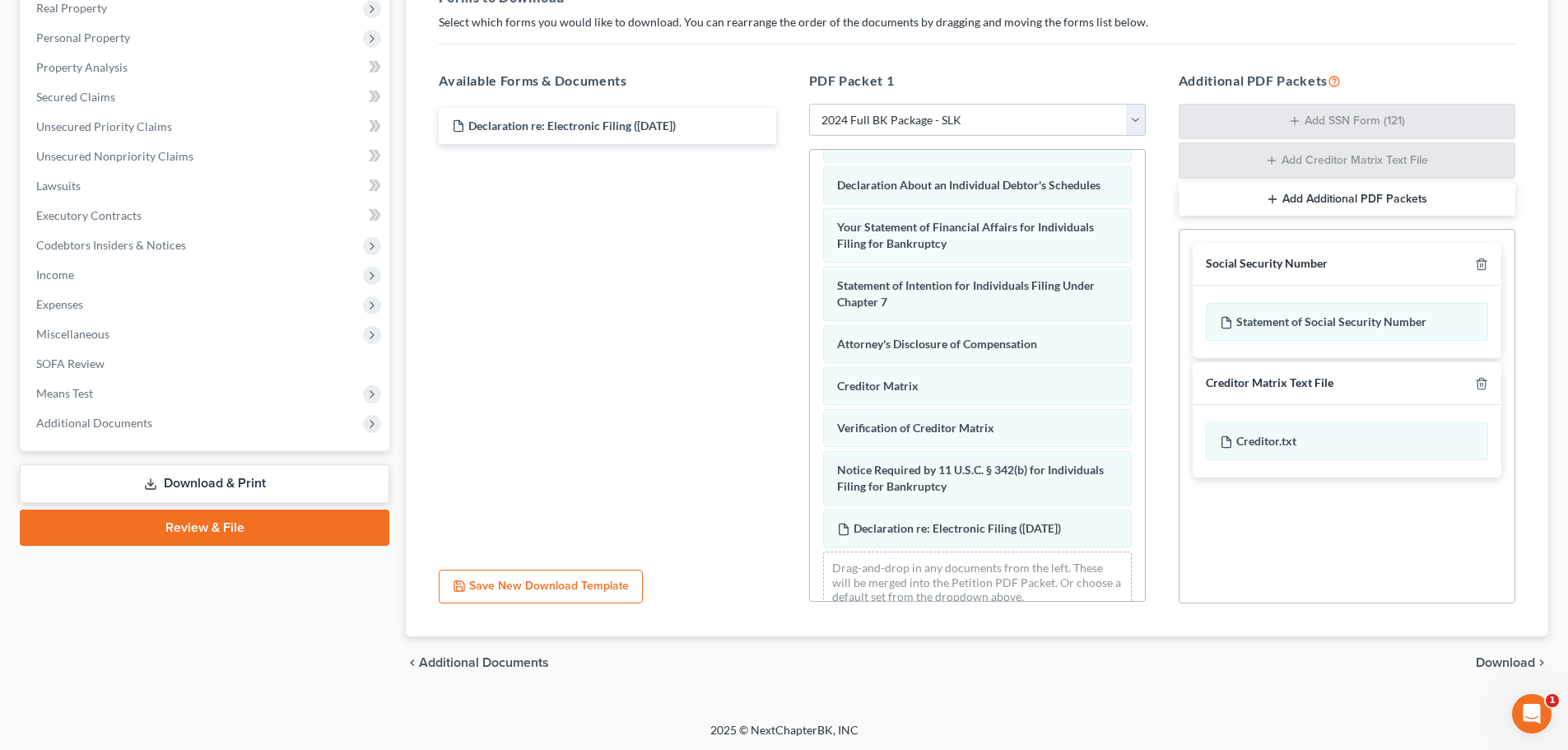
click at [1513, 665] on span "Download" at bounding box center [1505, 663] width 60 height 13
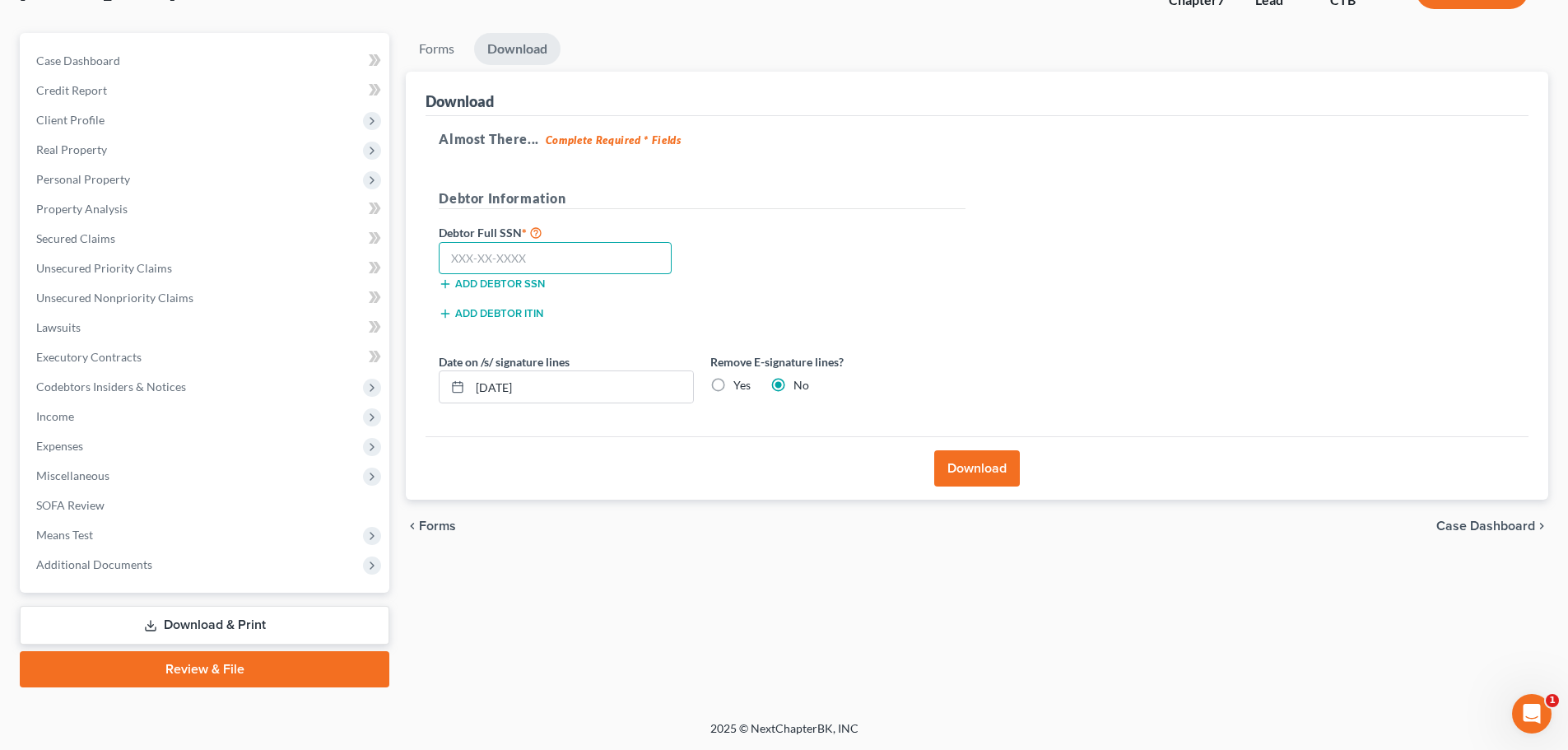
click at [554, 259] on input "text" at bounding box center [554, 258] width 233 height 33
type input "022-44-9078"
drag, startPoint x: 558, startPoint y: 384, endPoint x: 421, endPoint y: 374, distance: 137.4
click at [421, 374] on div "Download Almost There... Complete Required * Fields Debtor Information Debtor F…" at bounding box center [977, 286] width 1142 height 429
click at [733, 384] on label "Yes" at bounding box center [742, 385] width 18 height 17
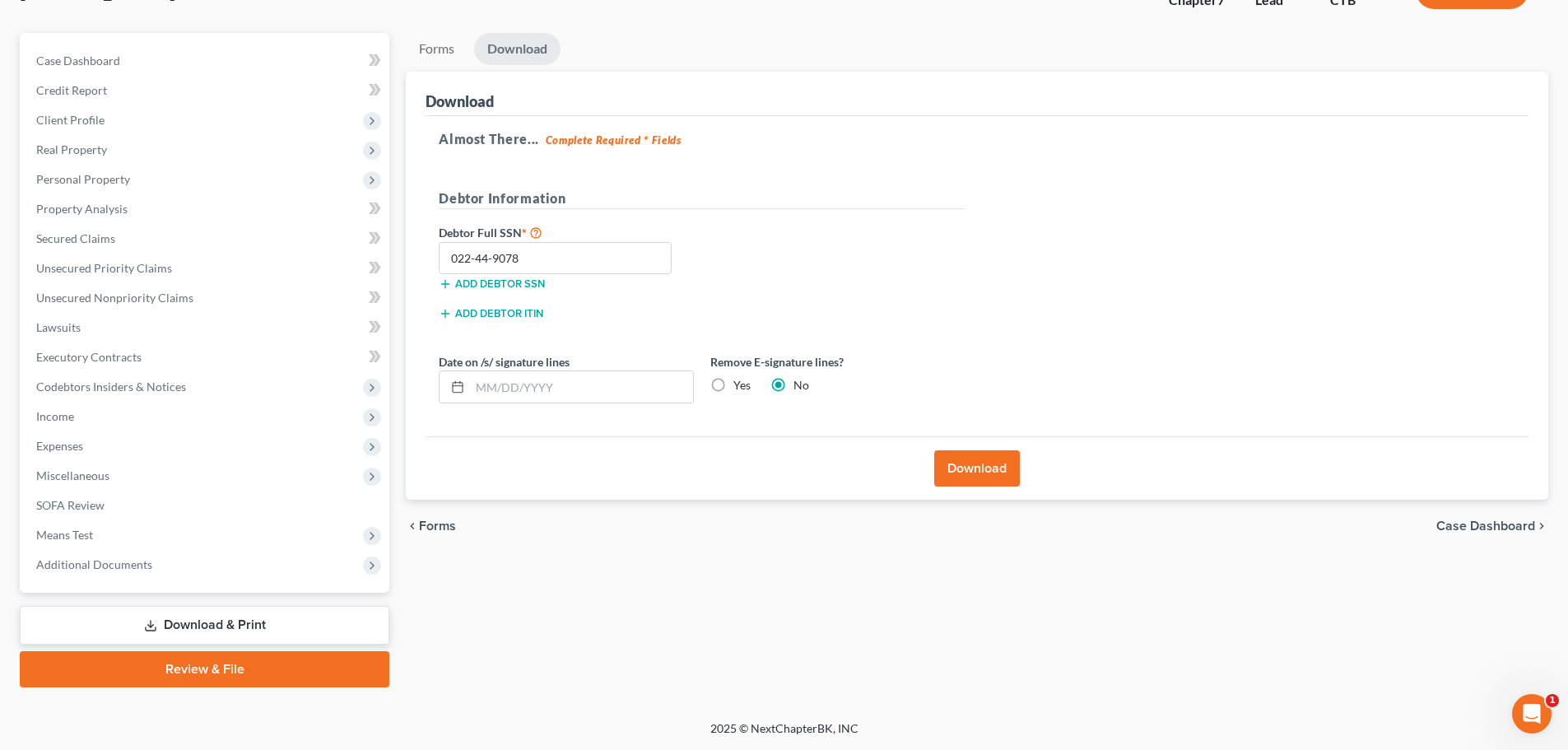
click at [740, 384] on input "Yes" at bounding box center [745, 382] width 11 height 11
radio input "true"
radio input "false"
click at [994, 460] on button "Download" at bounding box center [977, 468] width 86 height 36
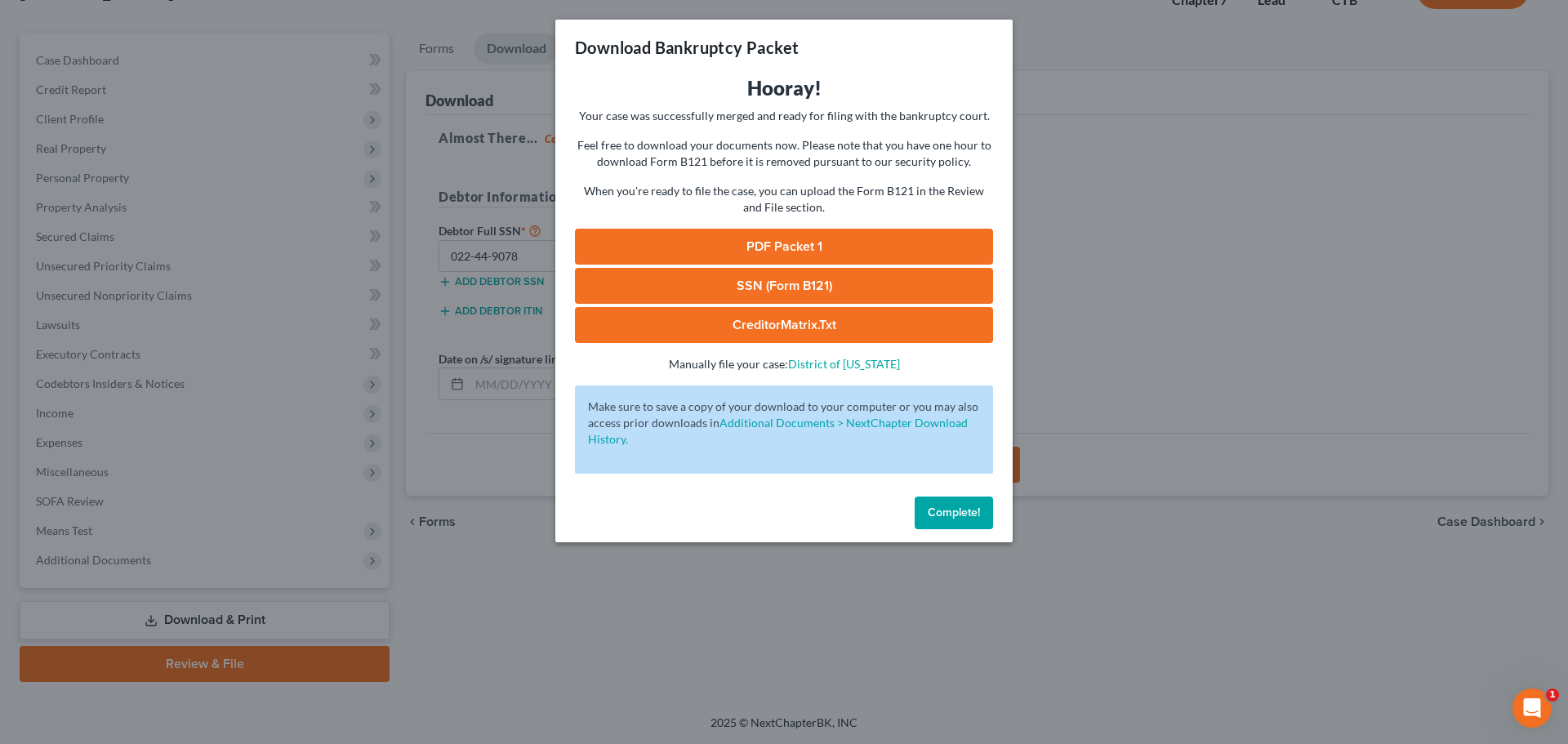
click at [844, 234] on link "PDF Packet 1" at bounding box center [784, 246] width 418 height 36
click at [832, 319] on link "CreditorMatrix.txt" at bounding box center [784, 324] width 418 height 36
click at [953, 507] on span "Complete!" at bounding box center [953, 512] width 52 height 14
